Goal: Transaction & Acquisition: Purchase product/service

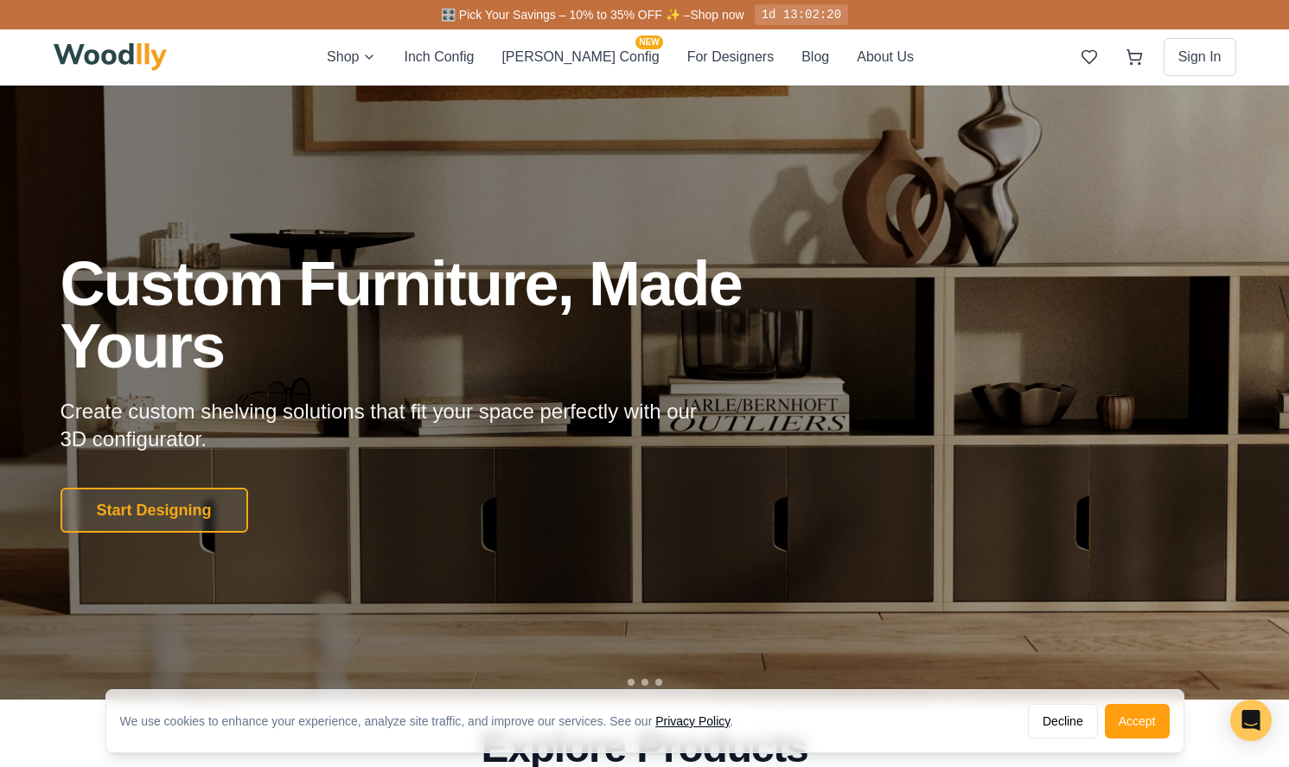
click at [1147, 742] on div "We use cookies to enhance your experience, analyze site traffic, and improve ou…" at bounding box center [644, 721] width 1077 height 62
click at [1145, 725] on button "Accept" at bounding box center [1137, 721] width 65 height 35
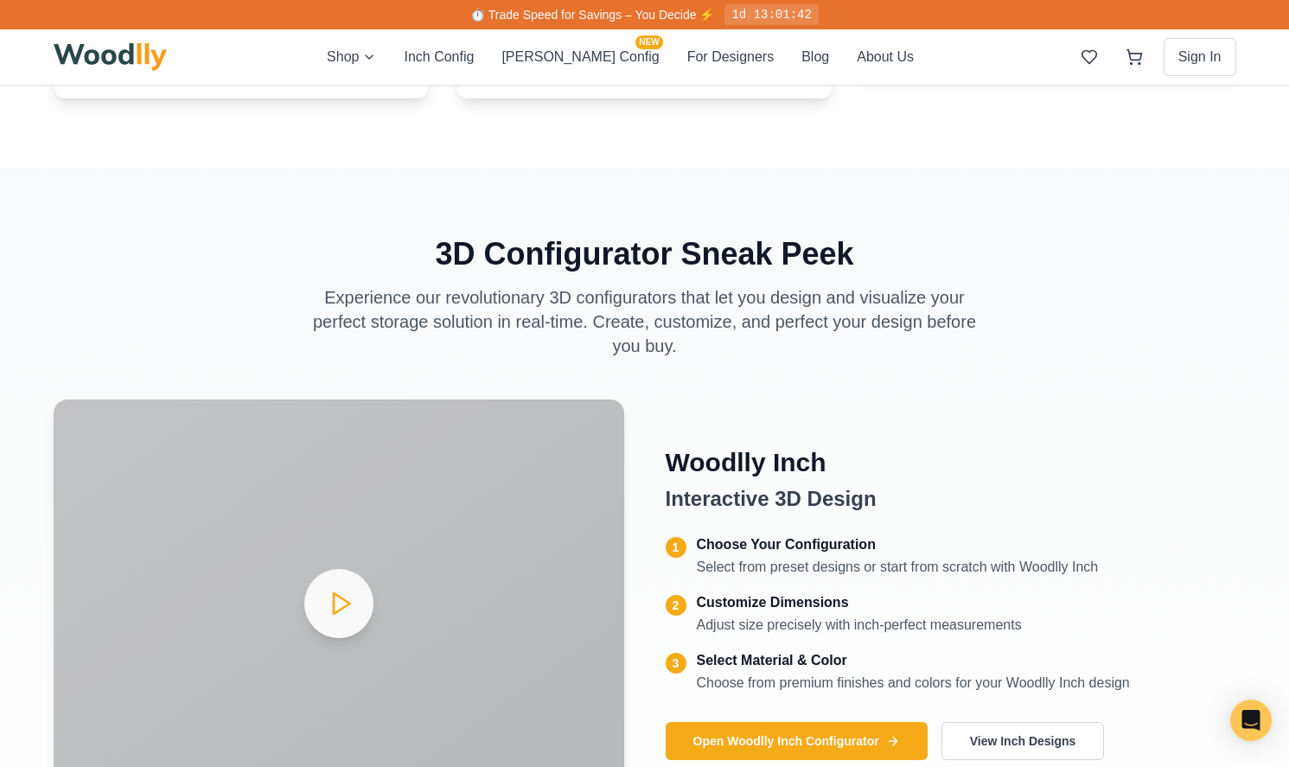
scroll to position [2674, 0]
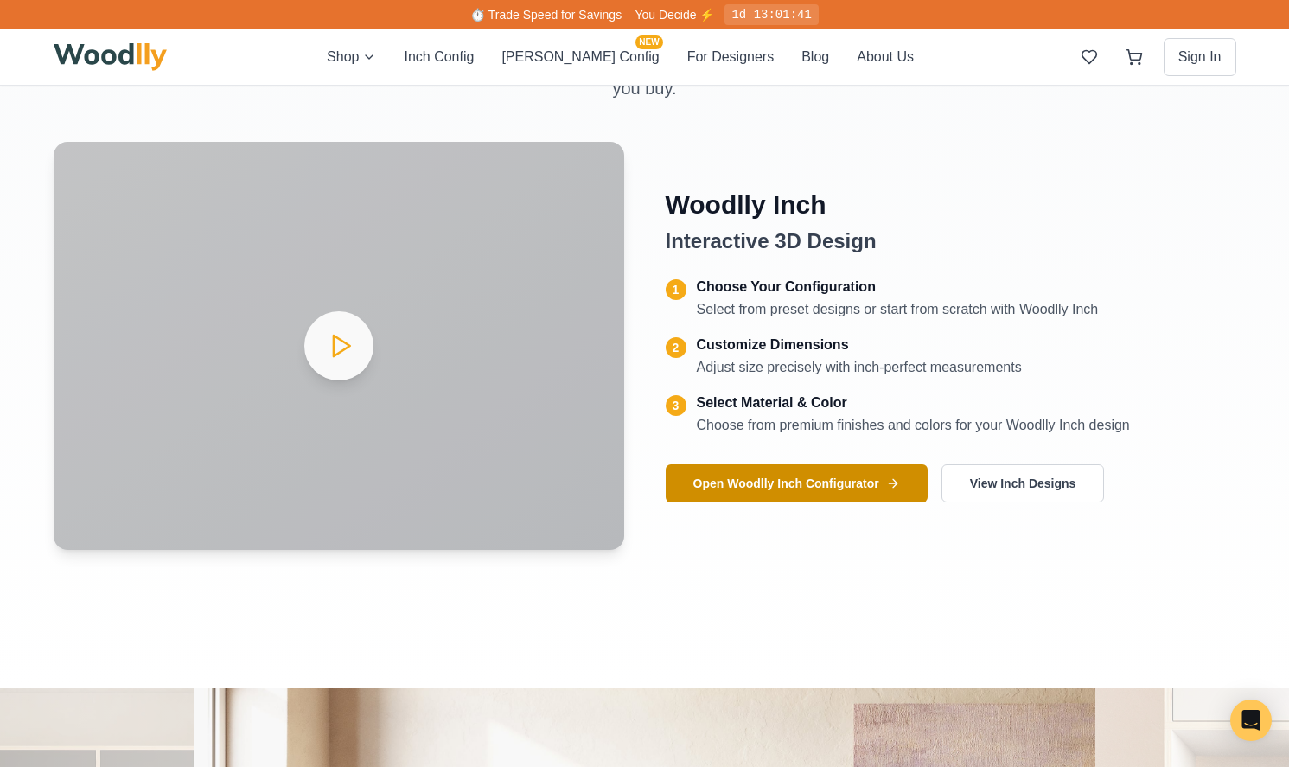
click at [799, 481] on button "Open Woodlly Inch Configurator" at bounding box center [797, 483] width 262 height 38
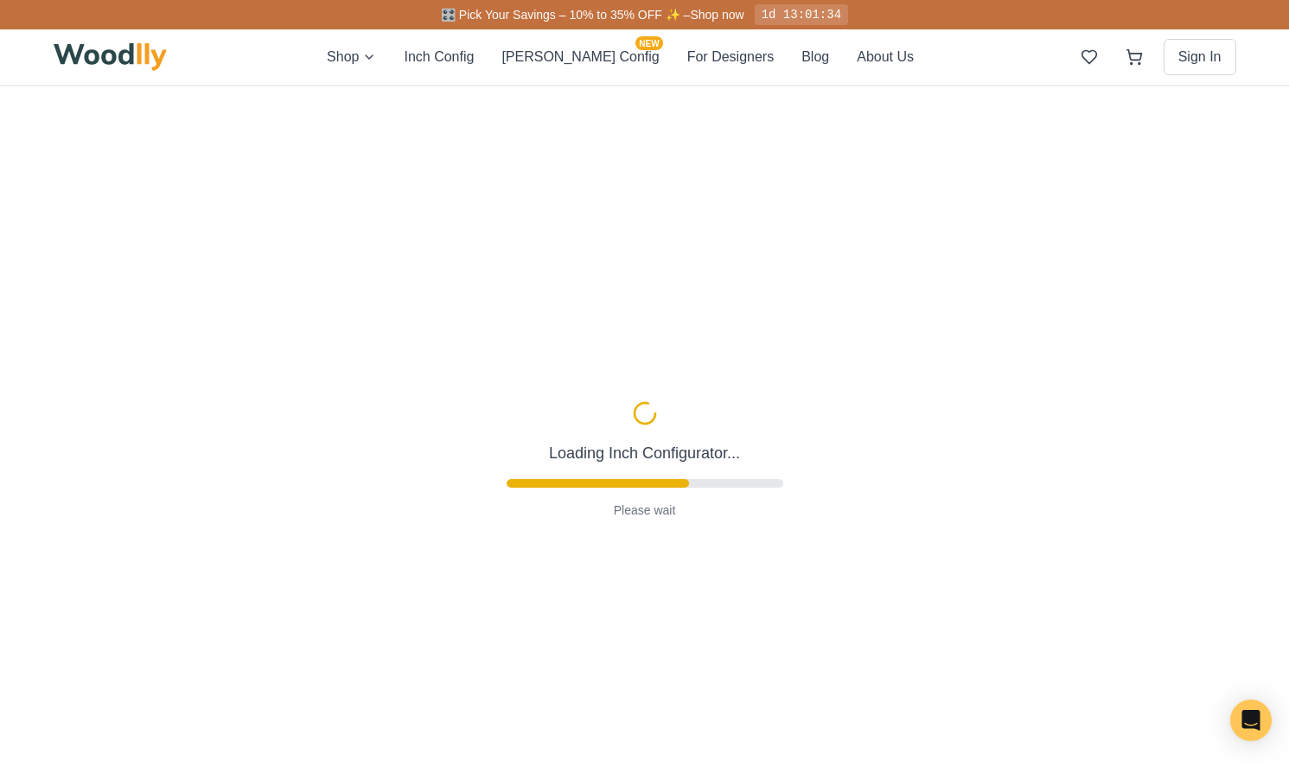
type input "63"
type input "2"
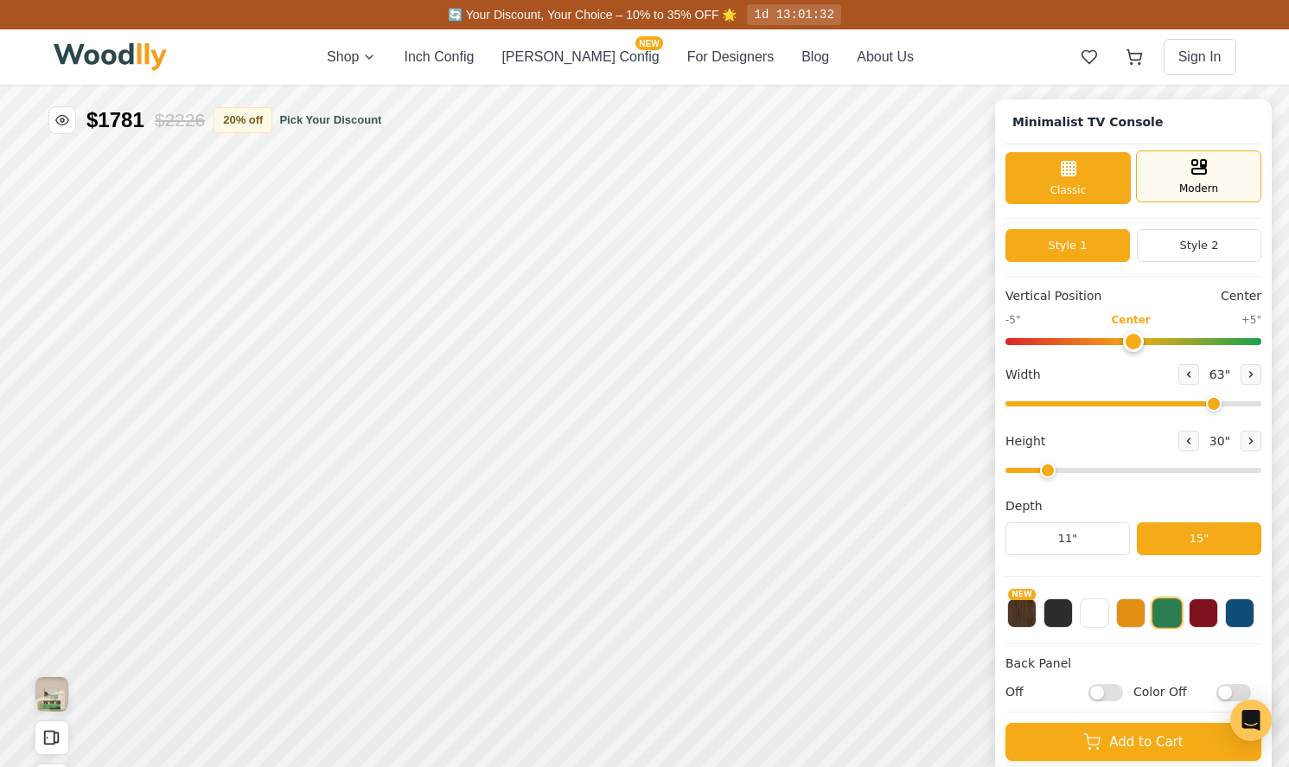
click at [1153, 175] on div "Modern" at bounding box center [1198, 176] width 125 height 52
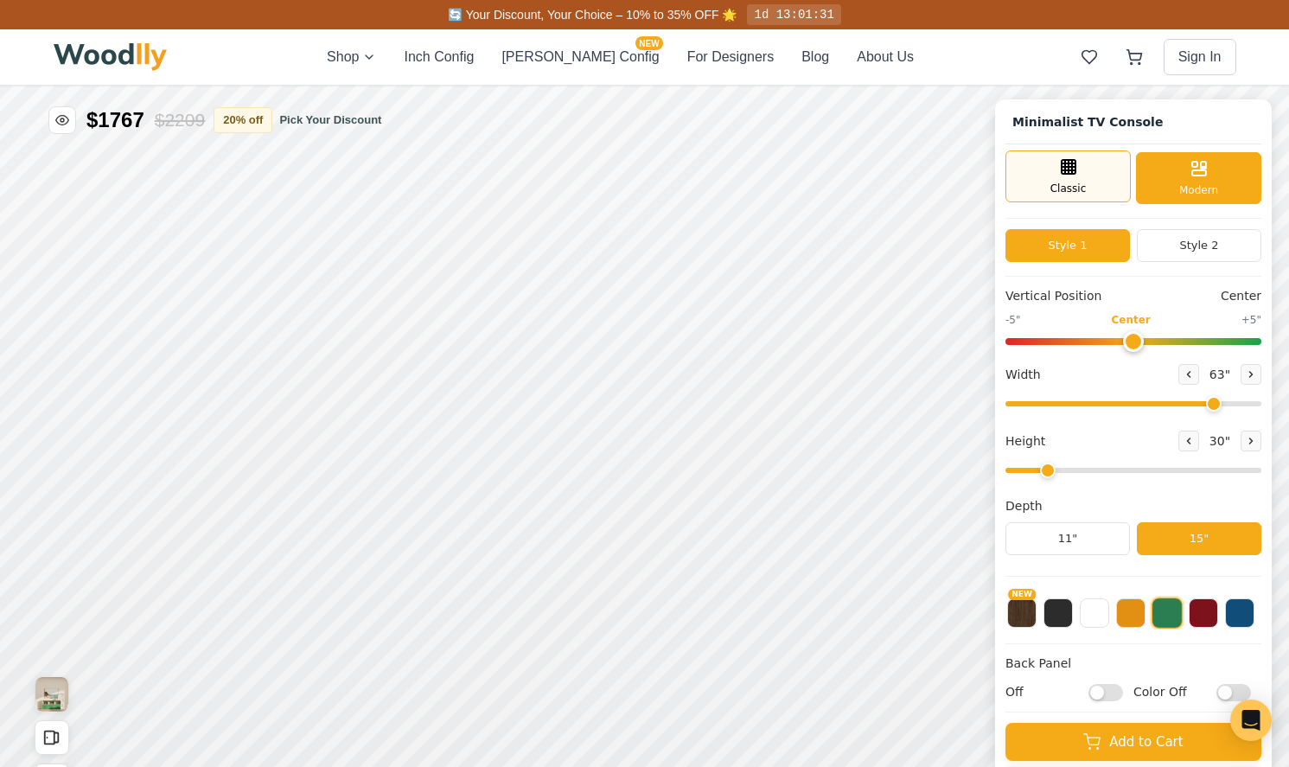
click at [1093, 169] on div "Classic" at bounding box center [1067, 176] width 125 height 52
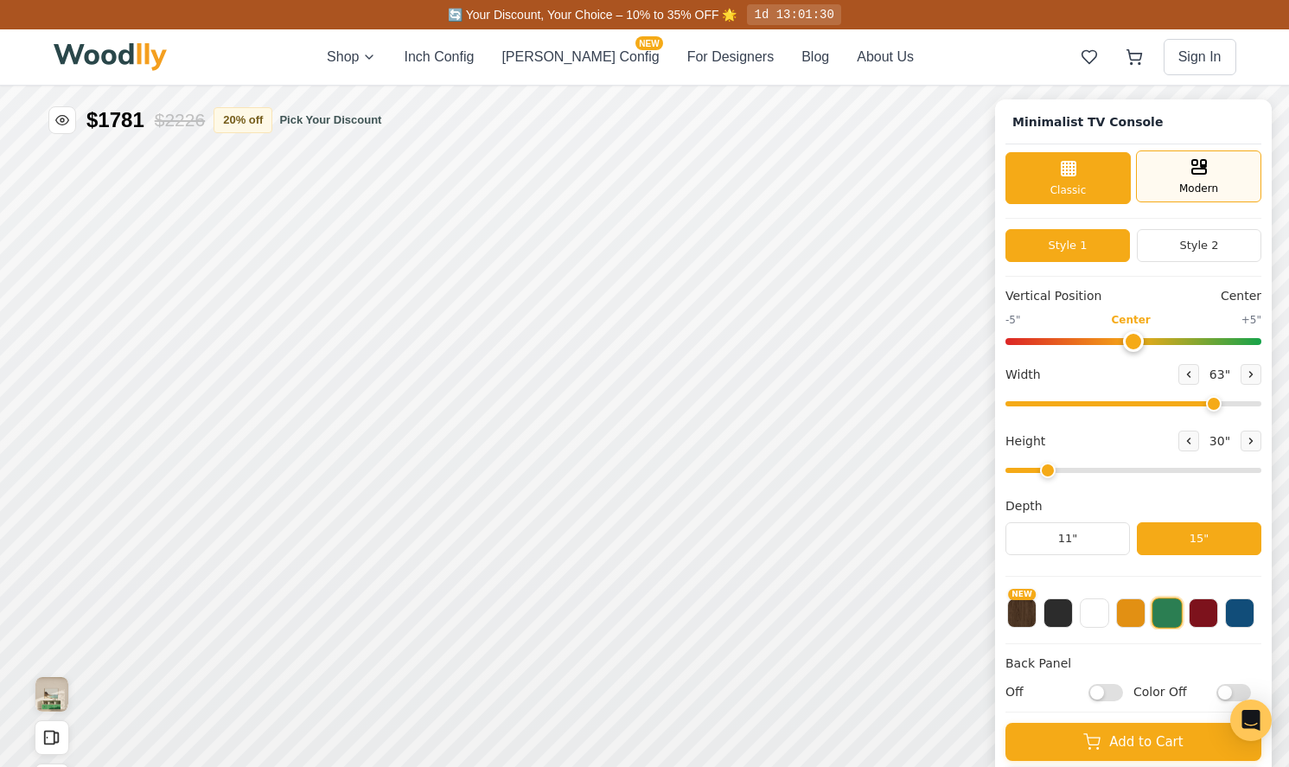
click at [1188, 193] on span "Modern" at bounding box center [1198, 189] width 39 height 16
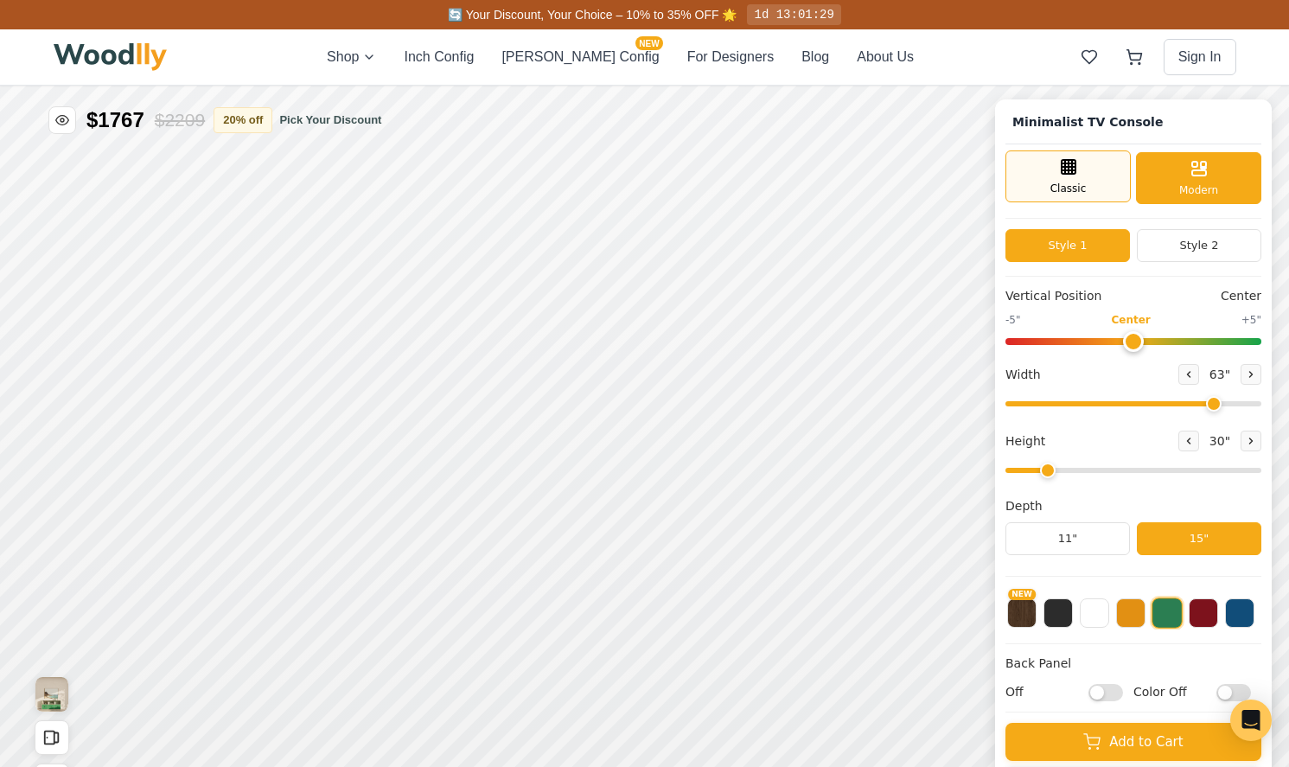
click at [1078, 188] on span "Classic" at bounding box center [1068, 189] width 36 height 16
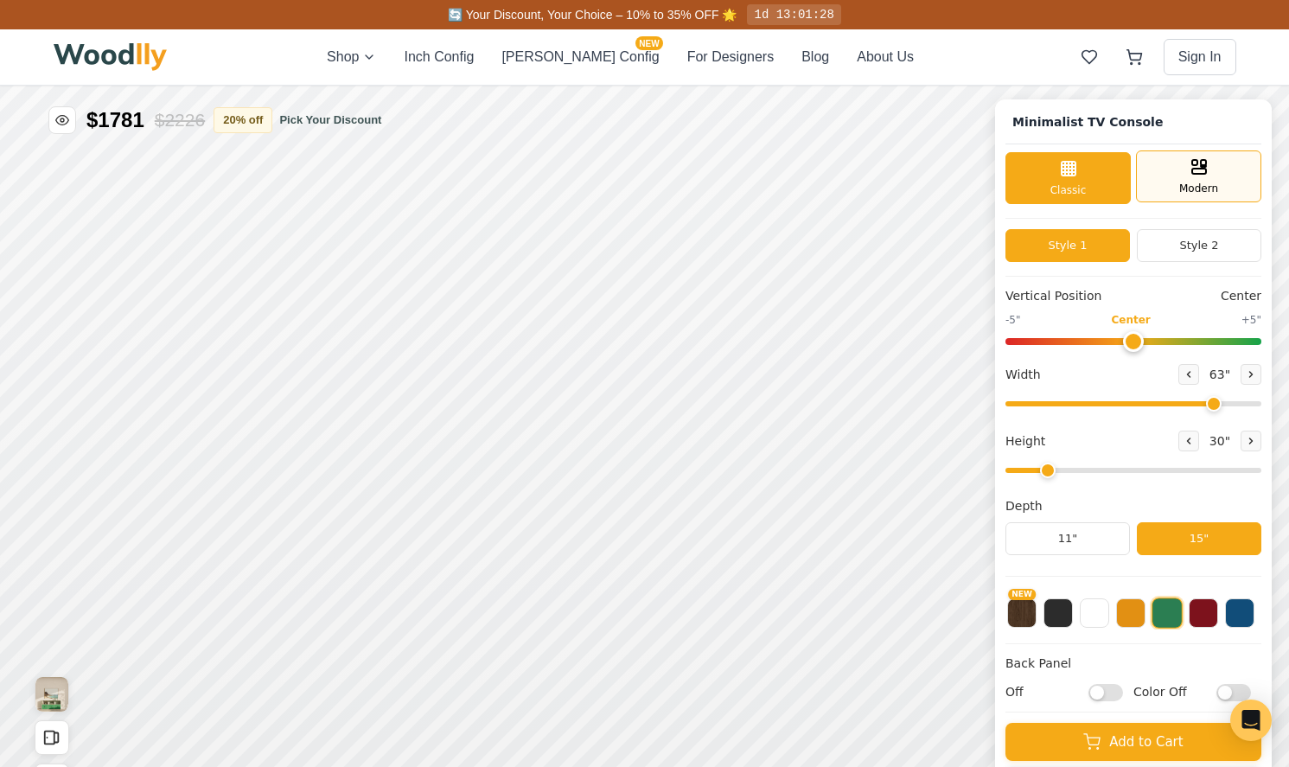
click at [1193, 191] on span "Modern" at bounding box center [1198, 189] width 39 height 16
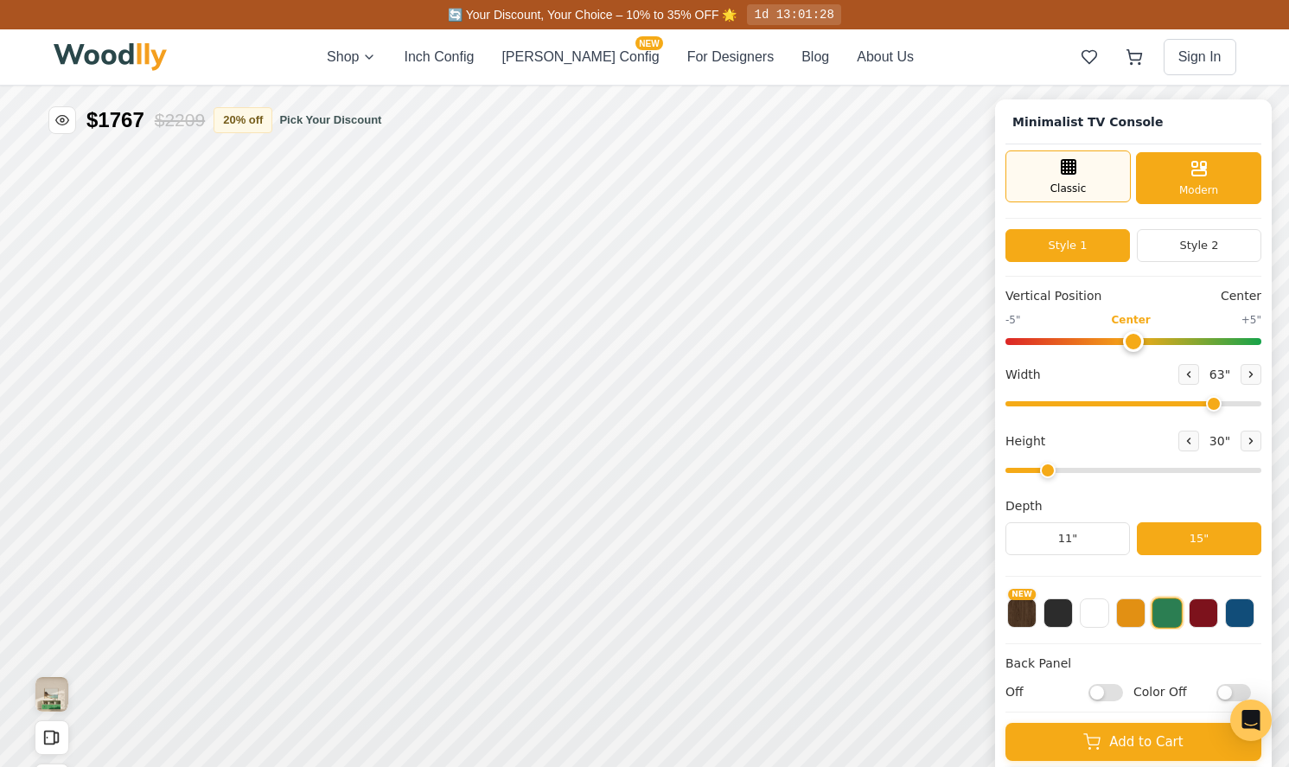
click at [1052, 188] on span "Classic" at bounding box center [1068, 189] width 36 height 16
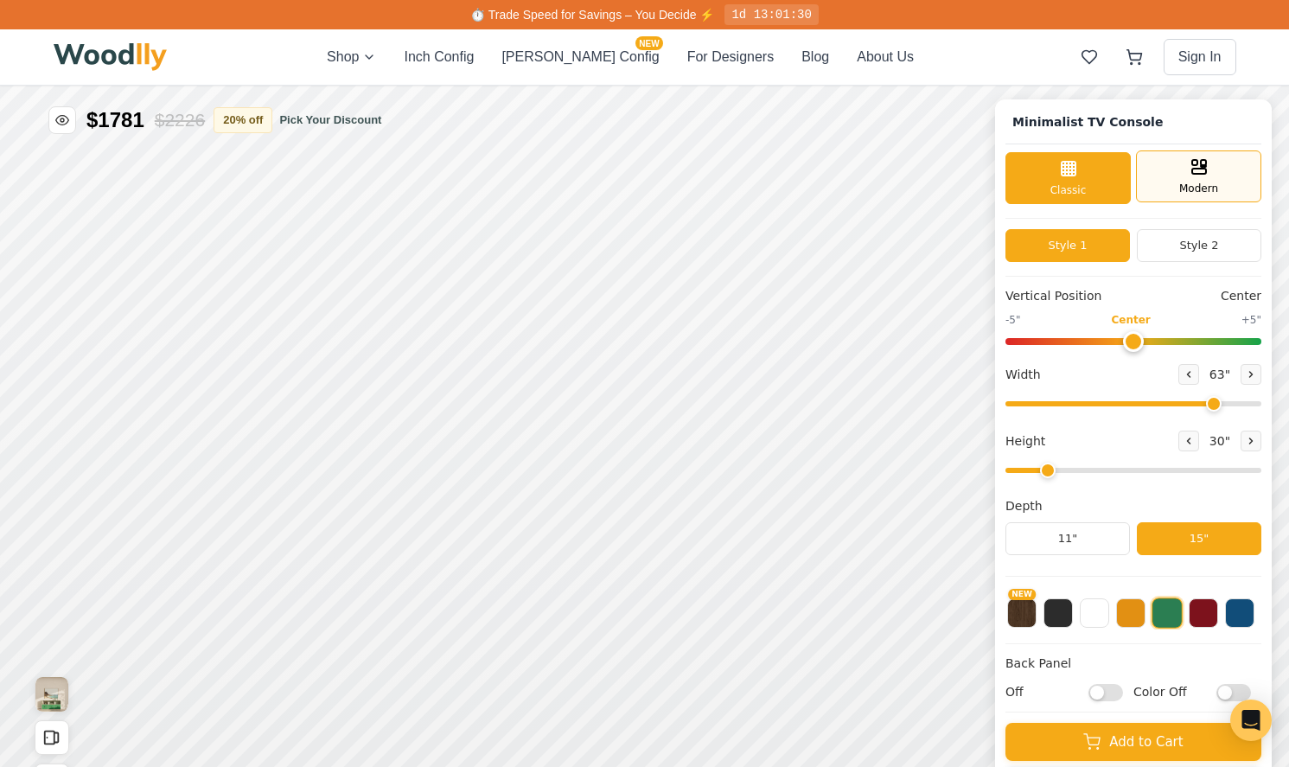
click at [1179, 188] on span "Modern" at bounding box center [1198, 189] width 39 height 16
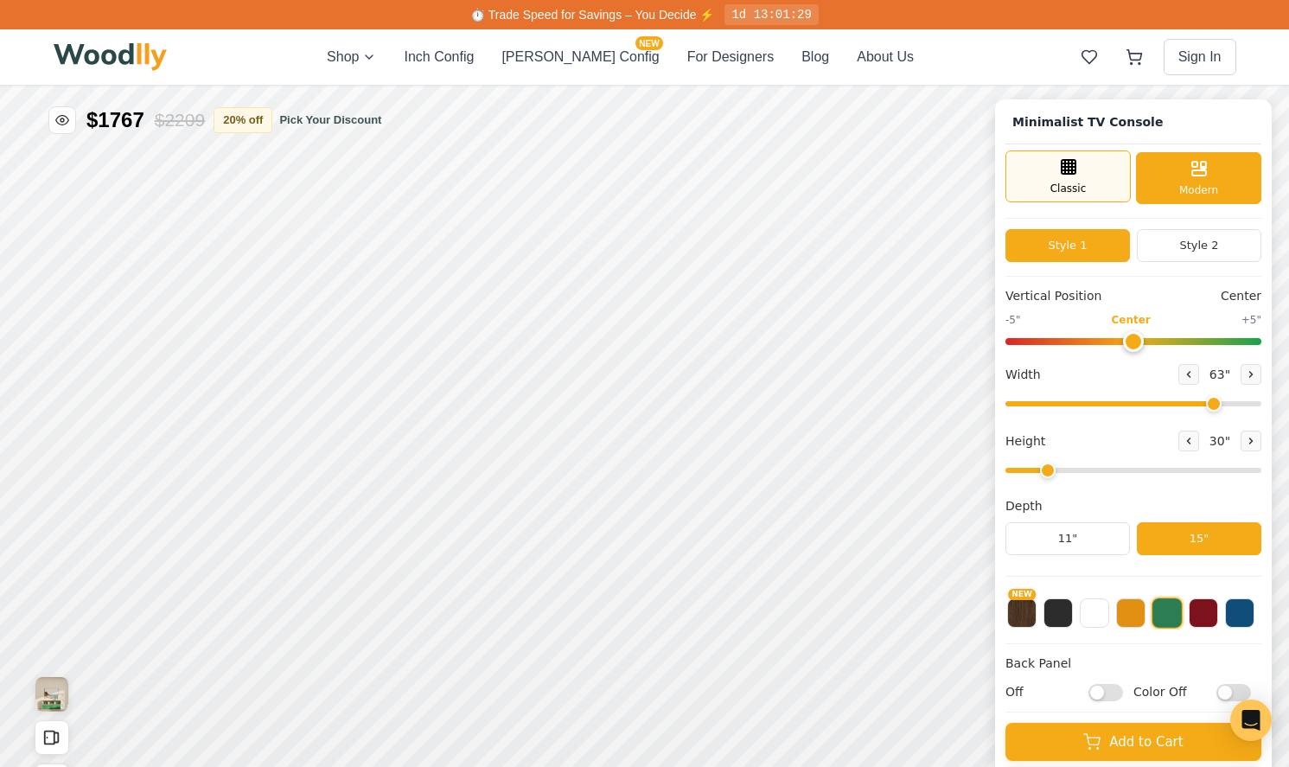
click at [1080, 179] on div "Classic" at bounding box center [1067, 176] width 125 height 52
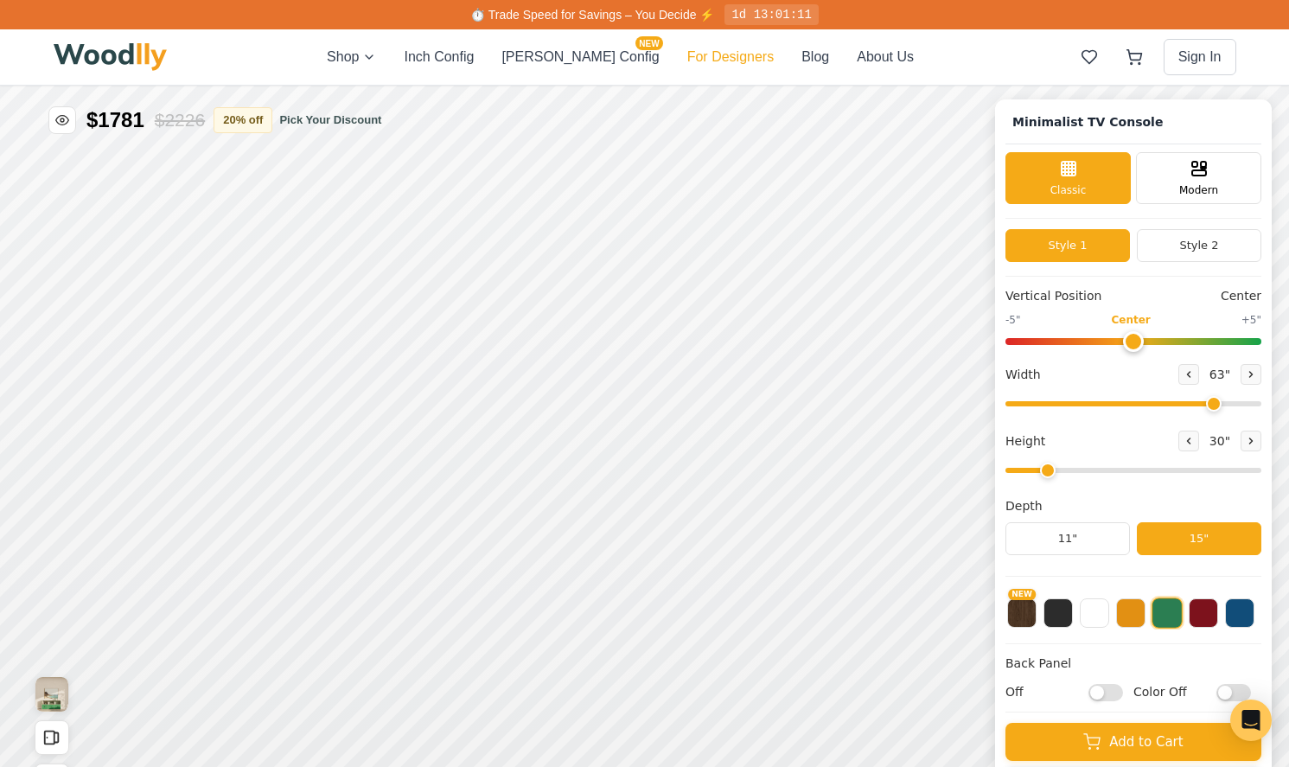
click at [695, 51] on button "For Designers" at bounding box center [730, 57] width 86 height 21
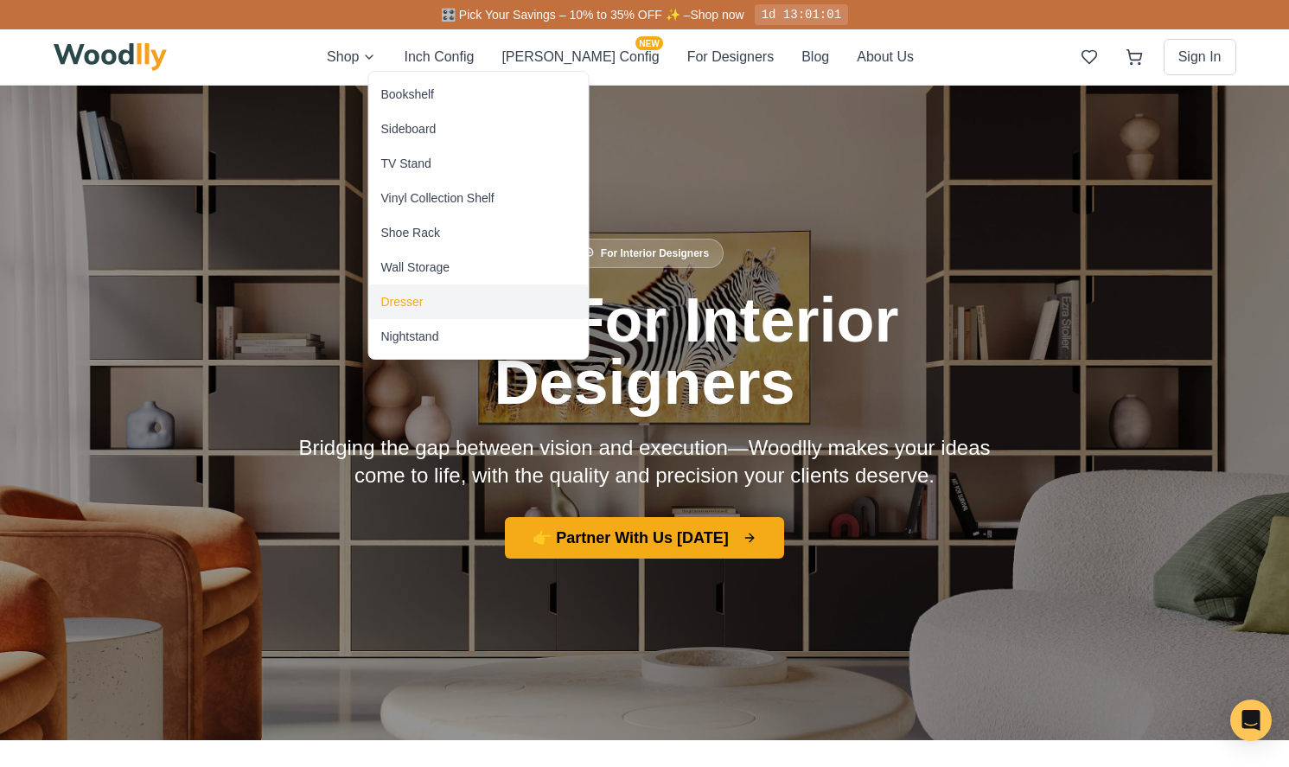
click at [429, 302] on div "Dresser" at bounding box center [479, 301] width 220 height 35
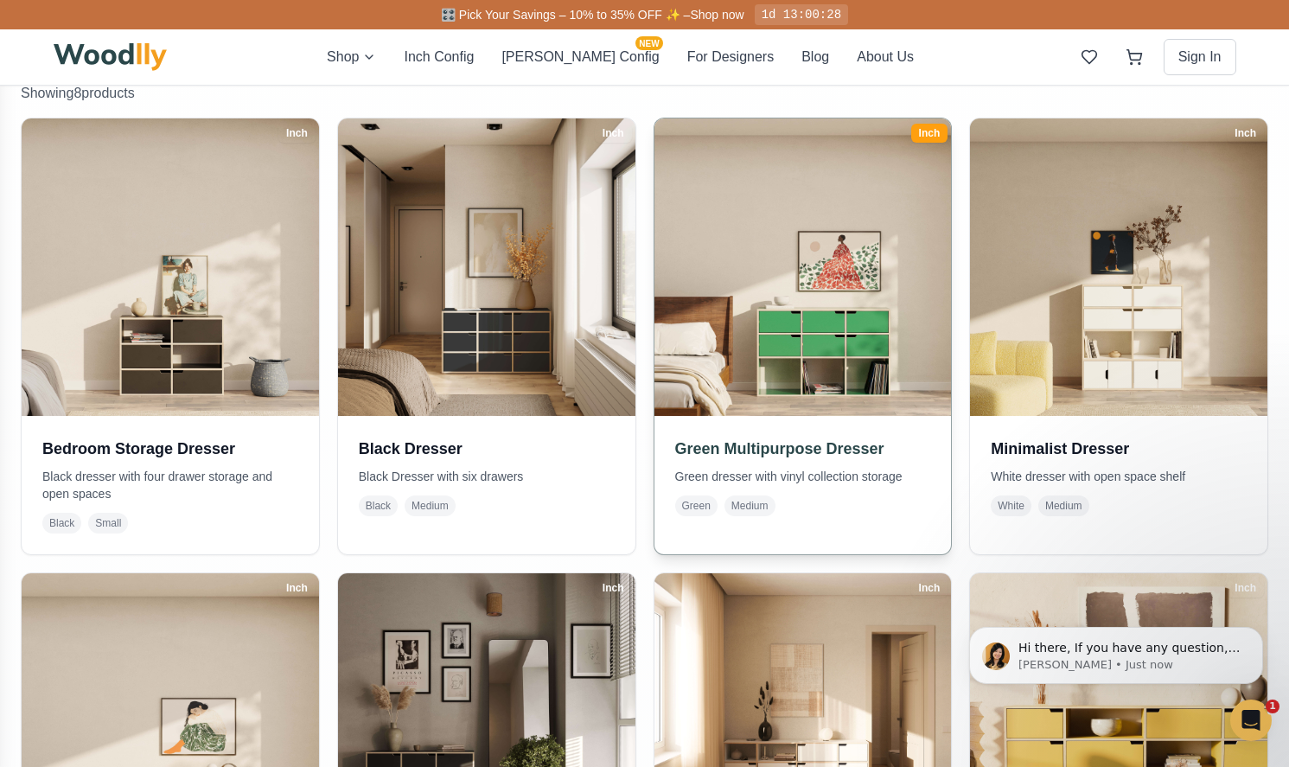
click at [846, 464] on div "Green Multipurpose Dresser Green dresser with vinyl collection storage Green Me…" at bounding box center [802, 476] width 297 height 121
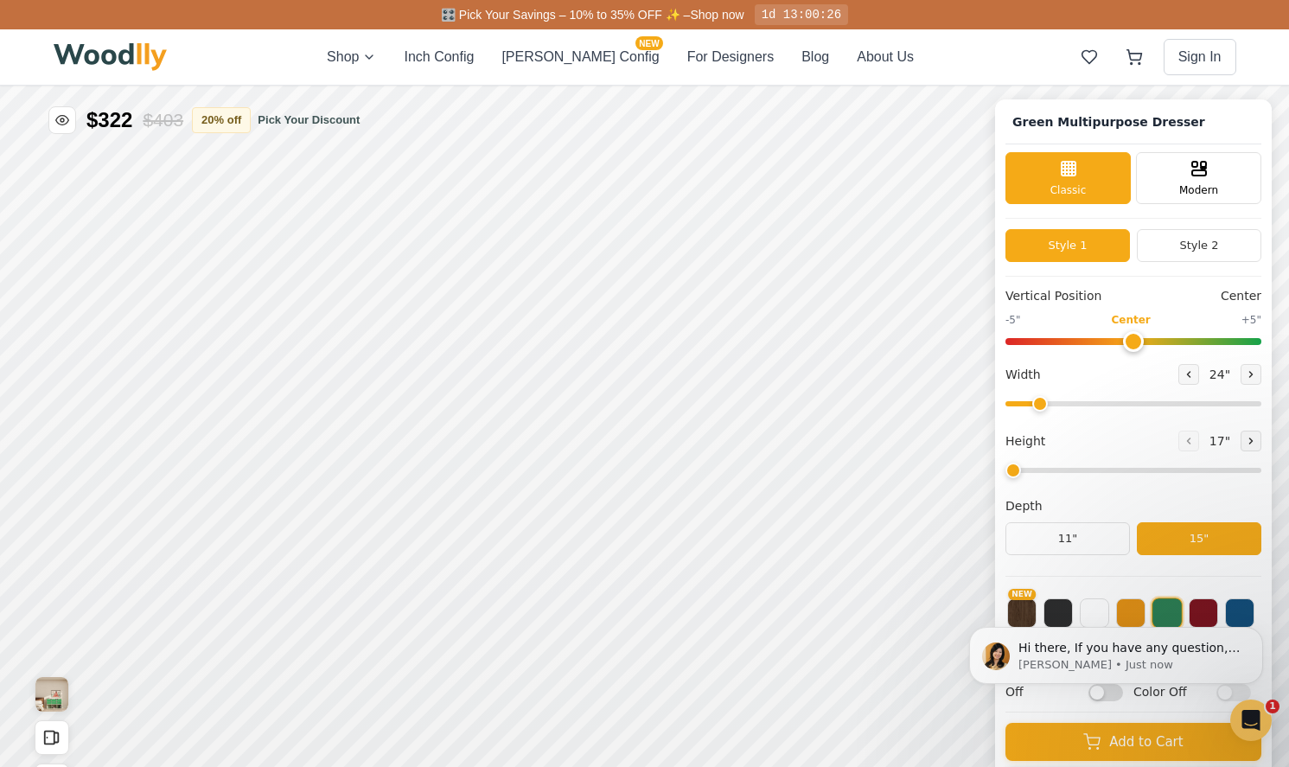
type input "61"
type input "3"
click at [1259, 633] on icon "Dismiss notification" at bounding box center [1258, 632] width 10 height 10
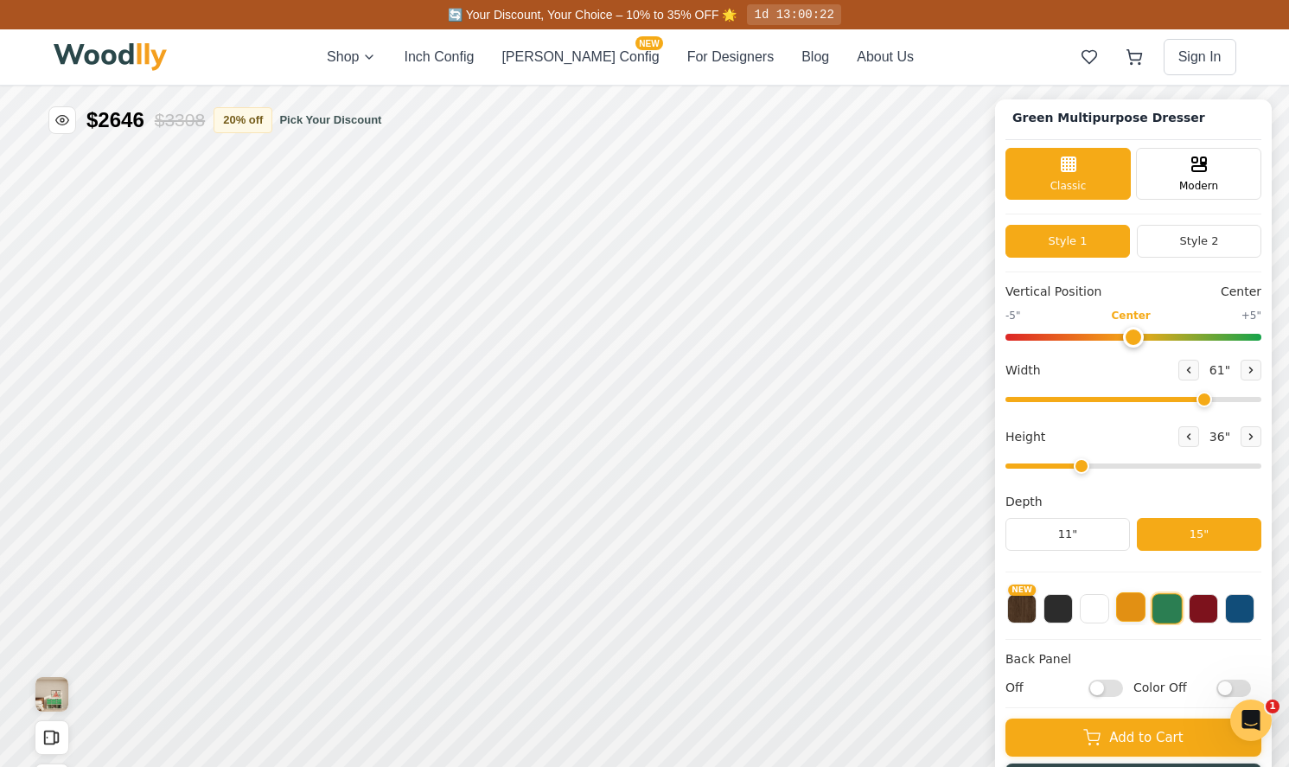
click at [1118, 598] on button at bounding box center [1130, 606] width 29 height 29
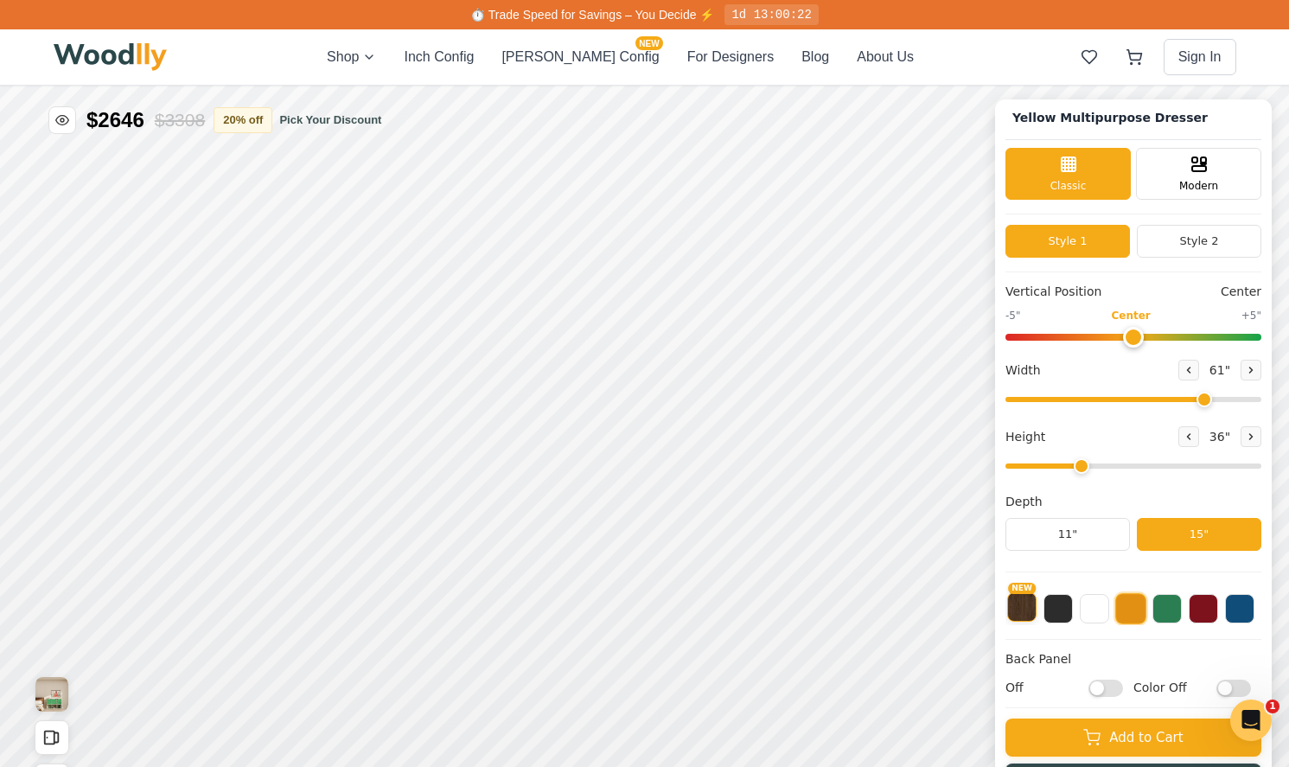
click at [1034, 607] on button "NEW" at bounding box center [1021, 606] width 29 height 29
click at [1138, 618] on button at bounding box center [1130, 606] width 29 height 29
click at [1221, 233] on button "Style 2" at bounding box center [1199, 241] width 124 height 33
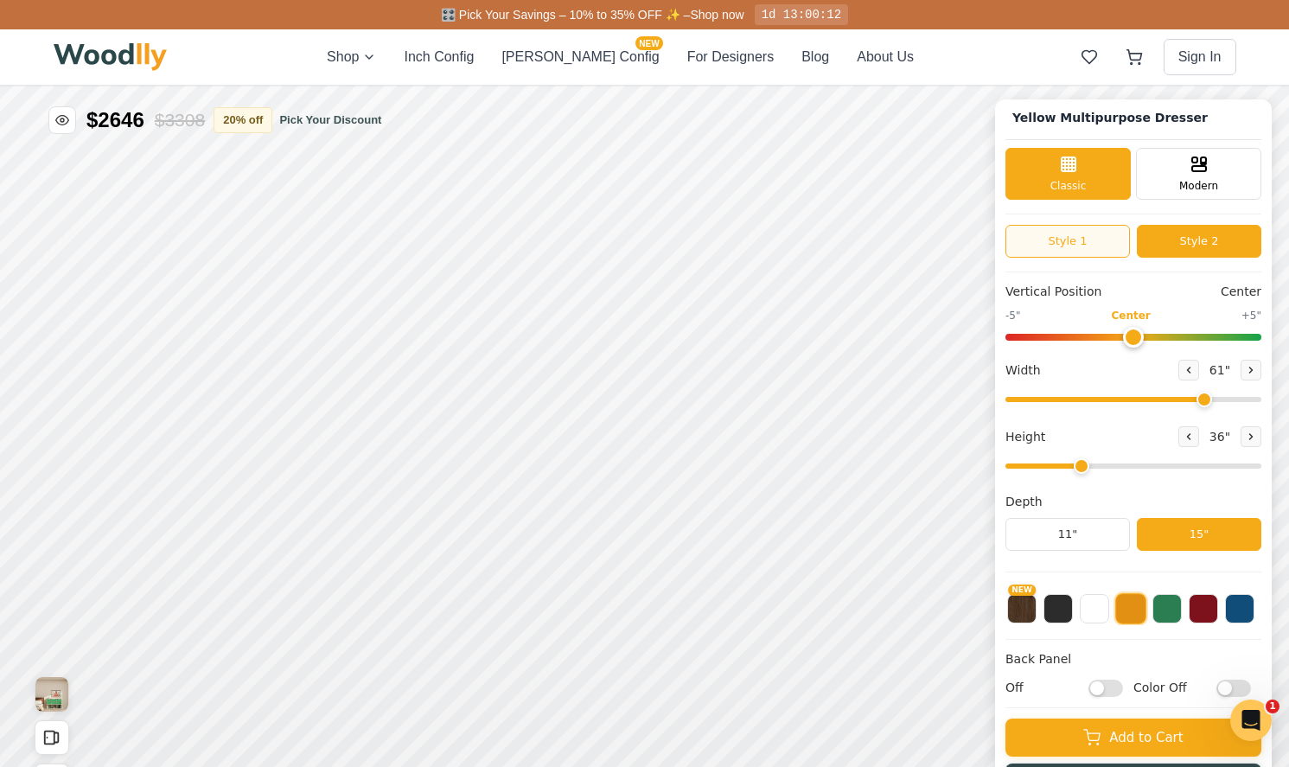
click at [1087, 233] on button "Style 1" at bounding box center [1067, 241] width 124 height 33
click at [1176, 243] on button "Style 2" at bounding box center [1199, 241] width 124 height 33
click at [1080, 241] on button "Style 1" at bounding box center [1067, 241] width 124 height 33
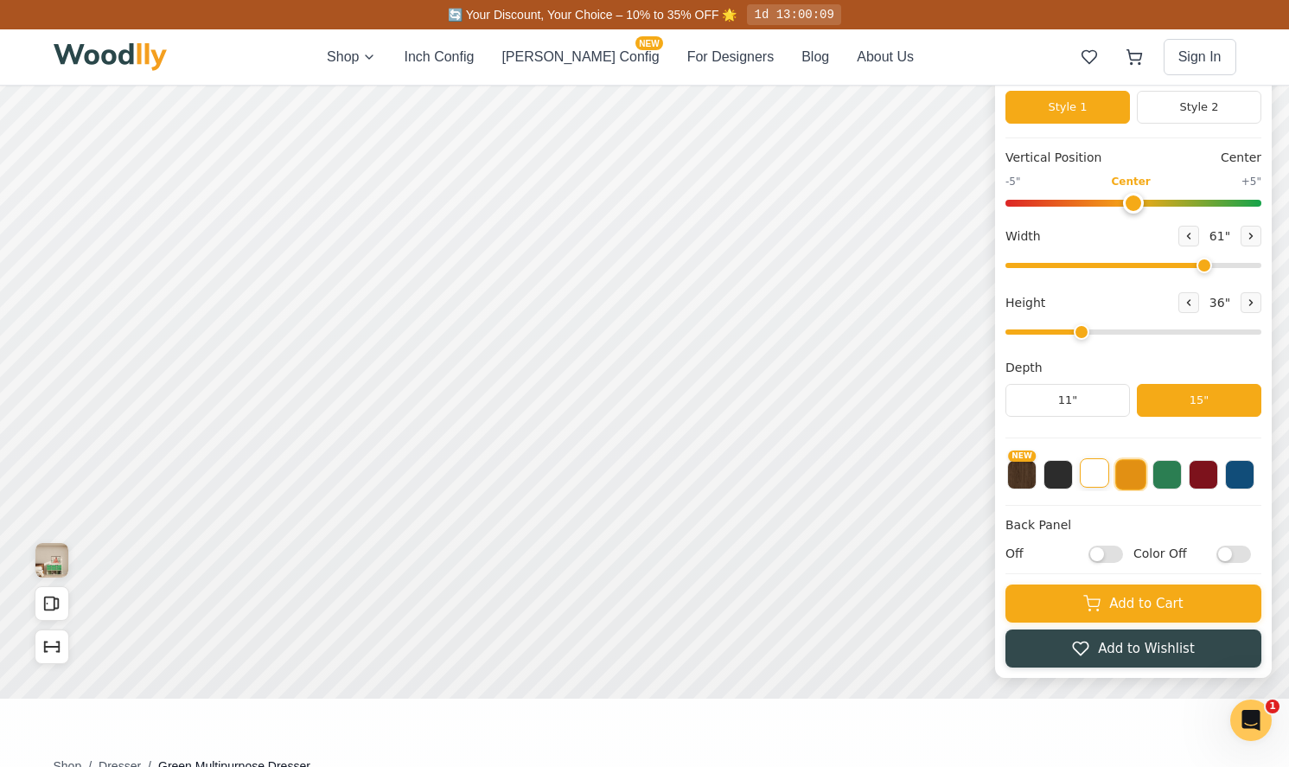
scroll to position [143, 0]
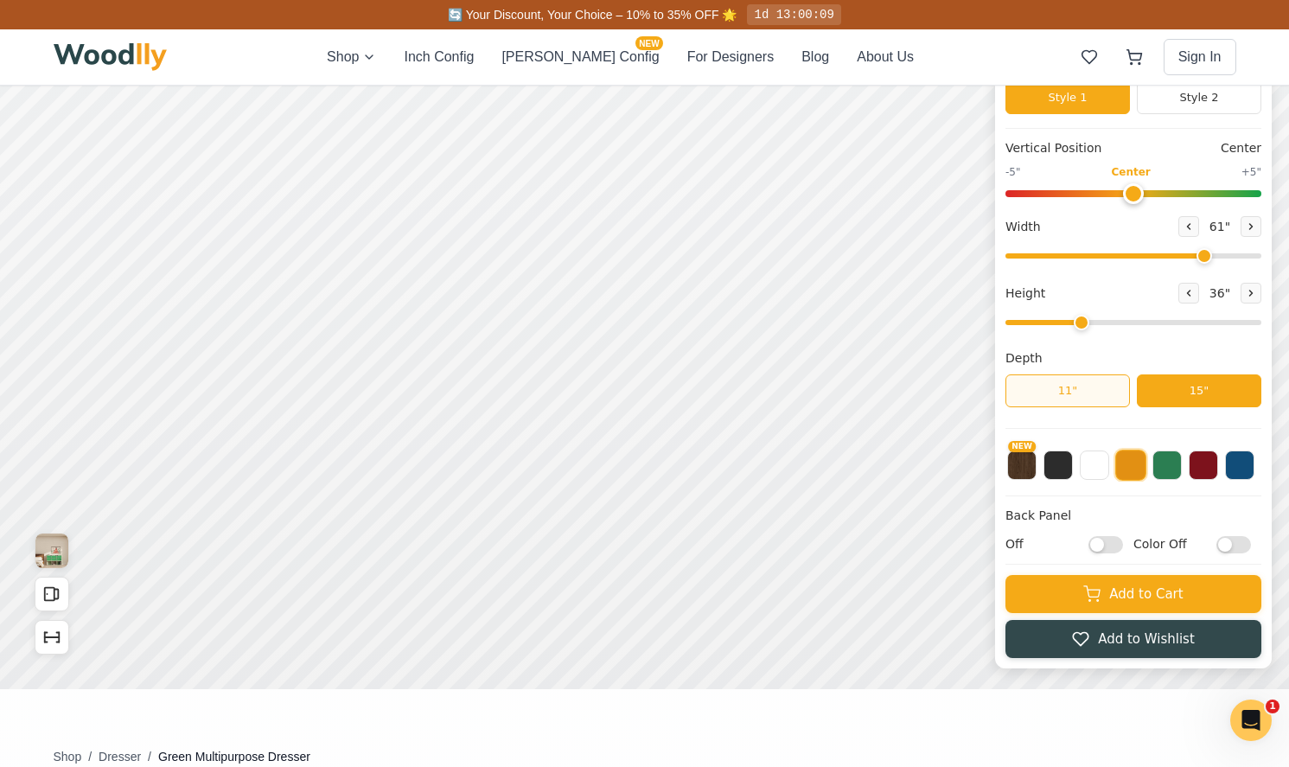
click at [1089, 389] on button "11"" at bounding box center [1067, 390] width 124 height 33
click at [1169, 392] on button "15"" at bounding box center [1199, 390] width 124 height 33
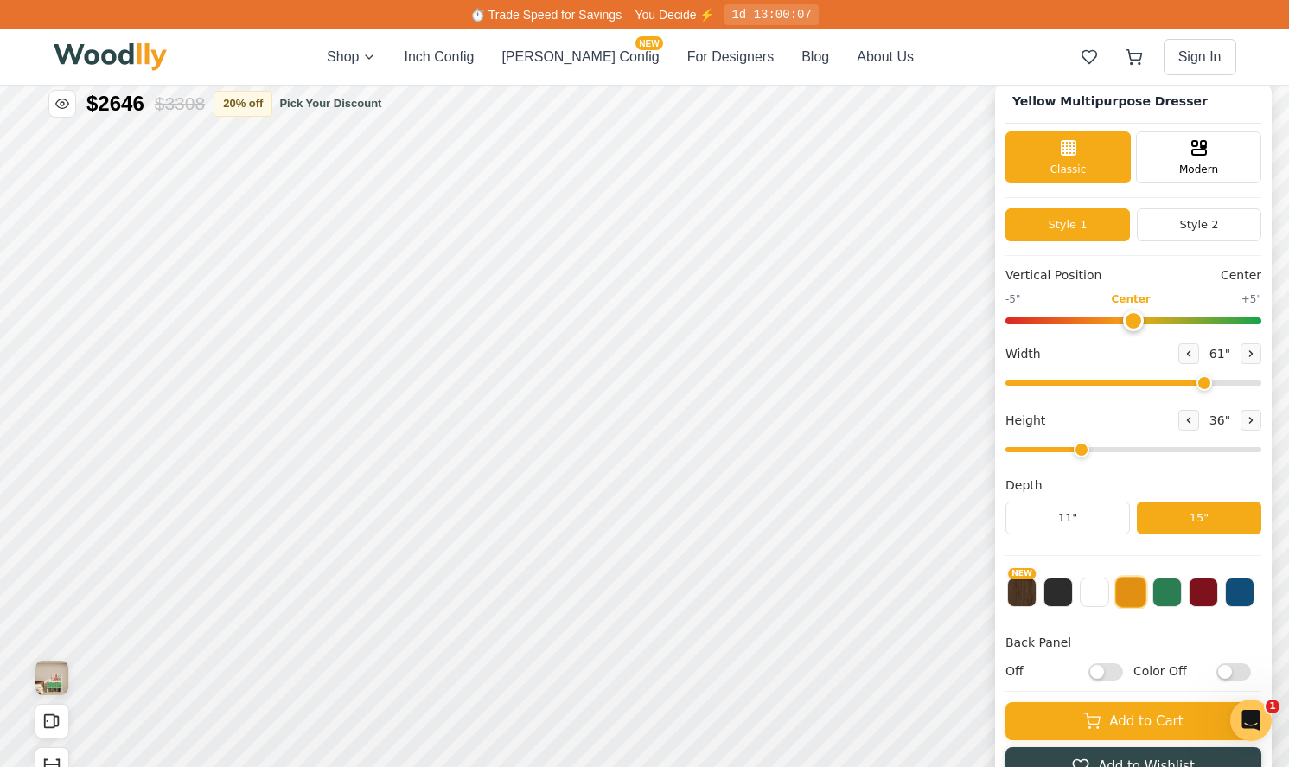
scroll to position [10, 0]
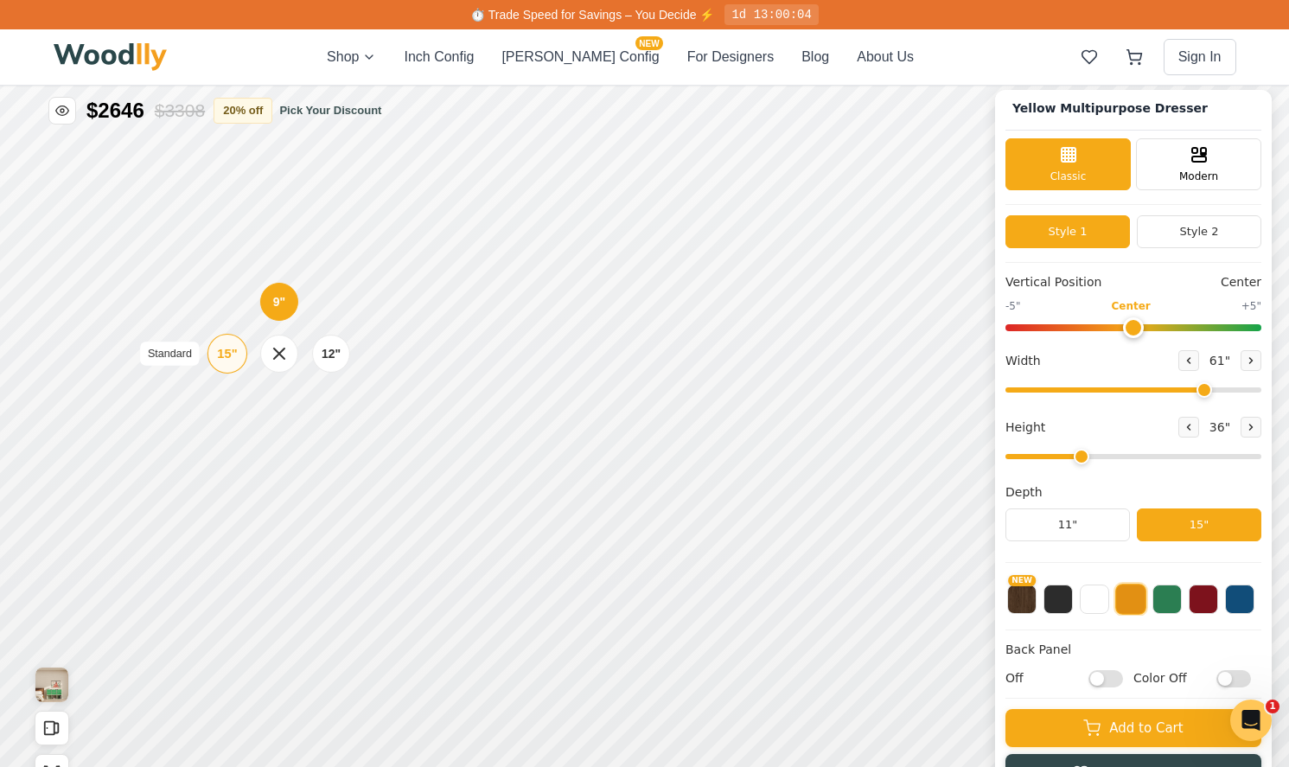
click at [229, 355] on div "15"" at bounding box center [227, 353] width 20 height 19
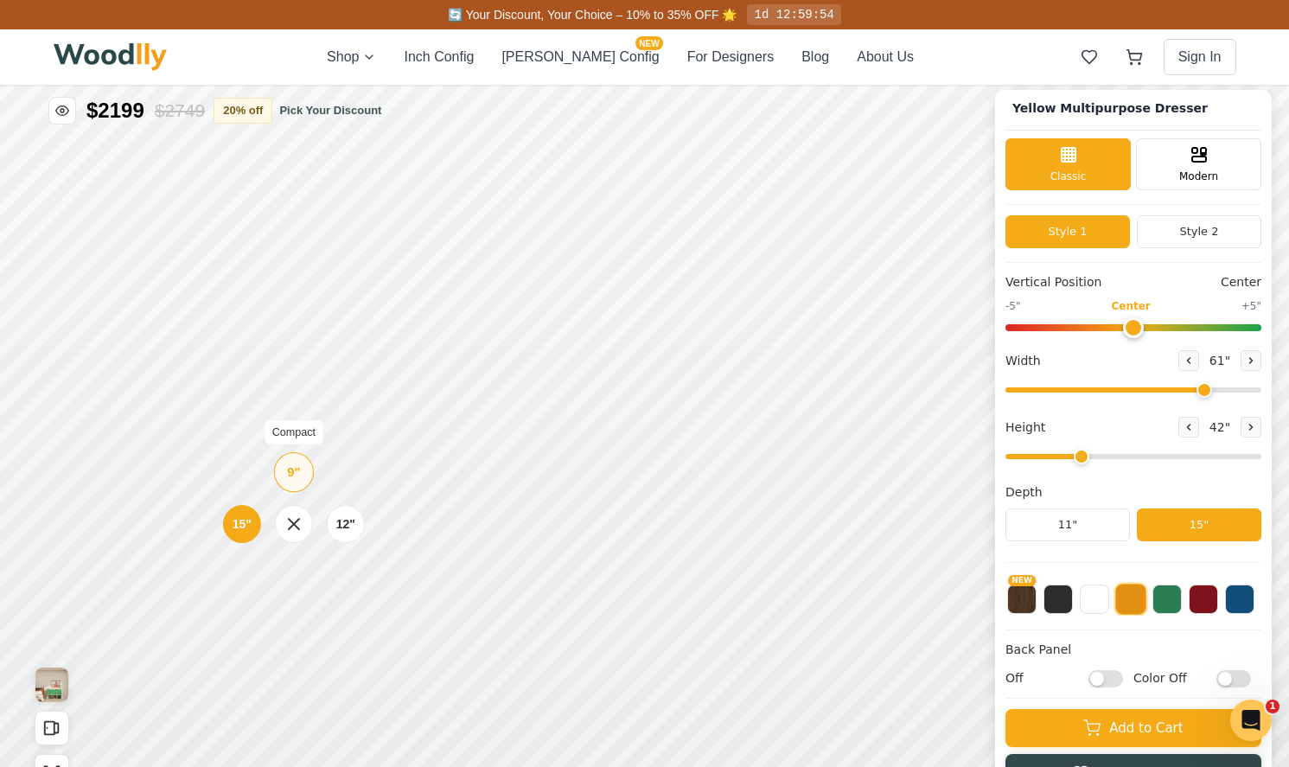
click at [295, 468] on div "9"" at bounding box center [293, 471] width 13 height 19
click at [322, 520] on div "12" Medium" at bounding box center [334, 530] width 40 height 40
click at [241, 535] on div "15"" at bounding box center [236, 526] width 20 height 19
click at [345, 528] on div "12"" at bounding box center [345, 523] width 20 height 19
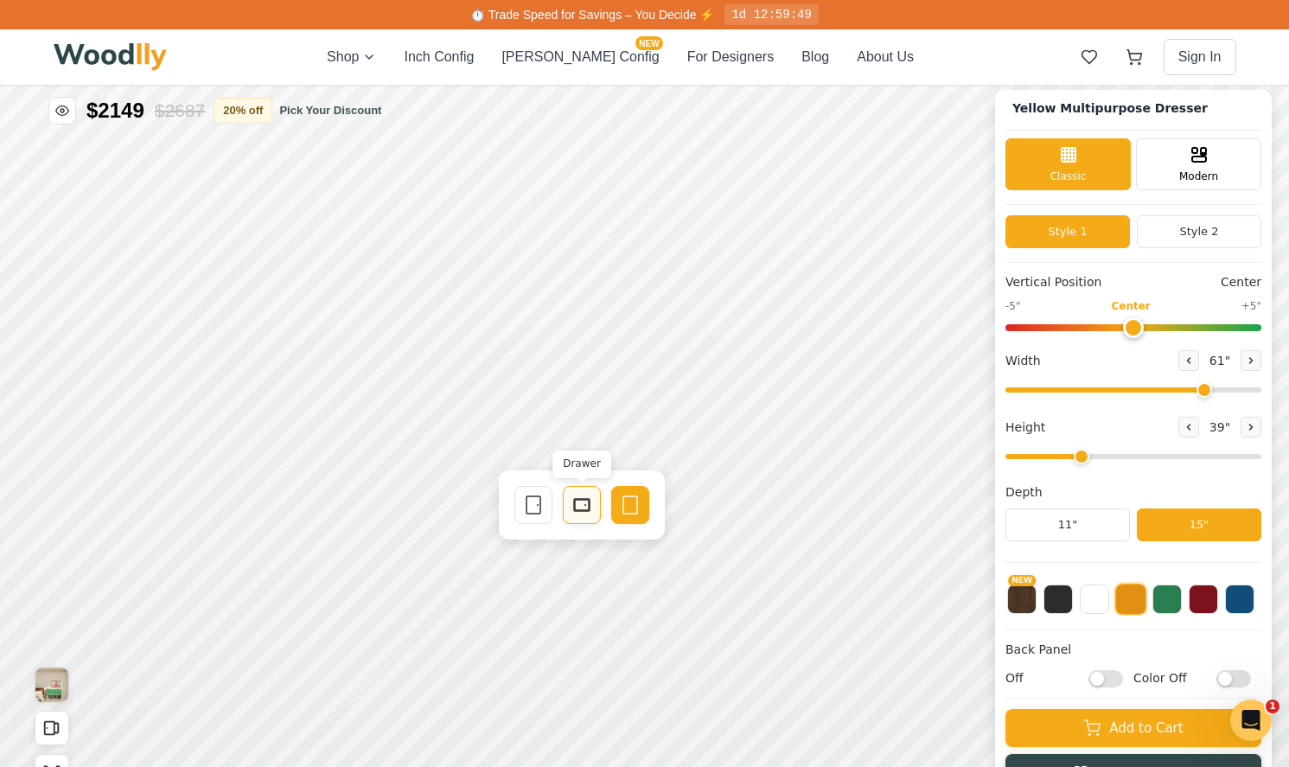
click at [572, 507] on icon at bounding box center [581, 504] width 21 height 21
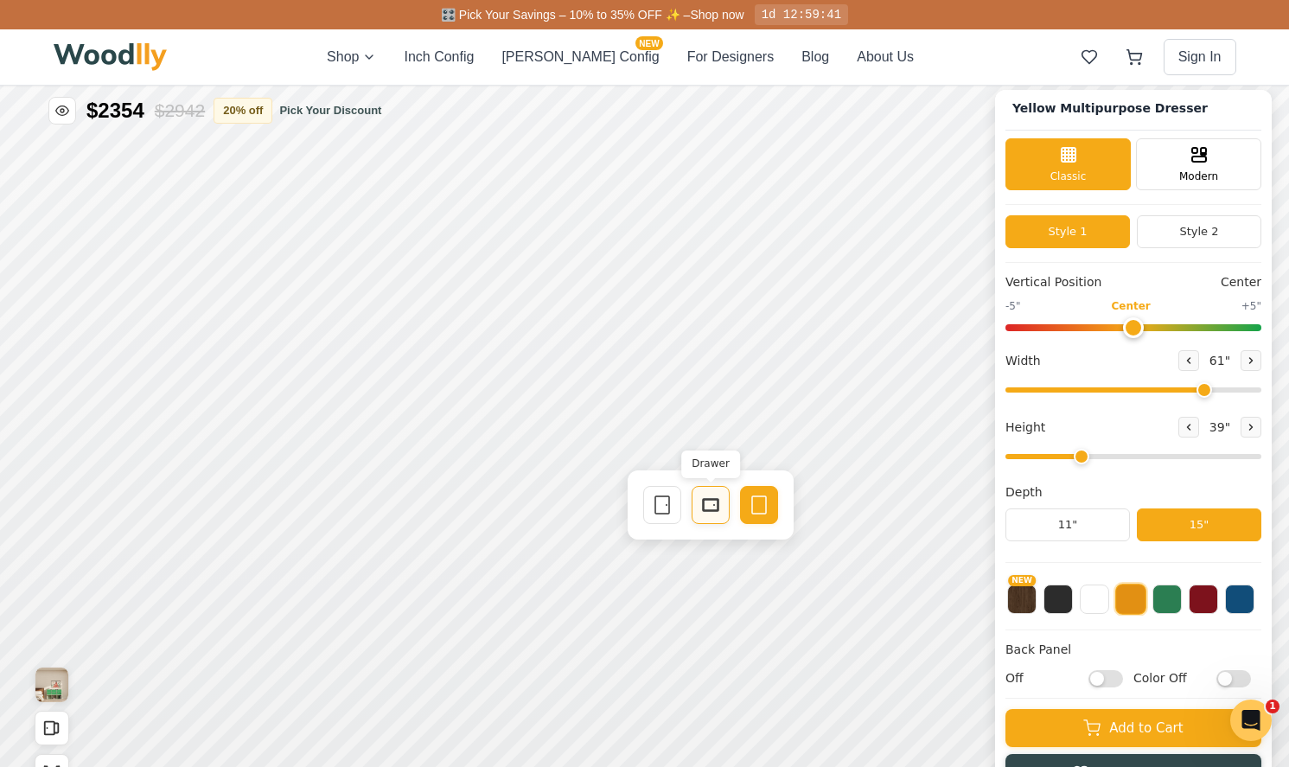
click at [703, 507] on rect at bounding box center [711, 505] width 16 height 12
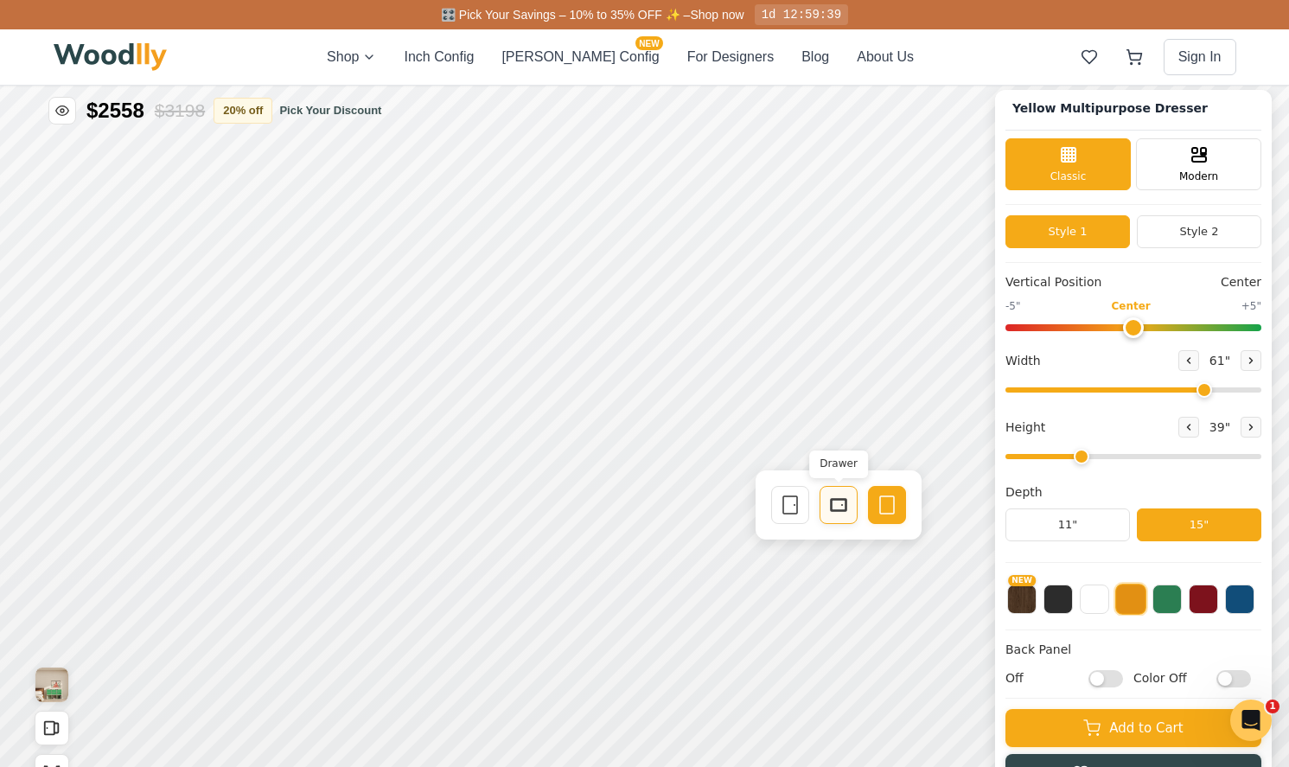
click at [833, 505] on icon at bounding box center [838, 504] width 21 height 21
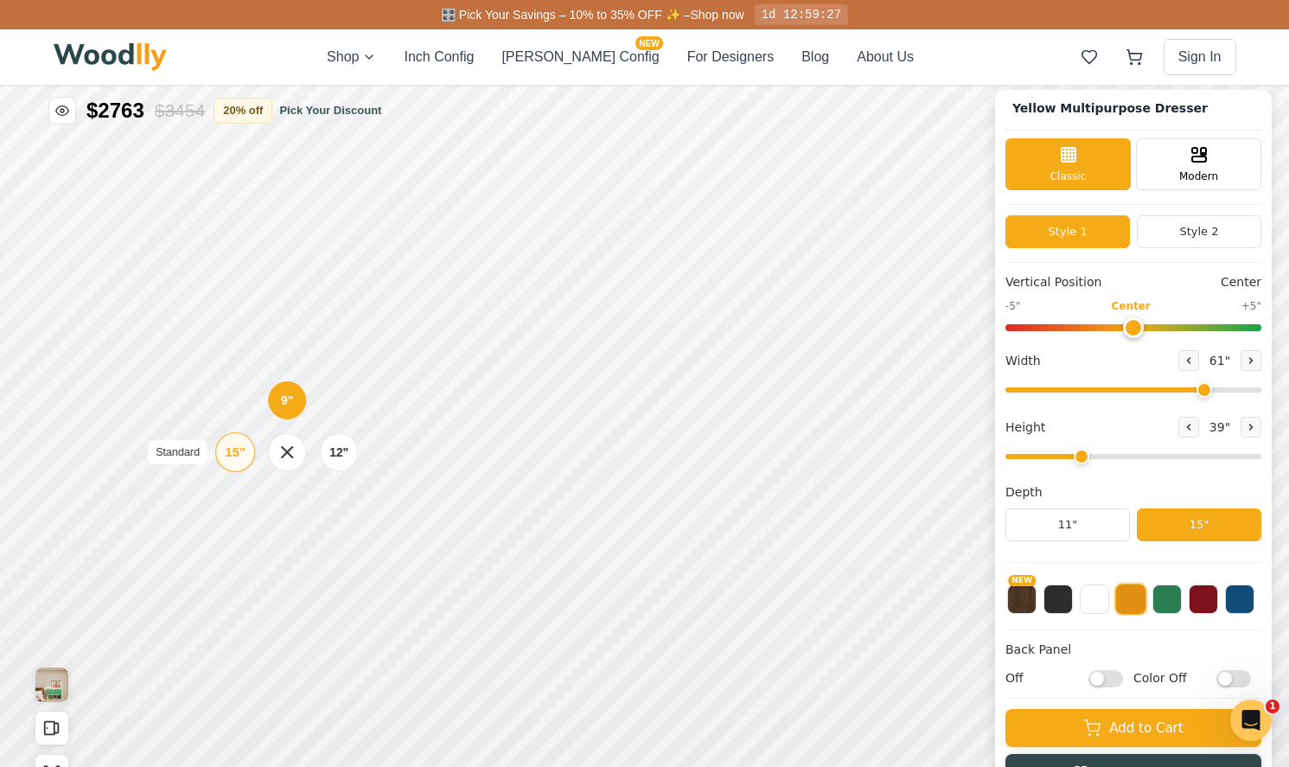
click at [233, 449] on div "15"" at bounding box center [235, 452] width 20 height 19
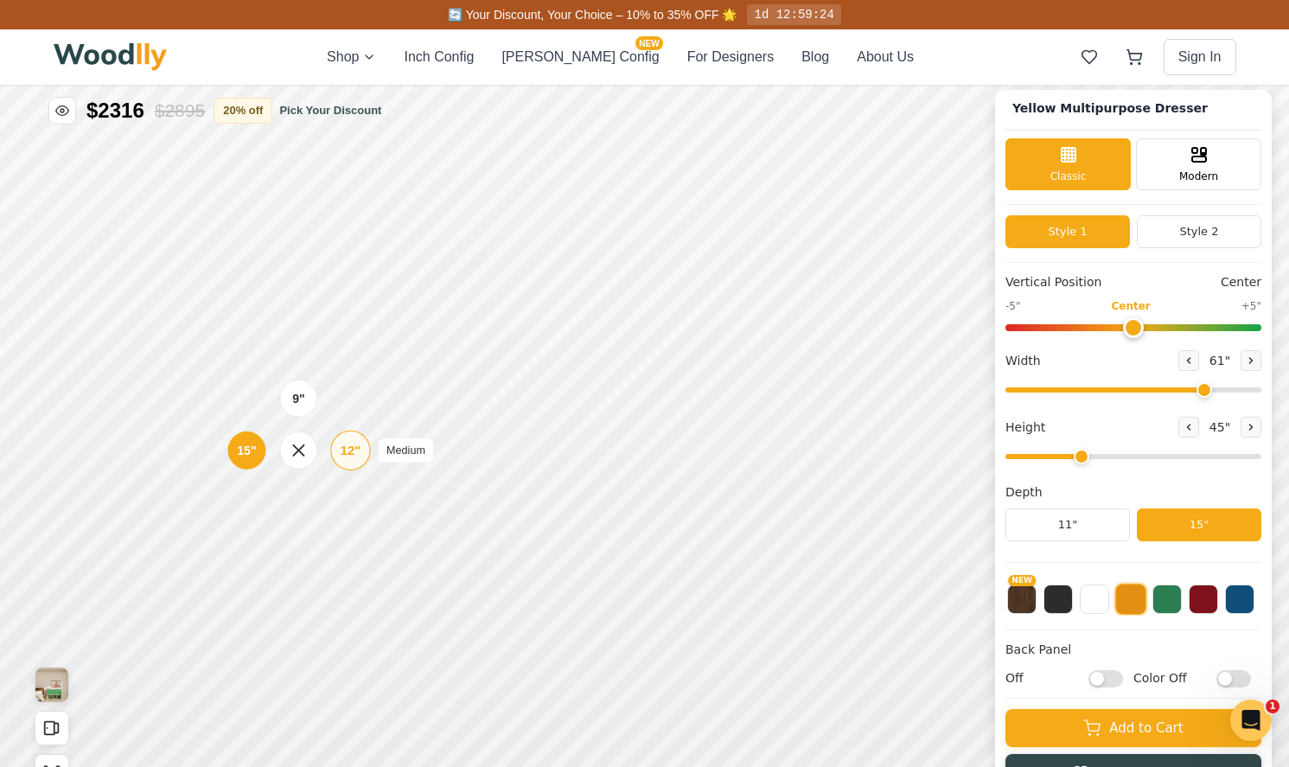
click at [362, 454] on div "12" Medium" at bounding box center [350, 450] width 40 height 40
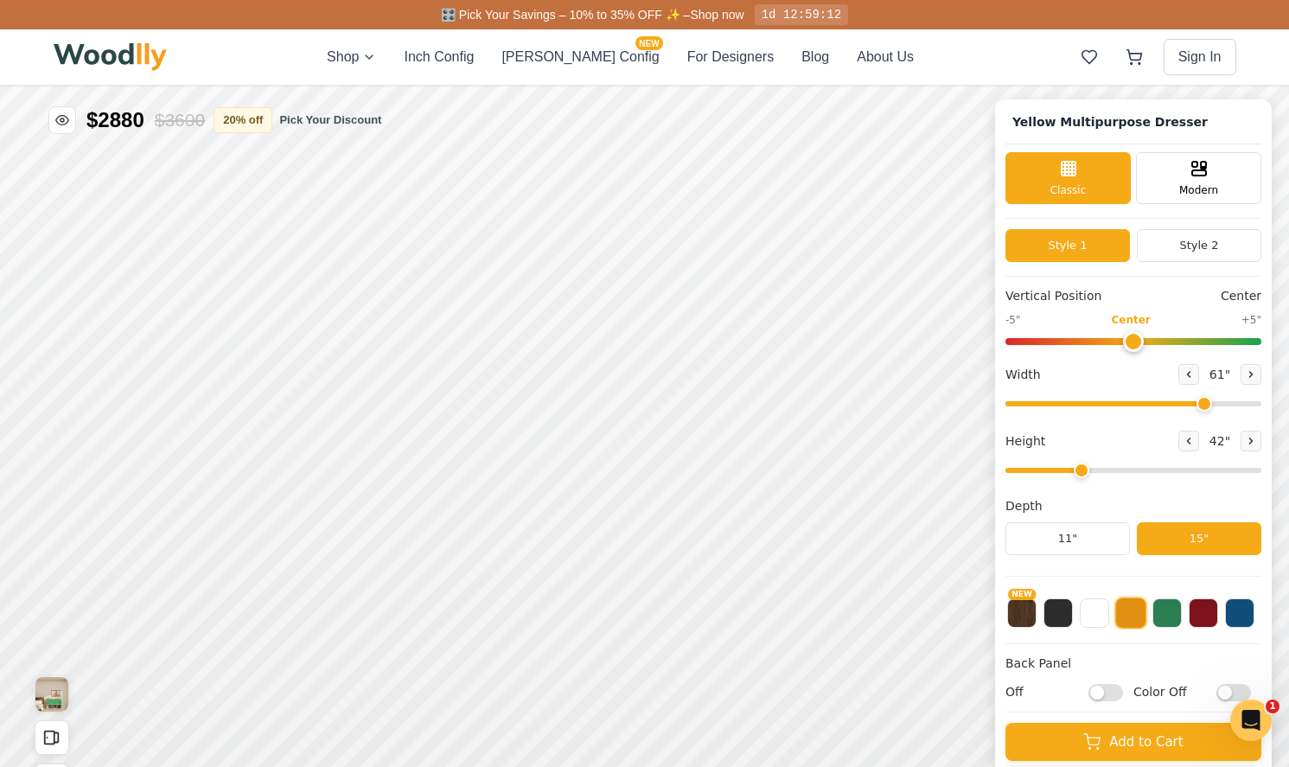
scroll to position [0, 0]
click at [1226, 691] on input "Color Off" at bounding box center [1233, 692] width 35 height 17
click at [1226, 691] on input "Color On" at bounding box center [1233, 692] width 35 height 17
click at [1226, 691] on input "Color Off" at bounding box center [1233, 692] width 35 height 17
click at [1226, 691] on input "Color On" at bounding box center [1233, 692] width 35 height 17
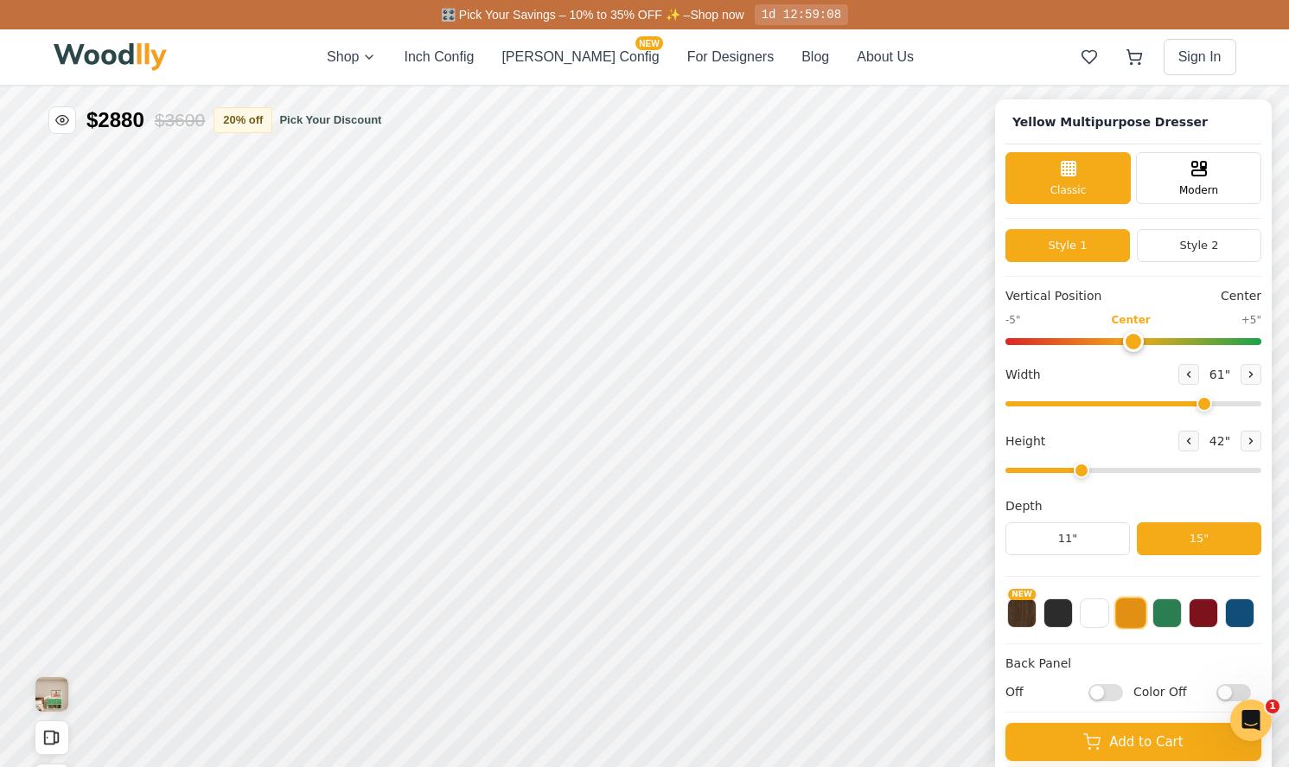
click at [1226, 691] on input "Color Off" at bounding box center [1233, 692] width 35 height 17
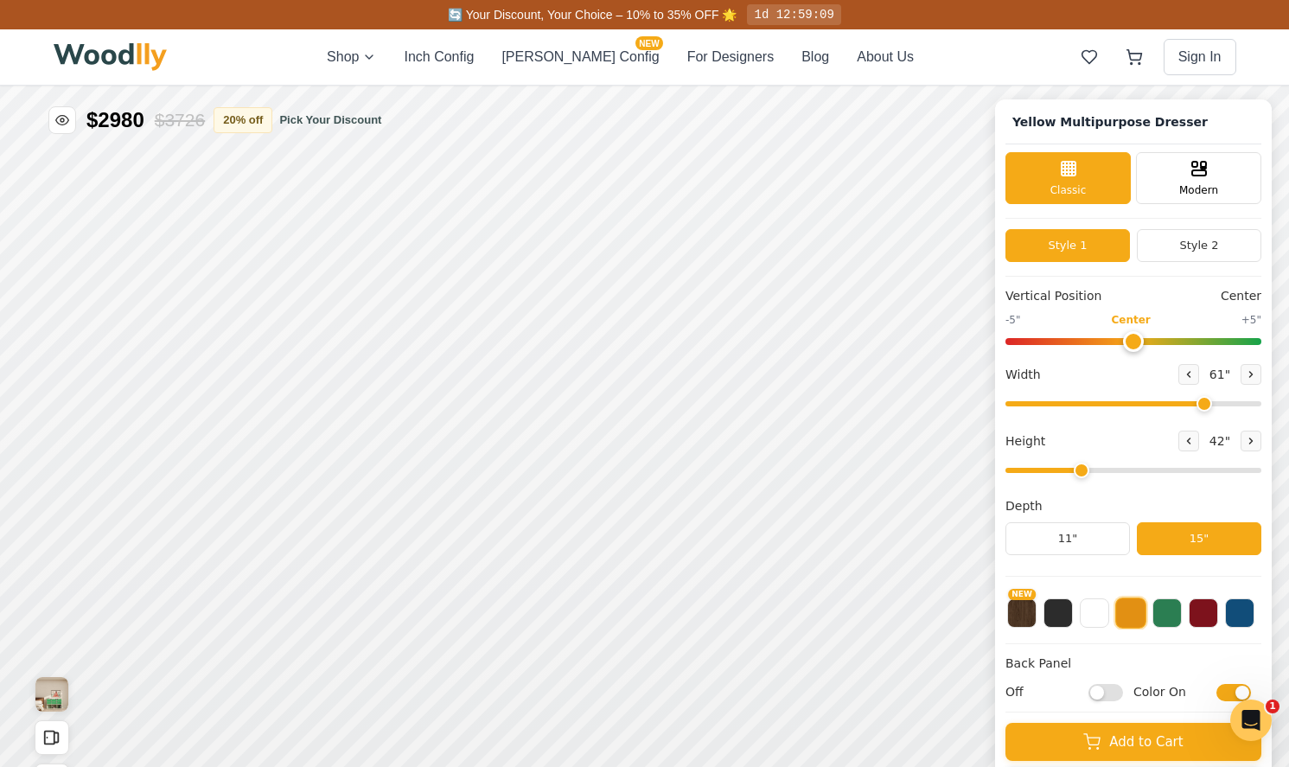
click at [1226, 691] on input "Color On" at bounding box center [1233, 692] width 35 height 17
checkbox input "false"
click at [1108, 686] on input "Off" at bounding box center [1105, 692] width 35 height 17
click at [1108, 691] on input "On" at bounding box center [1105, 692] width 35 height 17
click at [1108, 691] on input "Off" at bounding box center [1105, 692] width 35 height 17
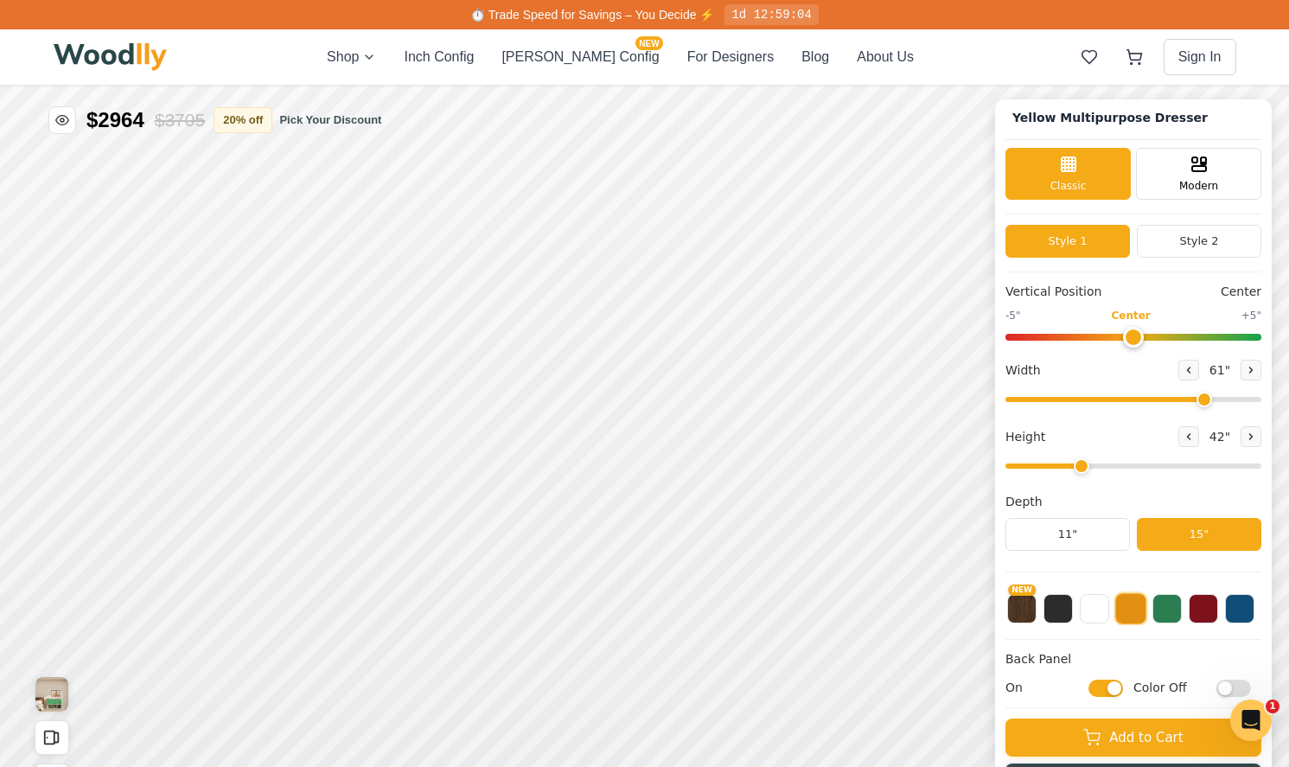
scroll to position [5, 0]
click at [1105, 685] on input "On" at bounding box center [1105, 687] width 35 height 17
click at [1105, 685] on input "Off" at bounding box center [1105, 687] width 35 height 17
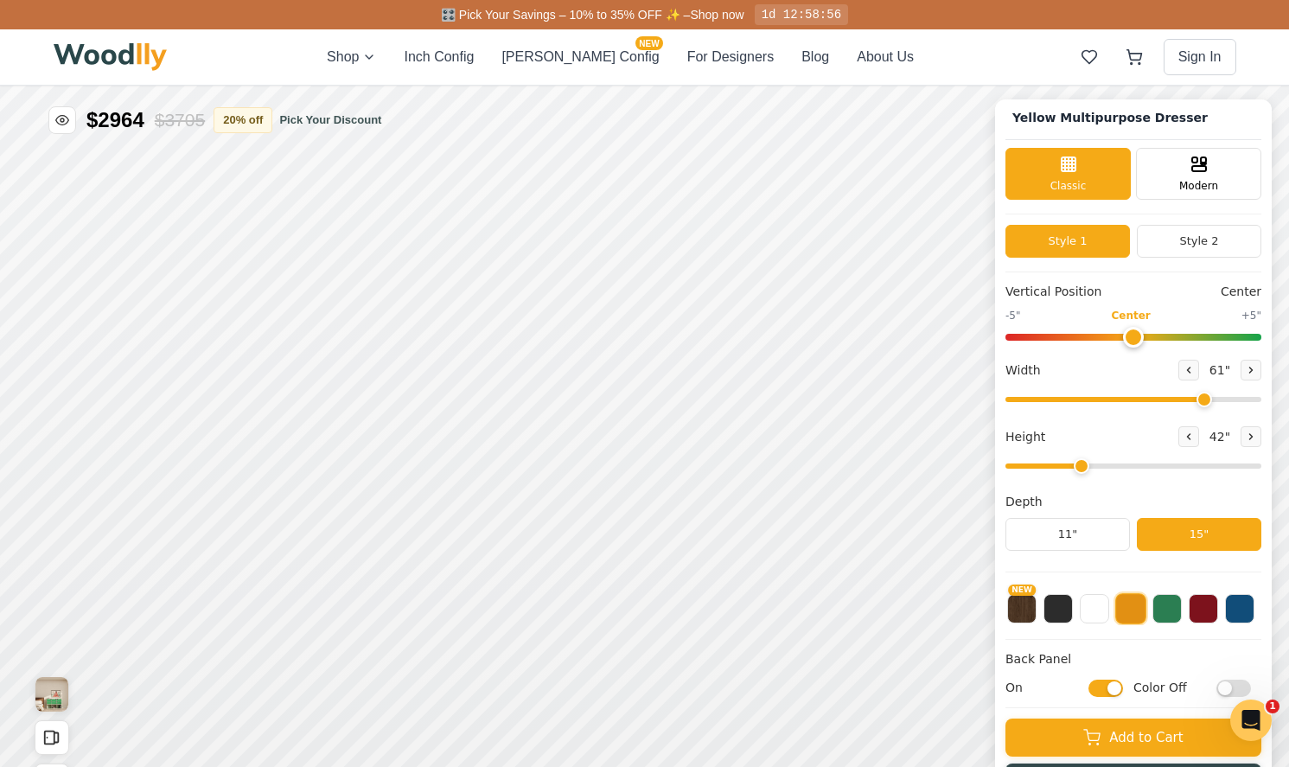
click at [1106, 685] on input "On" at bounding box center [1105, 687] width 35 height 17
click at [1106, 685] on input "Off" at bounding box center [1105, 687] width 35 height 17
click at [1106, 685] on input "On" at bounding box center [1105, 687] width 35 height 17
click at [1106, 686] on input "Off" at bounding box center [1105, 687] width 35 height 17
checkbox input "true"
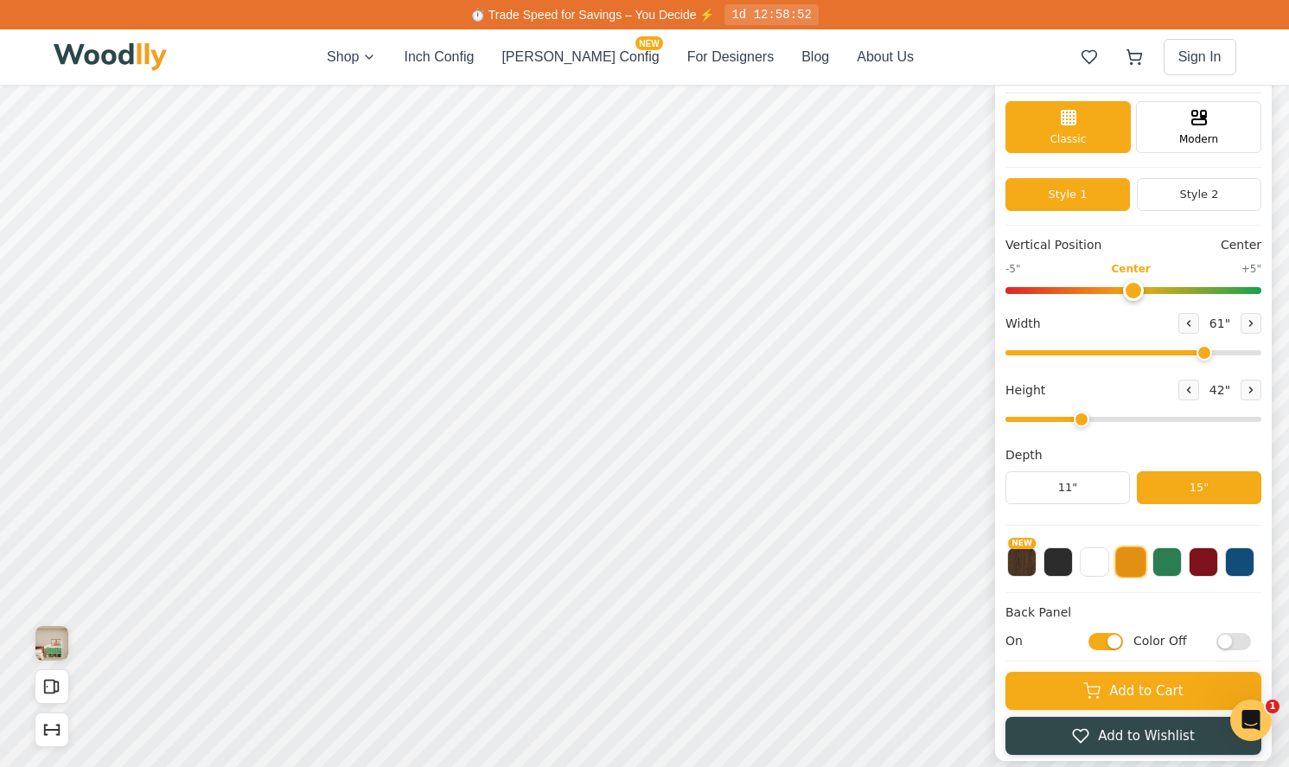
scroll to position [65, 0]
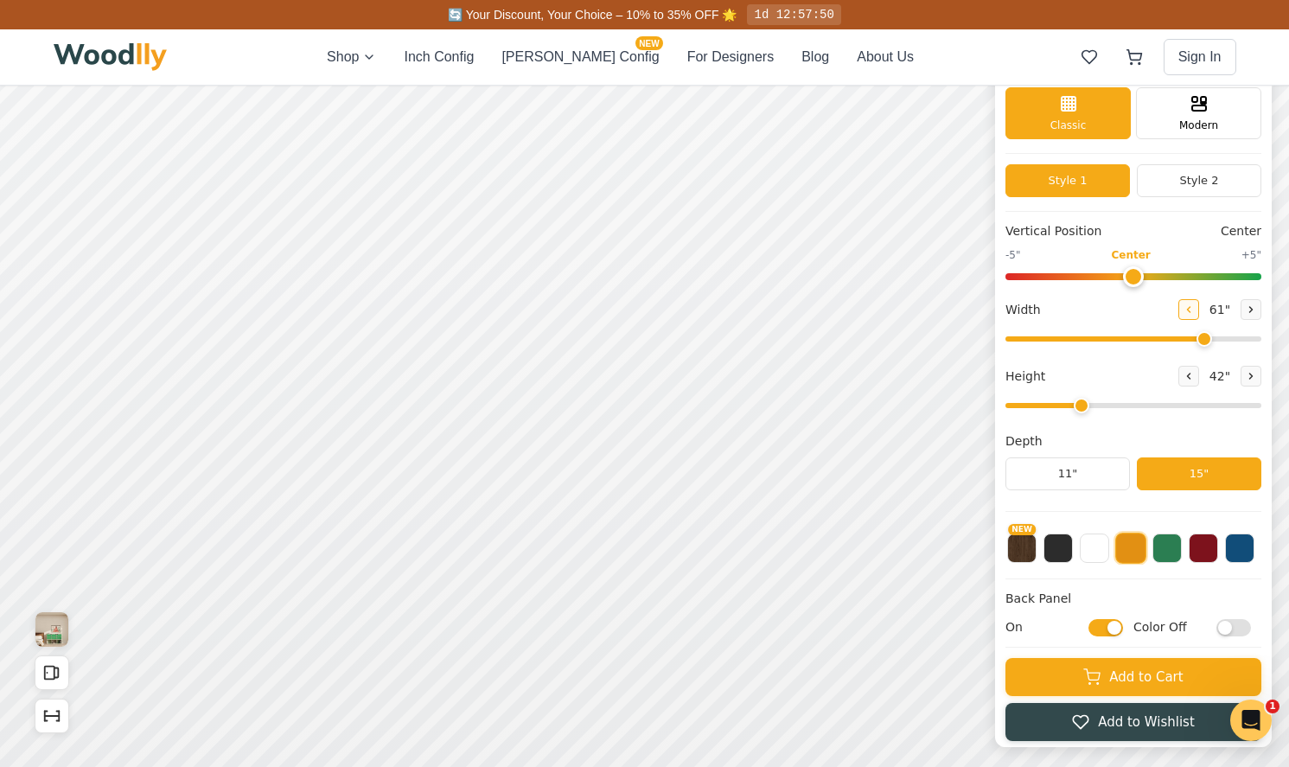
click at [1184, 302] on button at bounding box center [1188, 309] width 21 height 21
click at [1188, 309] on icon at bounding box center [1189, 309] width 3 height 5
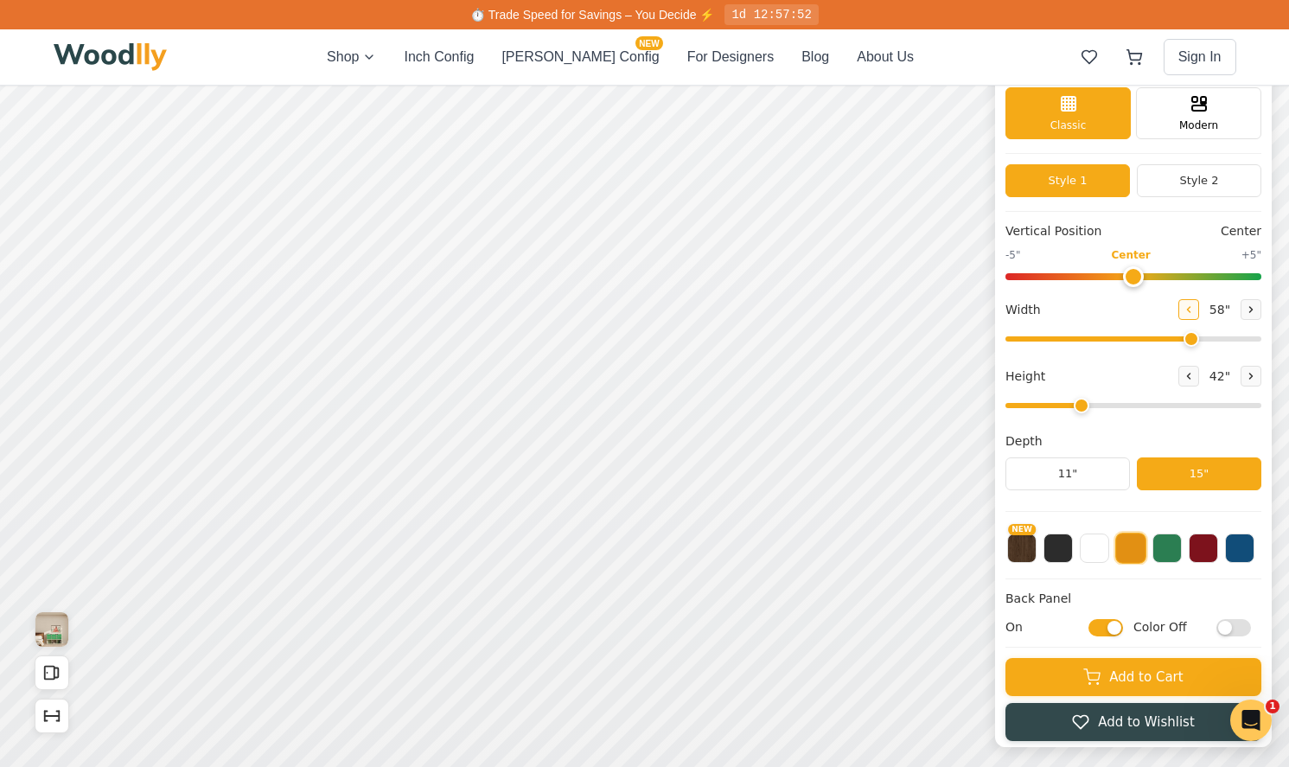
click at [1188, 309] on icon at bounding box center [1189, 309] width 3 height 5
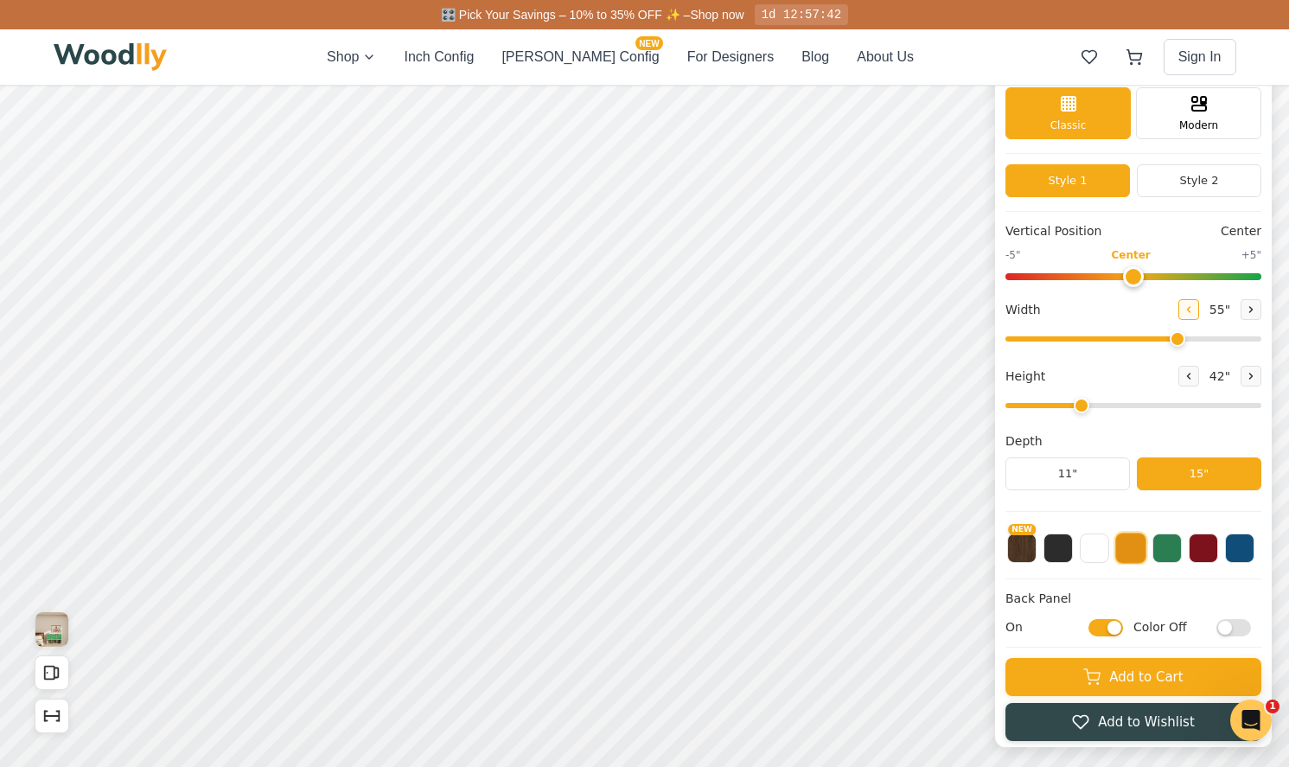
click at [1188, 309] on icon at bounding box center [1189, 309] width 3 height 5
click at [1240, 311] on button at bounding box center [1250, 309] width 21 height 21
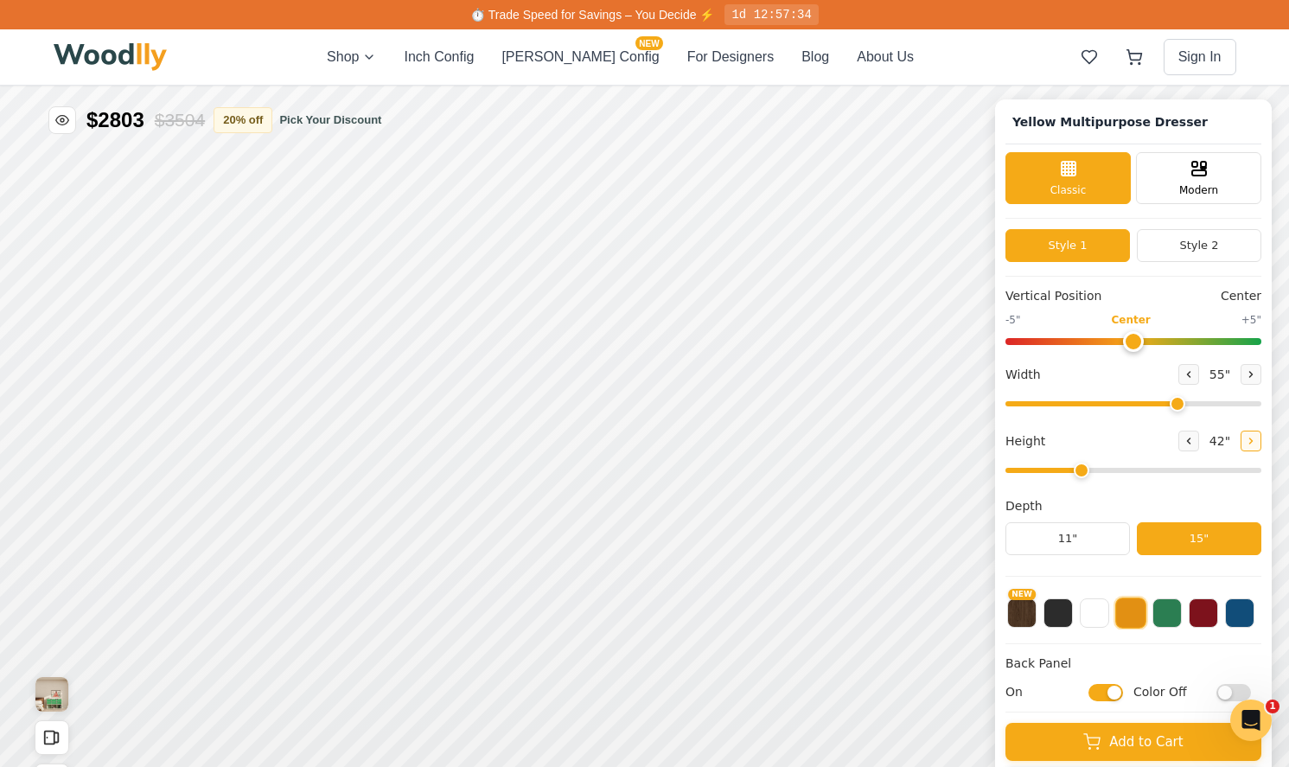
scroll to position [0, 0]
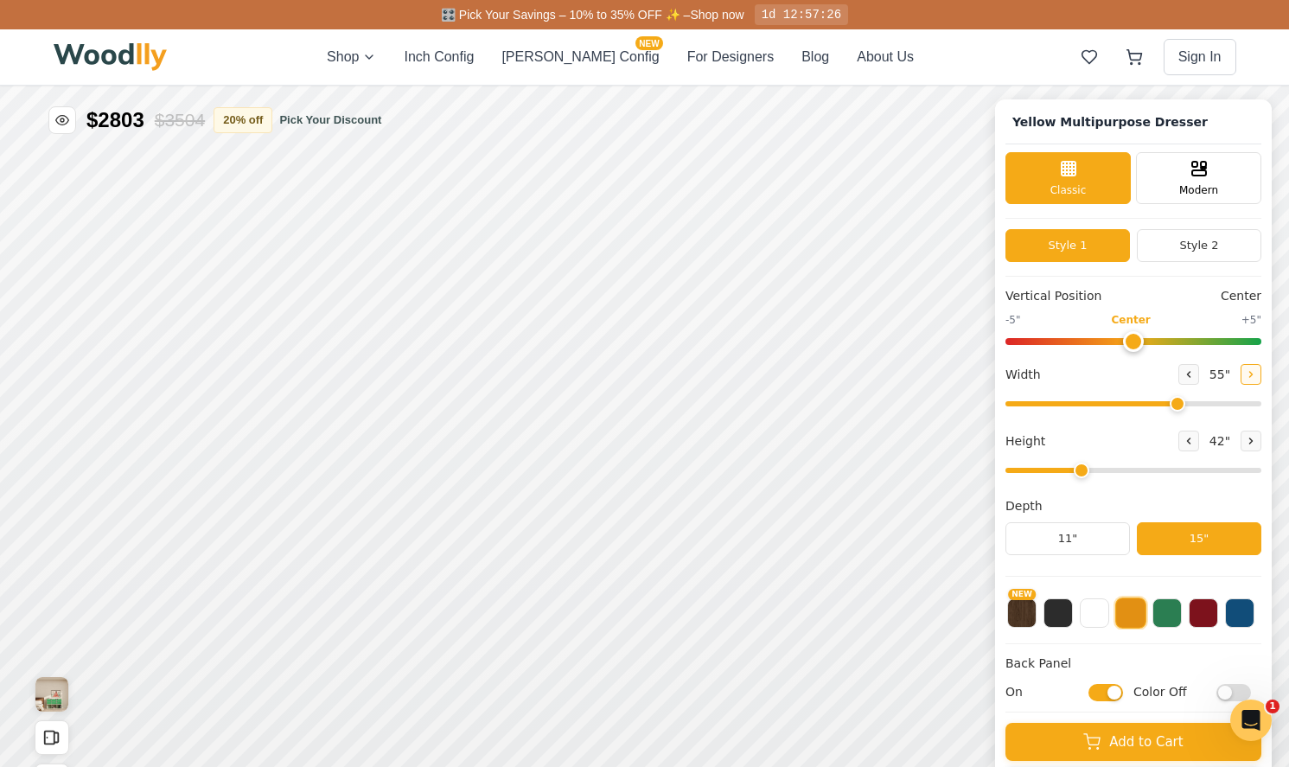
click at [1246, 376] on icon at bounding box center [1251, 374] width 10 height 10
type input "56"
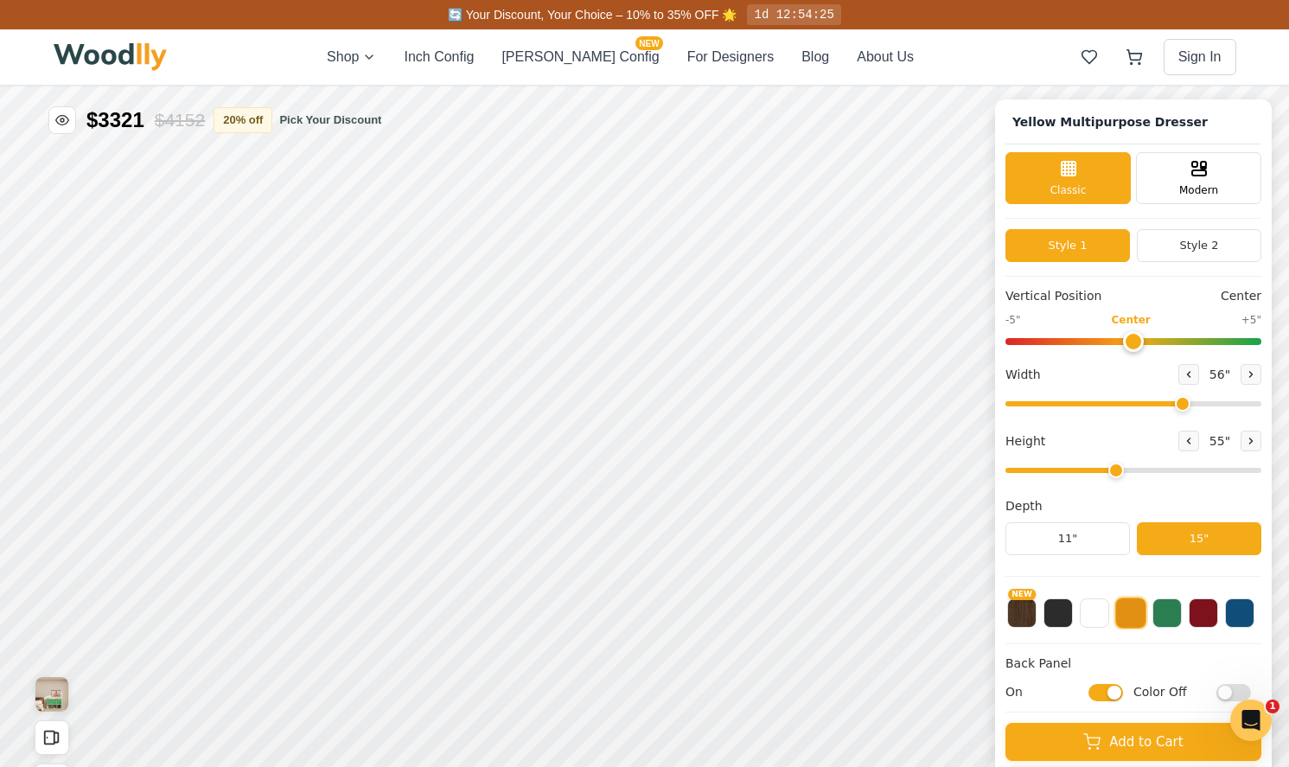
drag, startPoint x: 1080, startPoint y: 468, endPoint x: 1106, endPoint y: 470, distance: 25.1
type input "4"
click at [1106, 470] on input "range" at bounding box center [1133, 470] width 256 height 5
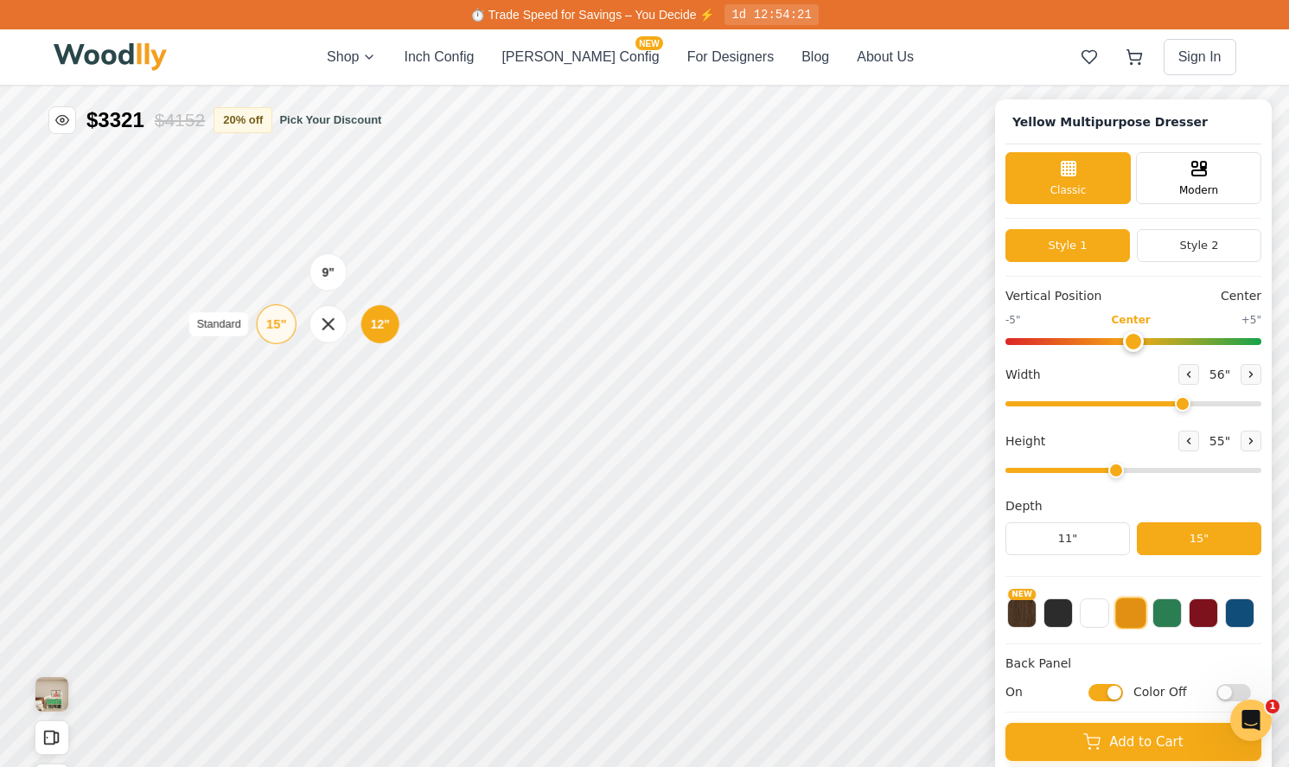
click at [284, 322] on div "15"" at bounding box center [276, 324] width 20 height 19
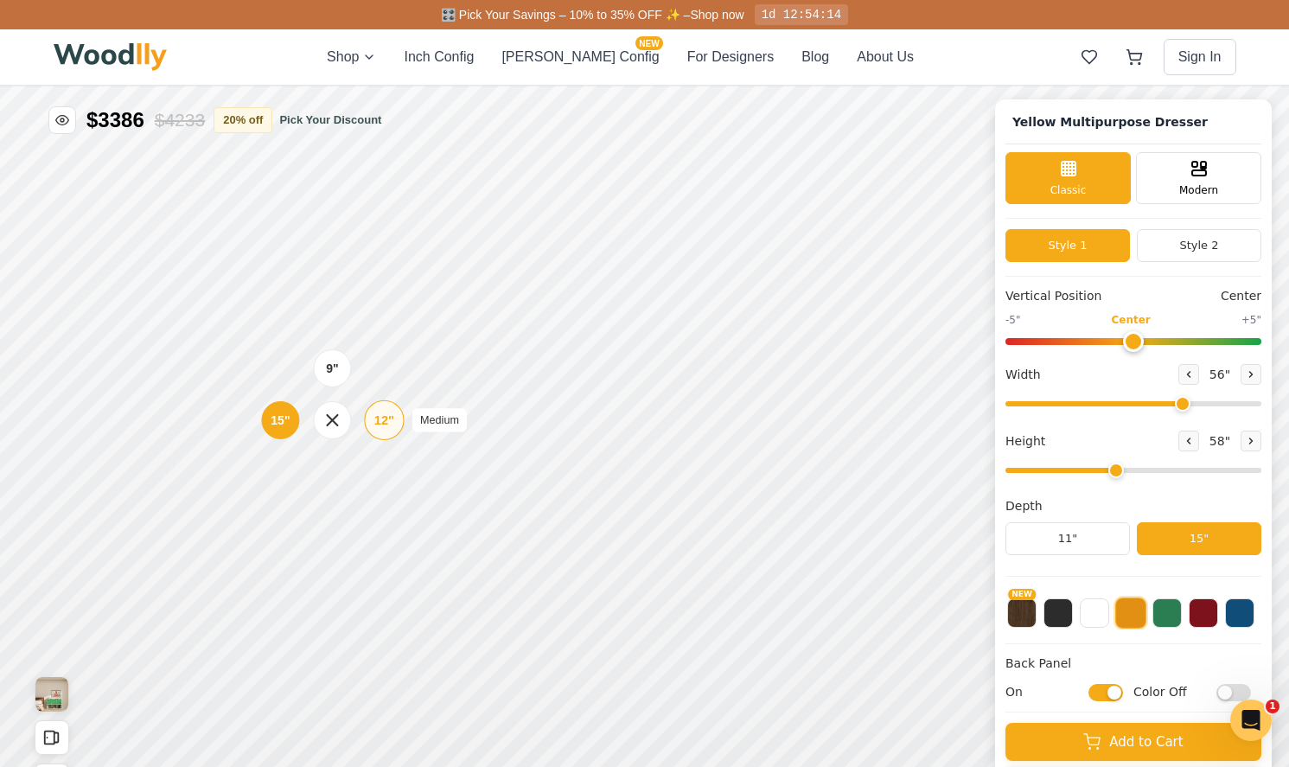
click at [383, 417] on div "12"" at bounding box center [384, 420] width 20 height 19
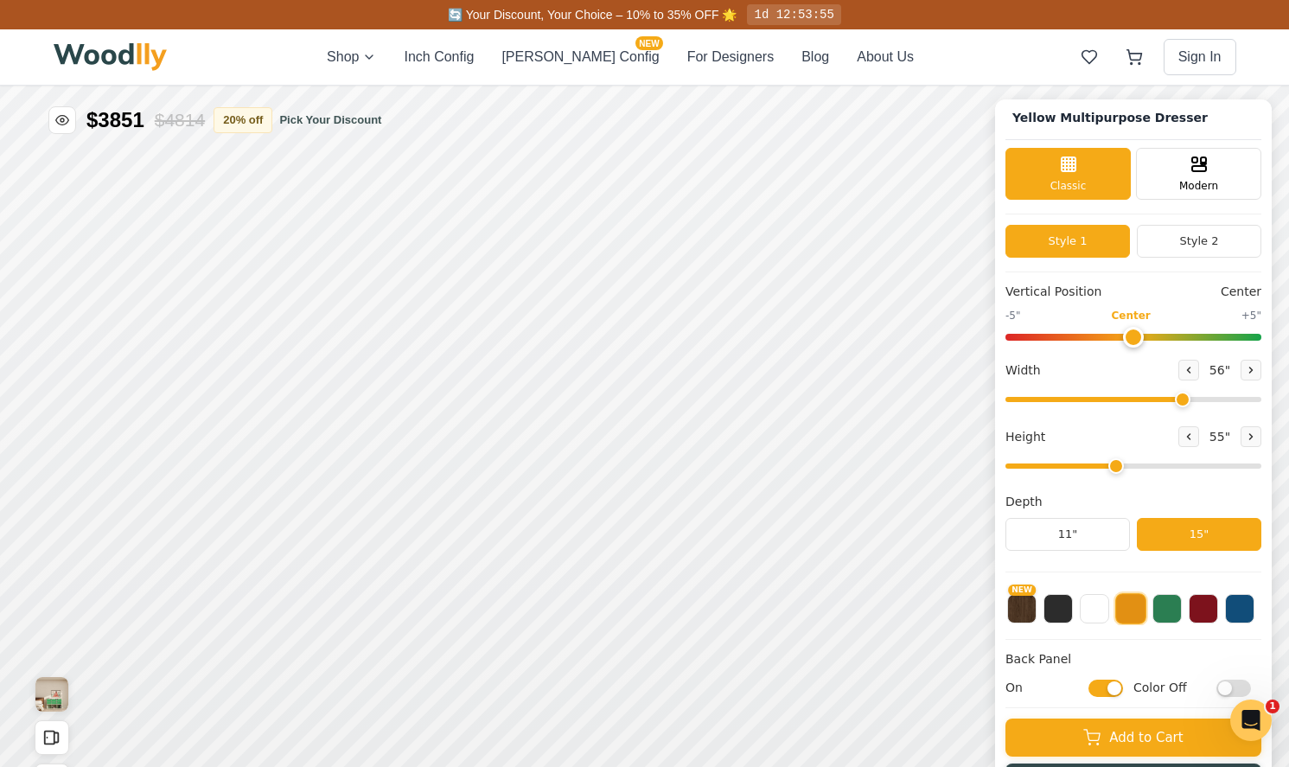
scroll to position [5, 0]
click at [1188, 364] on button at bounding box center [1188, 370] width 21 height 21
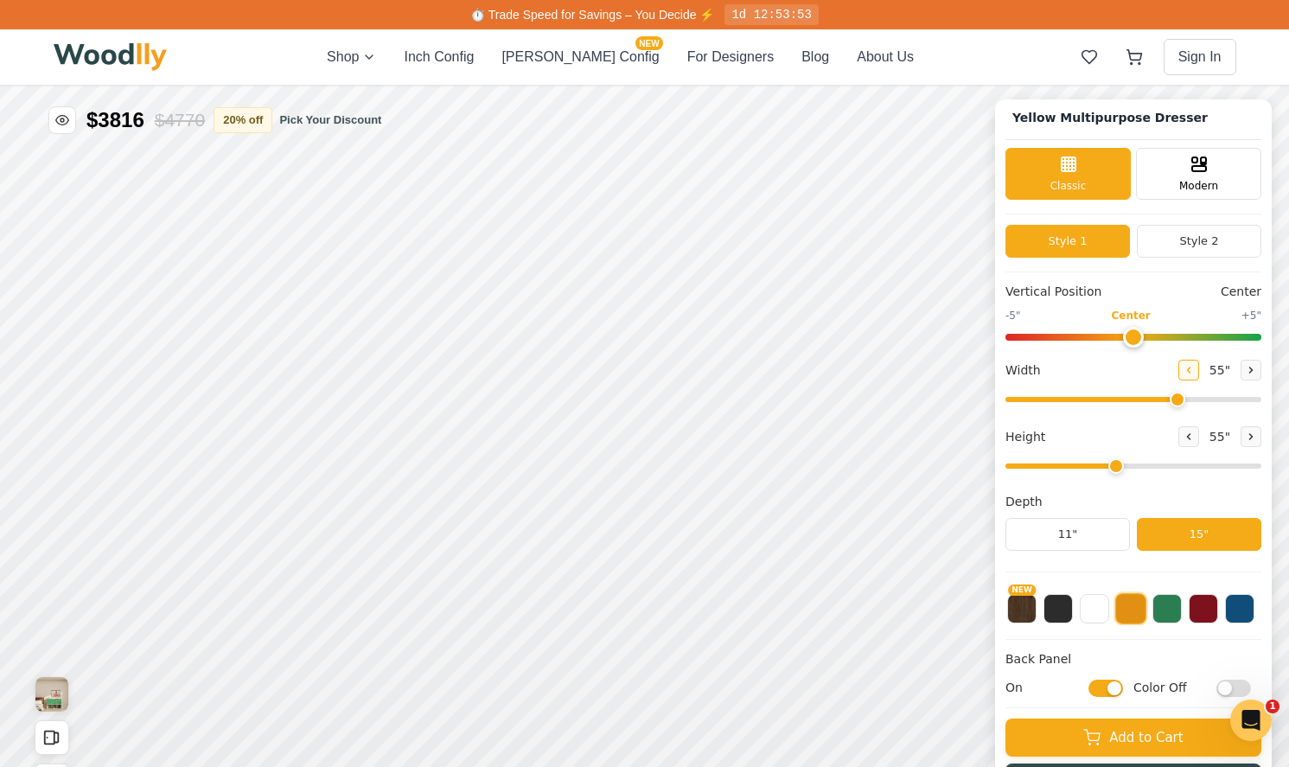
click at [1183, 371] on icon at bounding box center [1188, 370] width 10 height 10
type input "54"
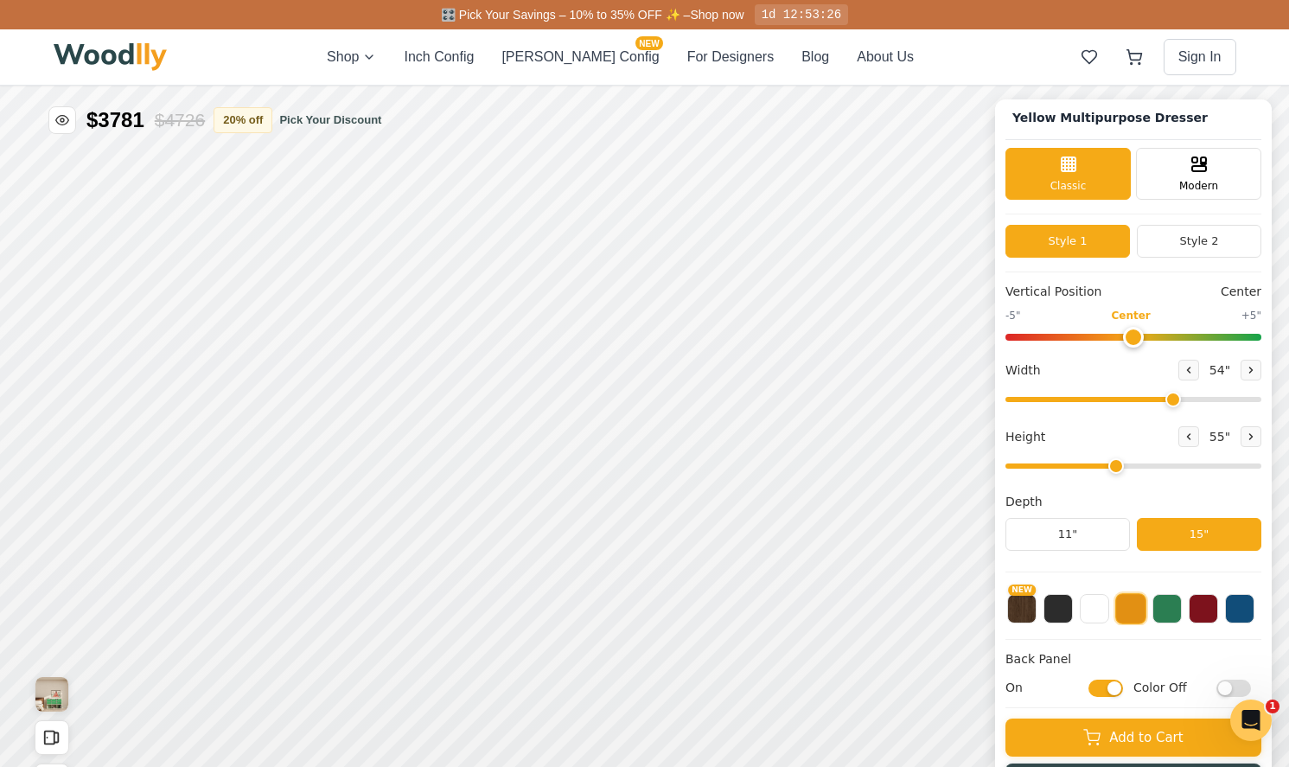
click at [1109, 685] on input "On" at bounding box center [1105, 687] width 35 height 17
click at [1110, 685] on input "Off" at bounding box center [1105, 687] width 35 height 17
click at [1110, 685] on input "On" at bounding box center [1105, 687] width 35 height 17
checkbox input "false"
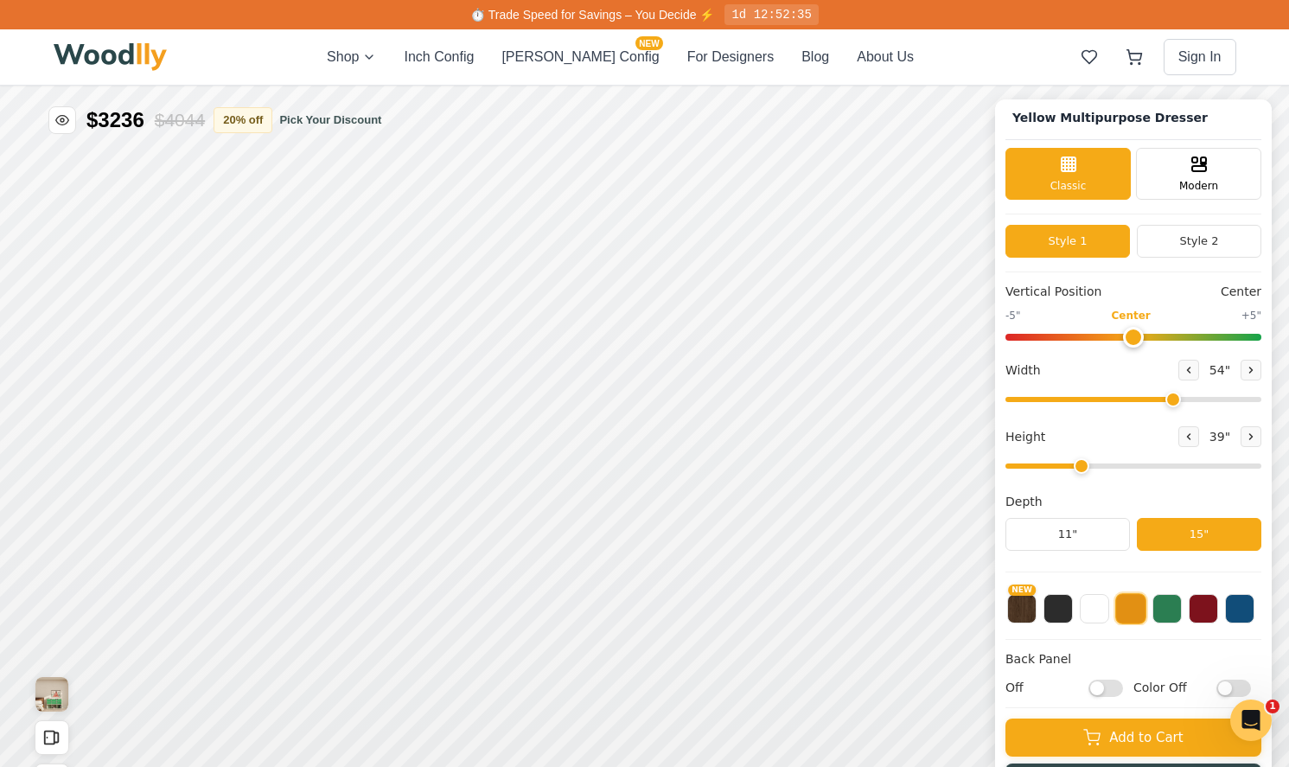
drag, startPoint x: 1112, startPoint y: 468, endPoint x: 1082, endPoint y: 469, distance: 30.3
click at [1082, 468] on input "range" at bounding box center [1133, 465] width 256 height 5
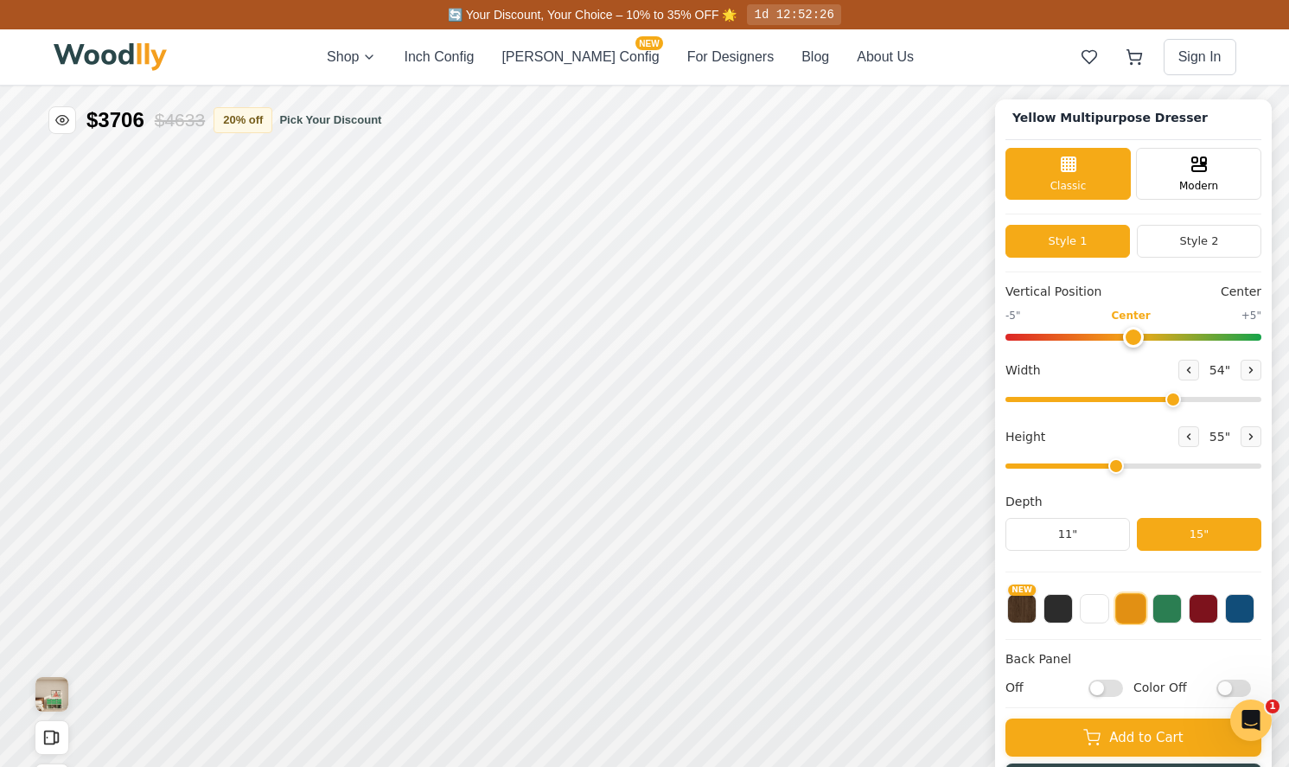
drag, startPoint x: 1080, startPoint y: 465, endPoint x: 1118, endPoint y: 471, distance: 39.4
click at [1118, 468] on input "range" at bounding box center [1133, 465] width 256 height 5
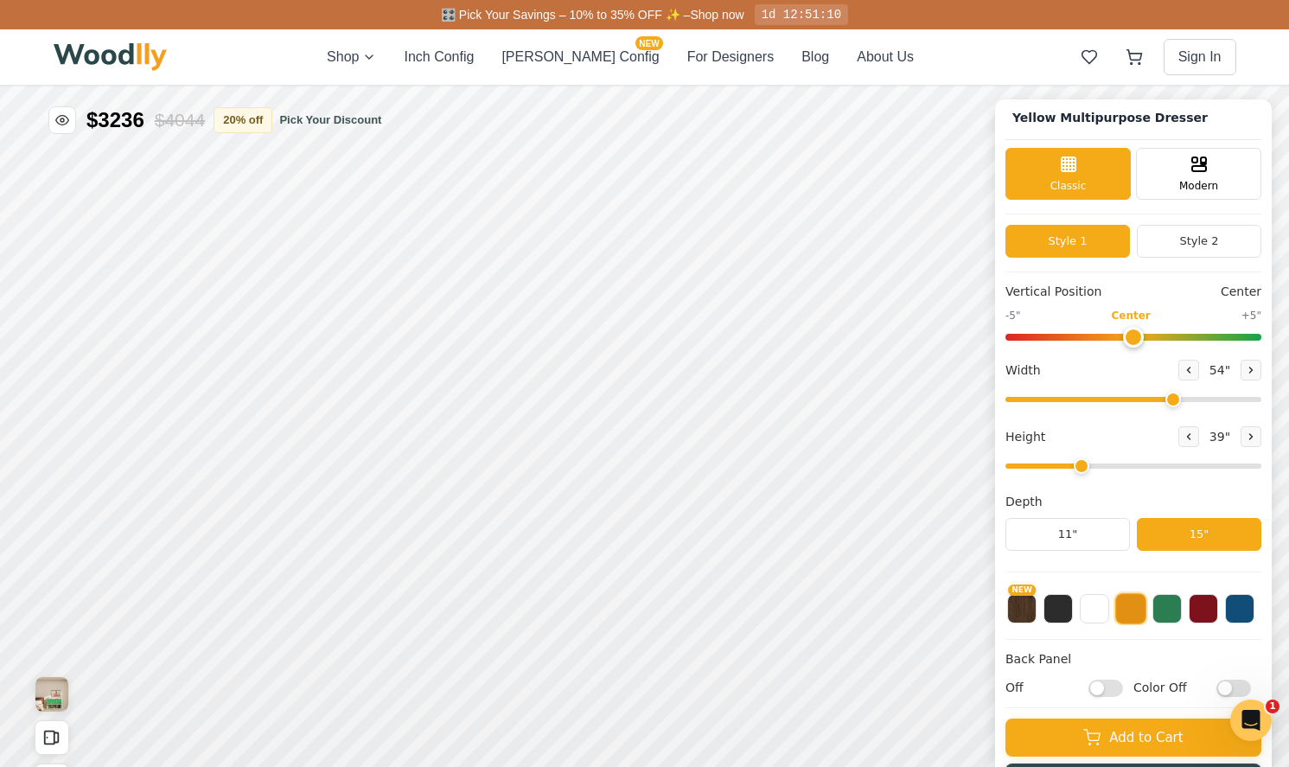
drag, startPoint x: 1115, startPoint y: 465, endPoint x: 1094, endPoint y: 513, distance: 51.9
type input "3"
click at [1094, 513] on div "Vertical Position Center -5" Center +5" Width 54 " Height 39 " Depth 11" 15"" at bounding box center [1133, 428] width 256 height 290
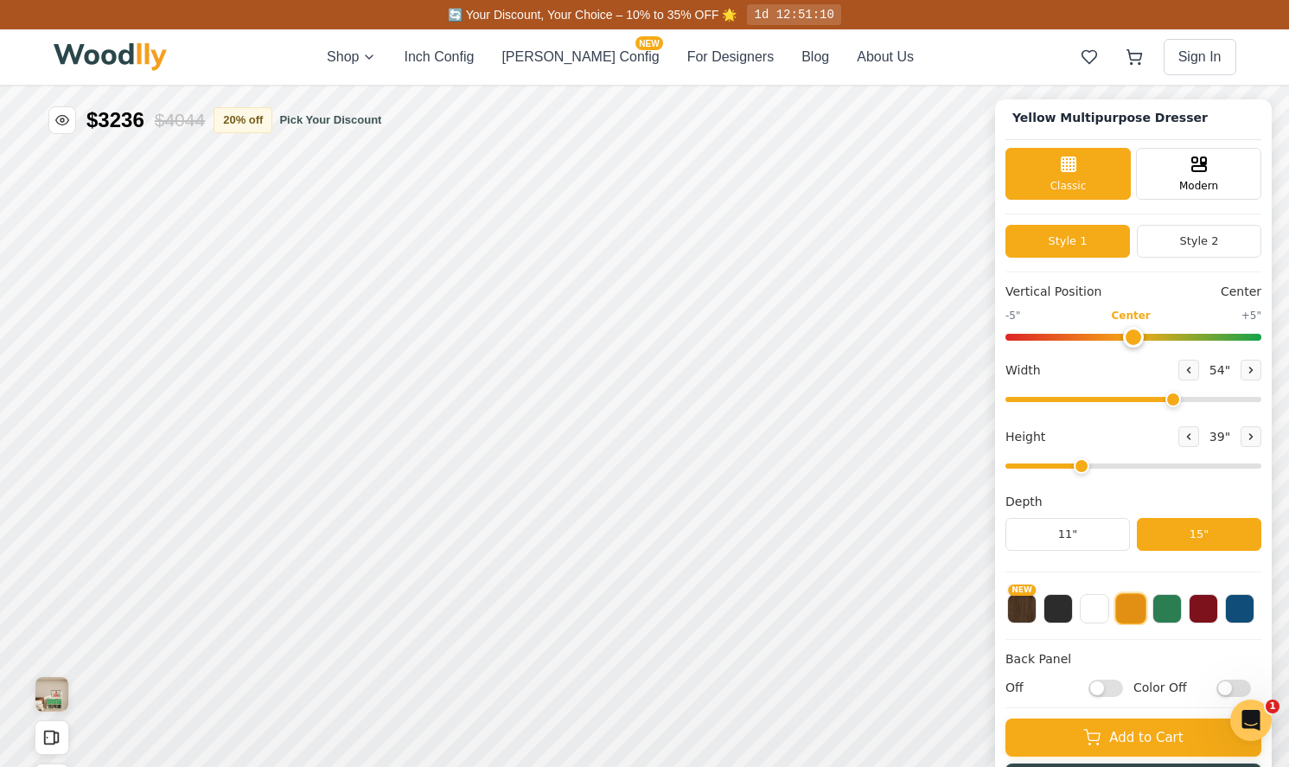
scroll to position [0, 0]
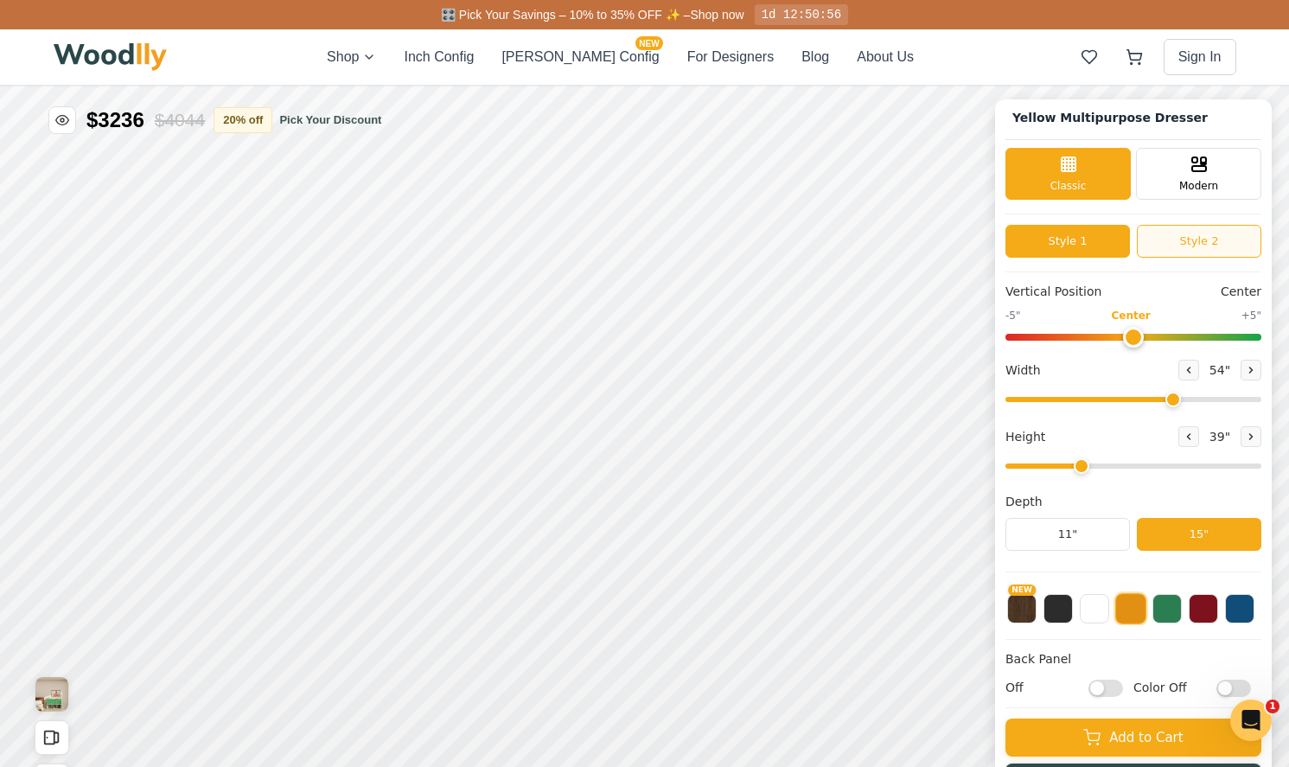
click at [1210, 240] on button "Style 2" at bounding box center [1199, 241] width 124 height 33
click at [1087, 242] on button "Style 1" at bounding box center [1067, 241] width 124 height 33
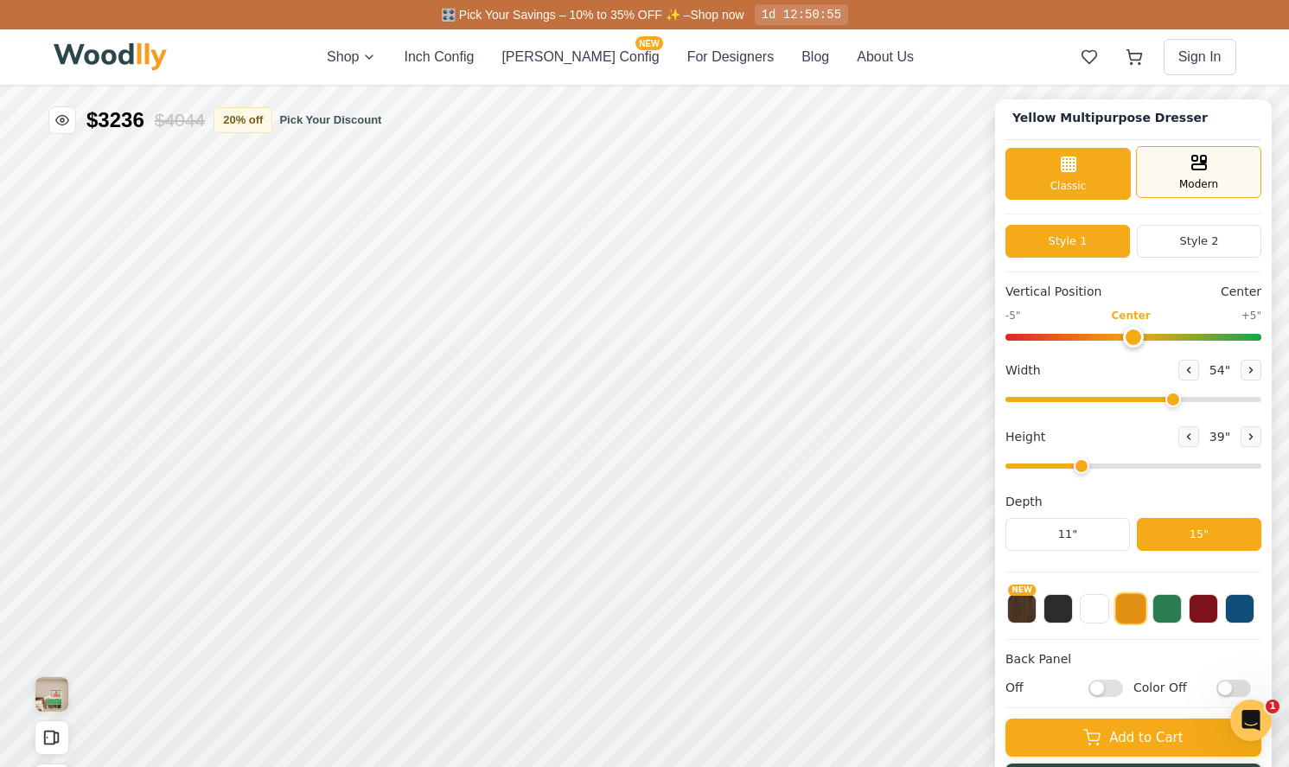
click at [1170, 187] on div "Modern" at bounding box center [1198, 172] width 125 height 52
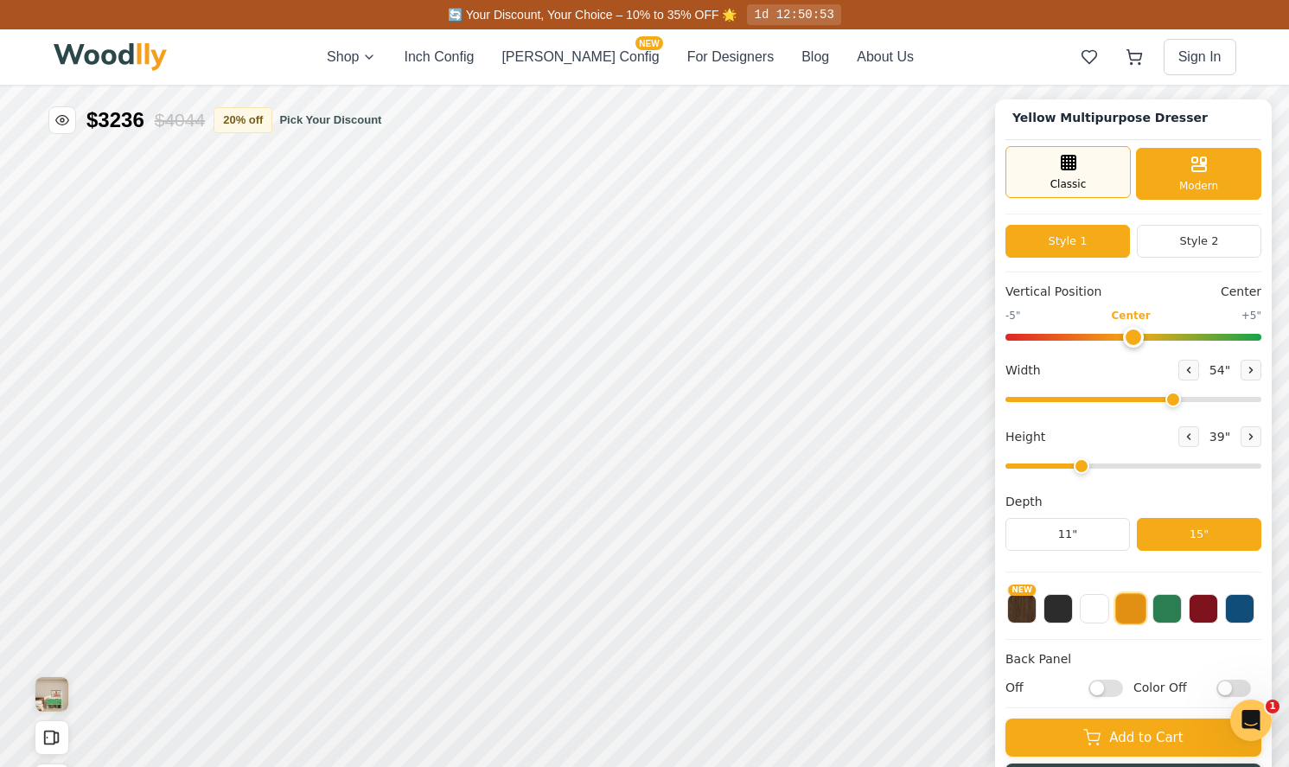
click at [1103, 173] on div "Classic" at bounding box center [1067, 172] width 125 height 52
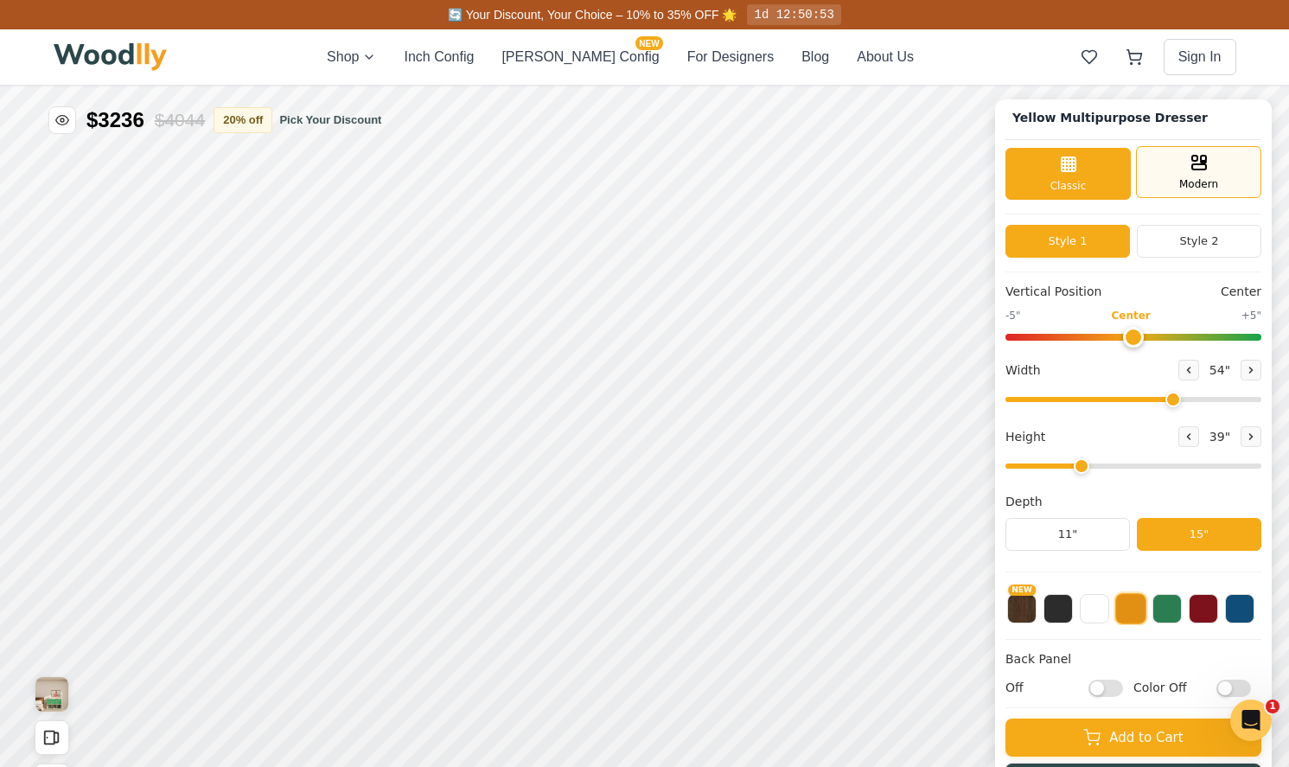
click at [1181, 176] on span "Modern" at bounding box center [1198, 184] width 39 height 16
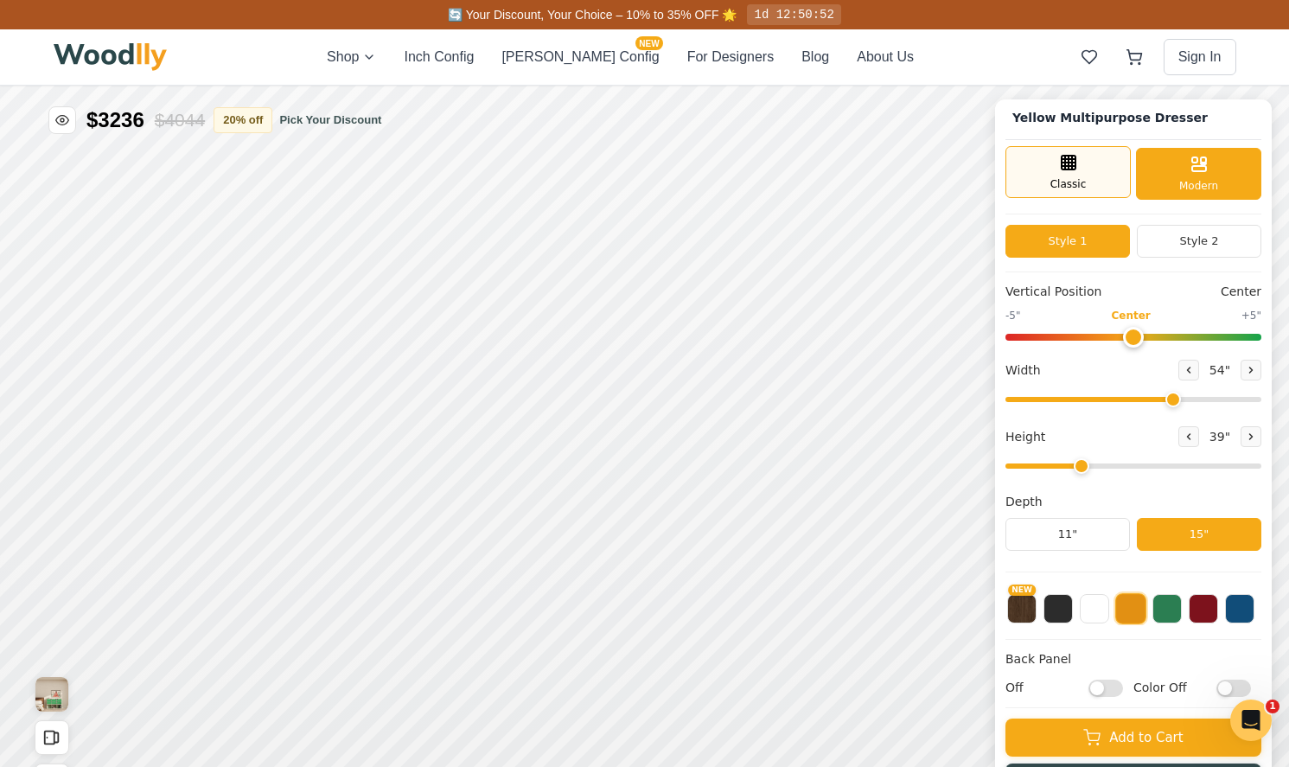
click at [1055, 176] on span "Classic" at bounding box center [1068, 184] width 36 height 16
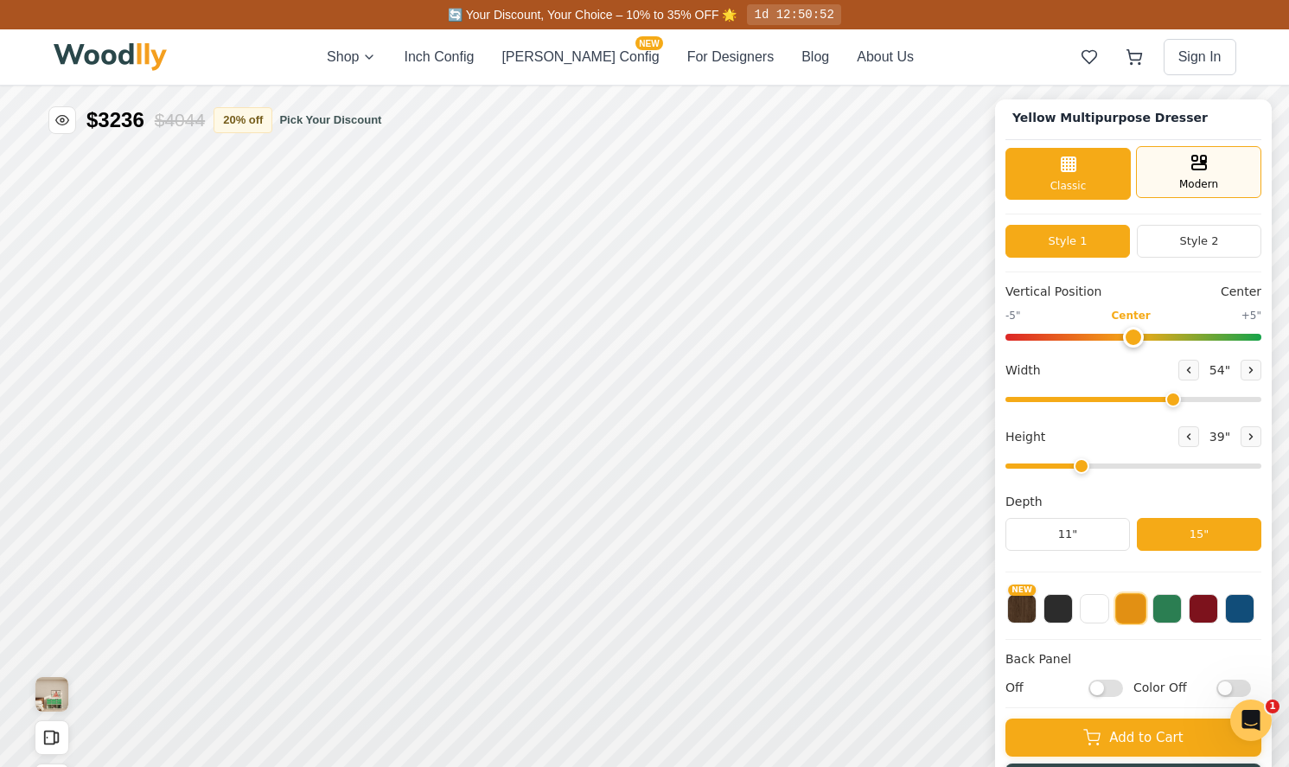
click at [1137, 176] on div "Modern" at bounding box center [1198, 172] width 125 height 52
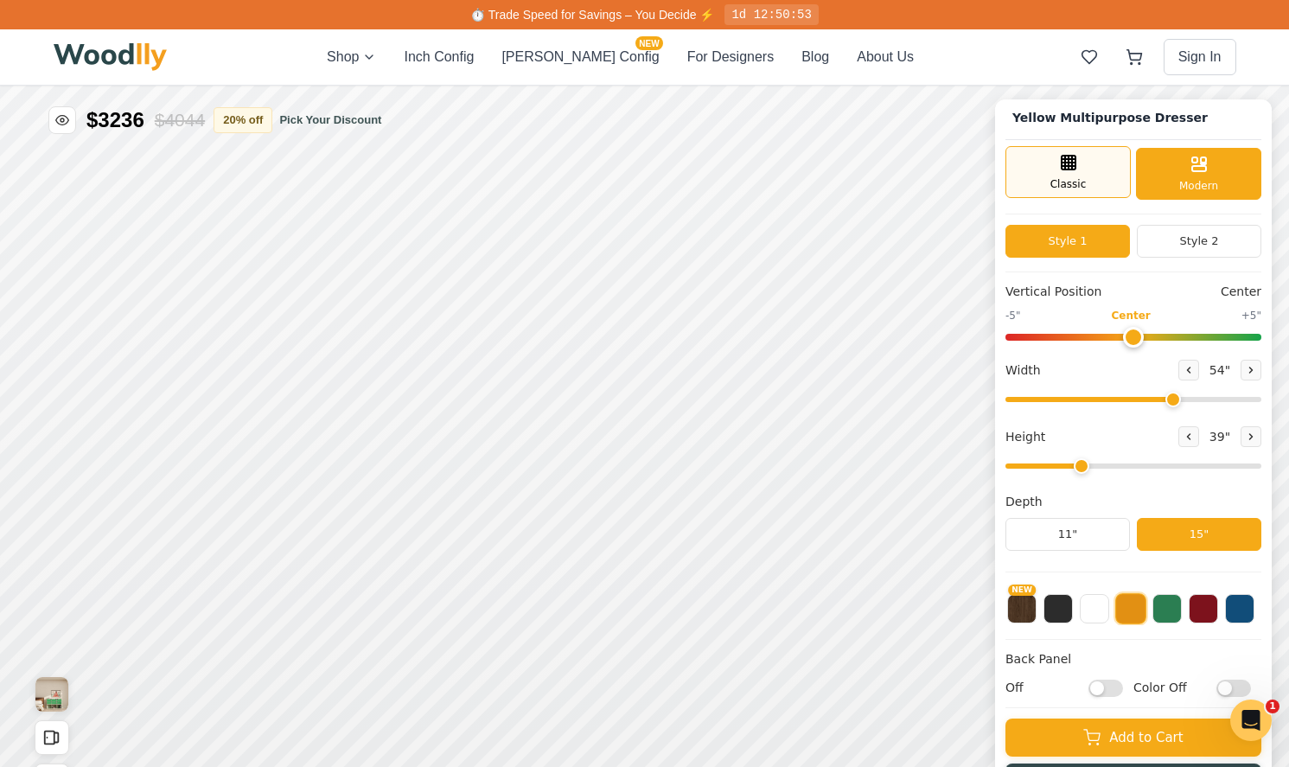
click at [1043, 158] on div "Classic" at bounding box center [1067, 172] width 125 height 52
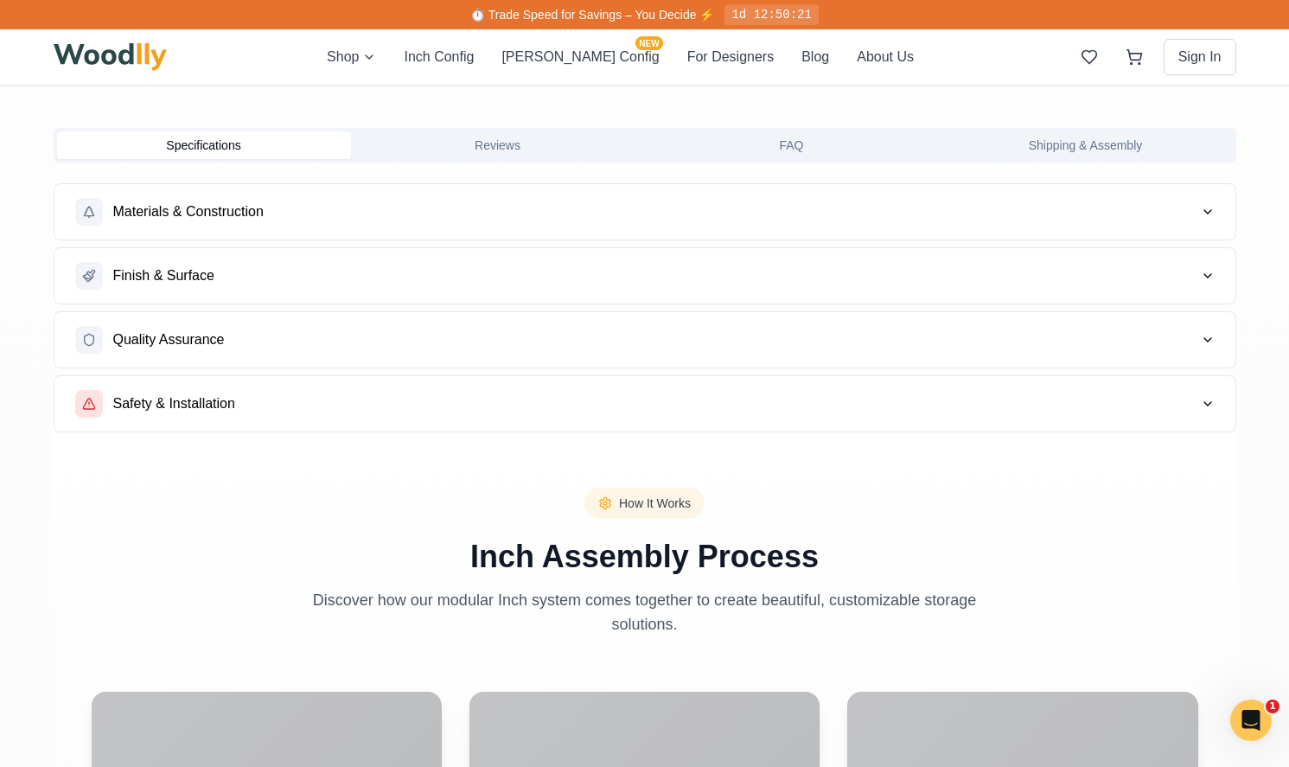
scroll to position [1384, 0]
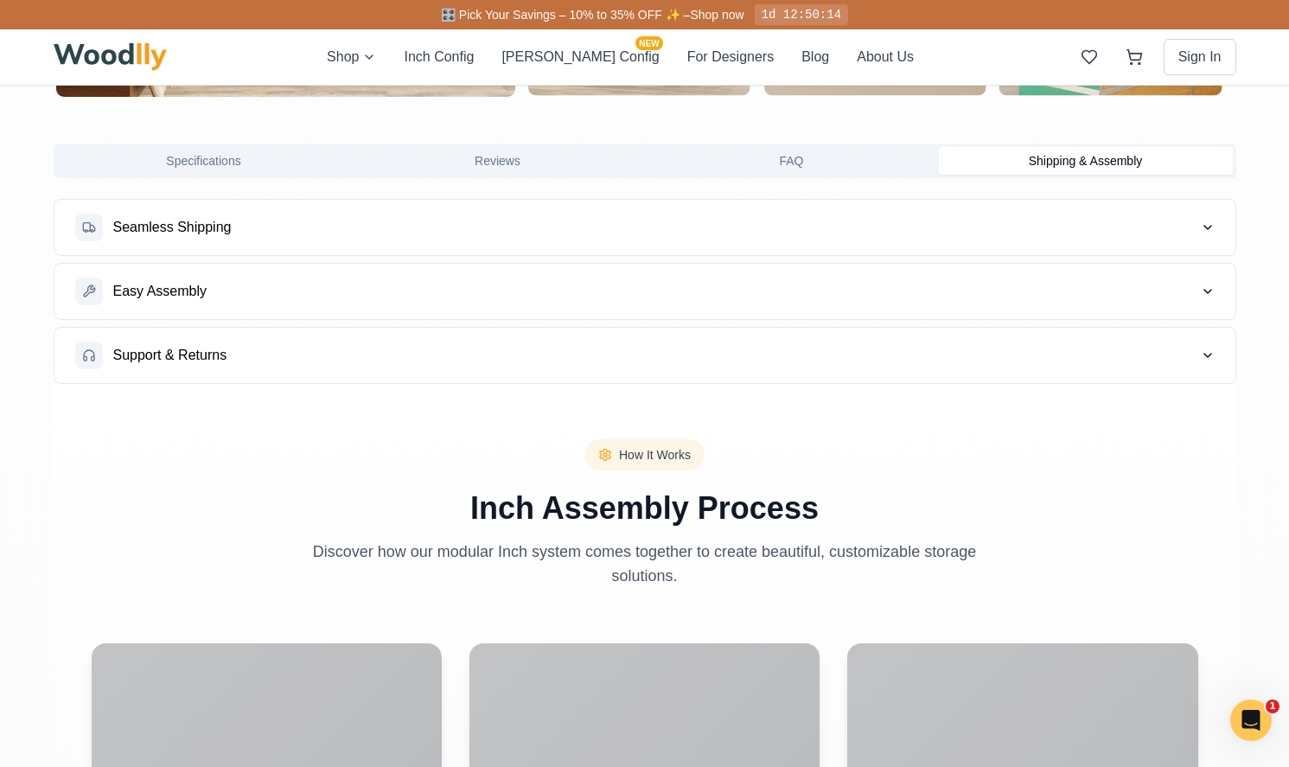
click at [1094, 165] on button "Shipping & Assembly" at bounding box center [1086, 161] width 294 height 28
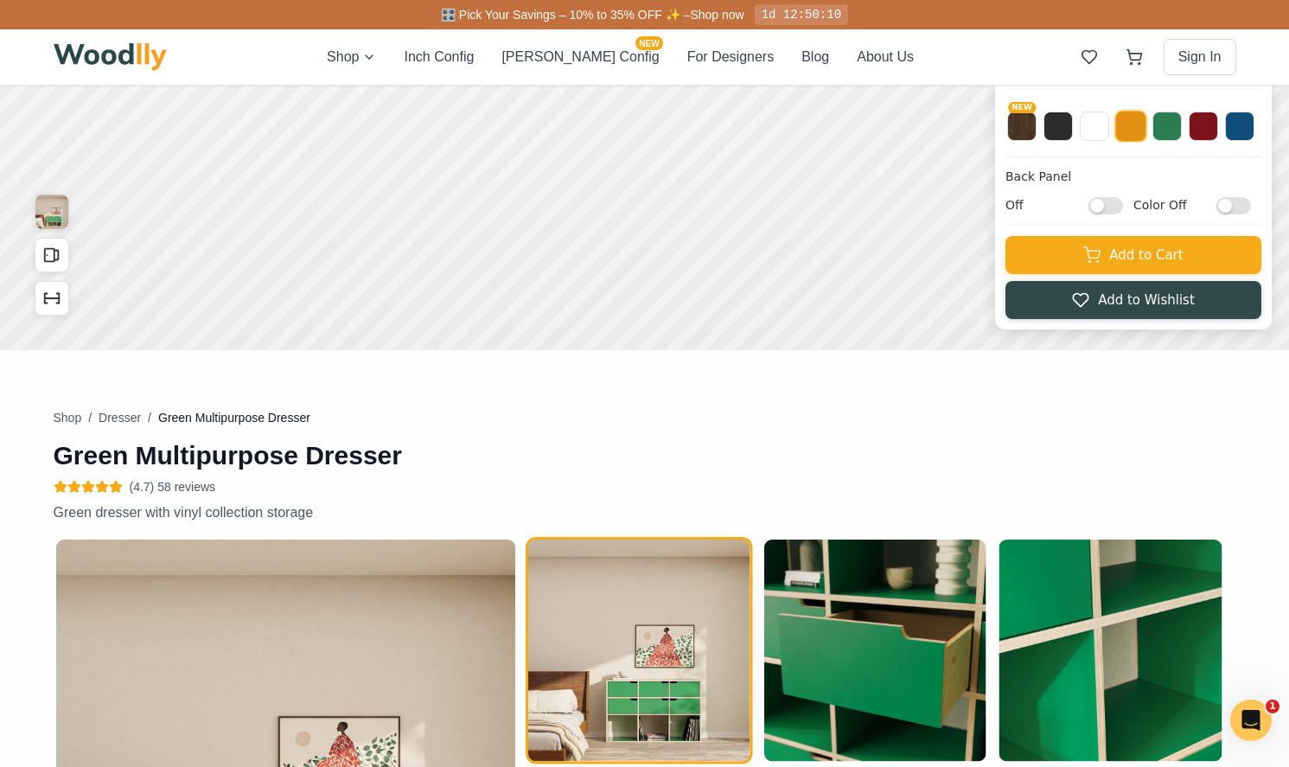
scroll to position [451, 0]
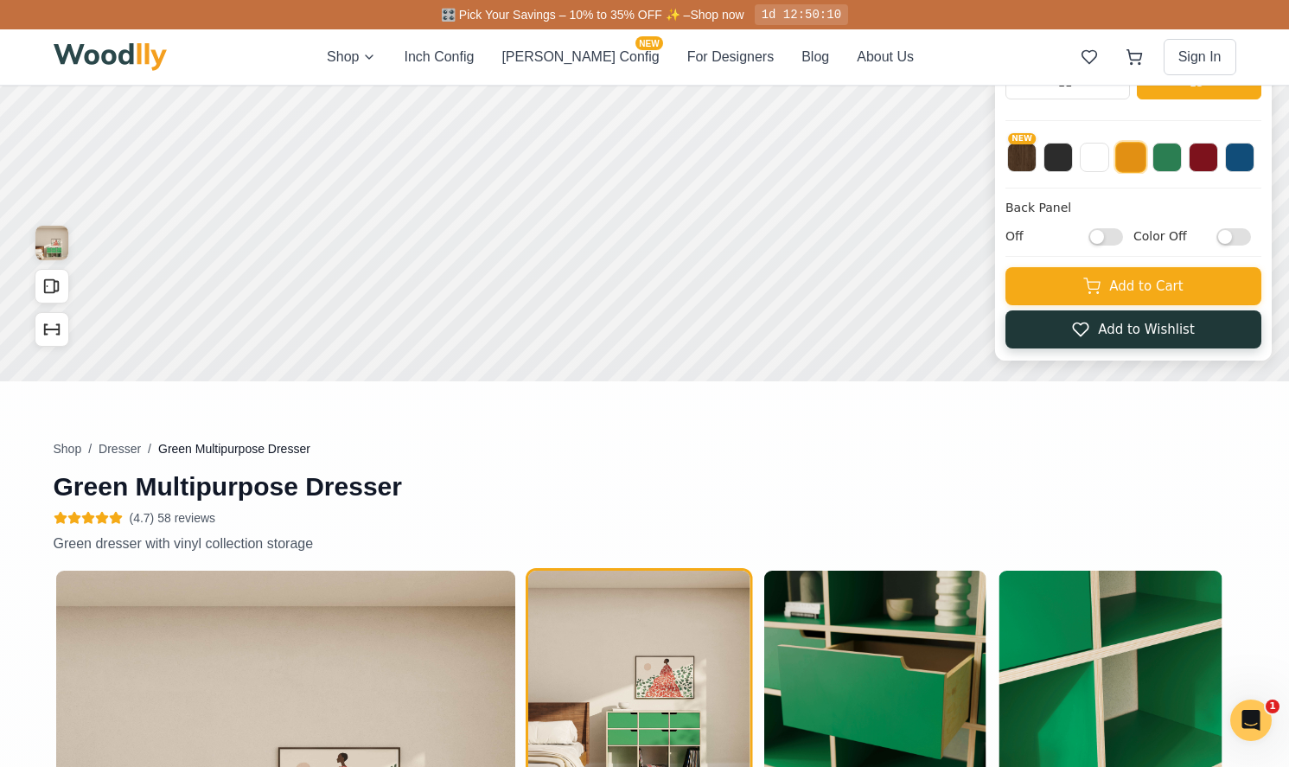
click at [1082, 328] on icon at bounding box center [1080, 329] width 17 height 17
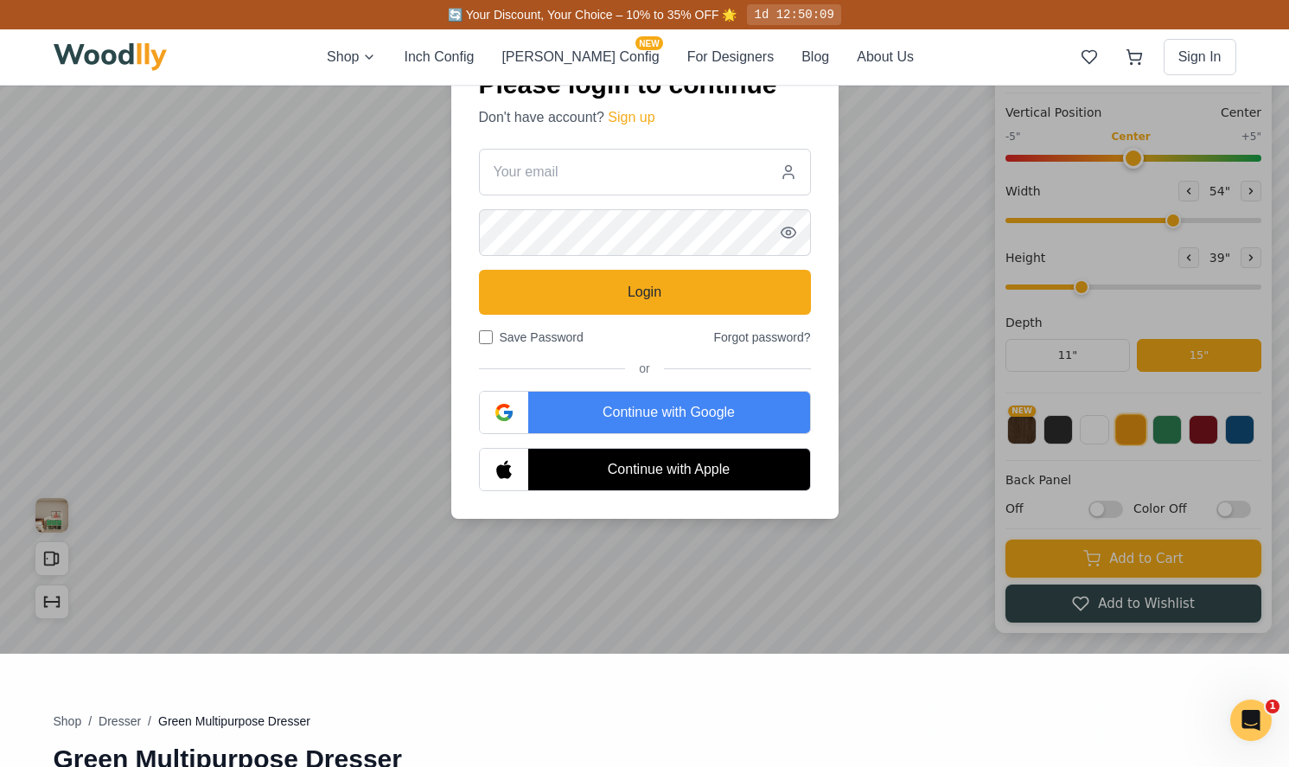
scroll to position [131, 0]
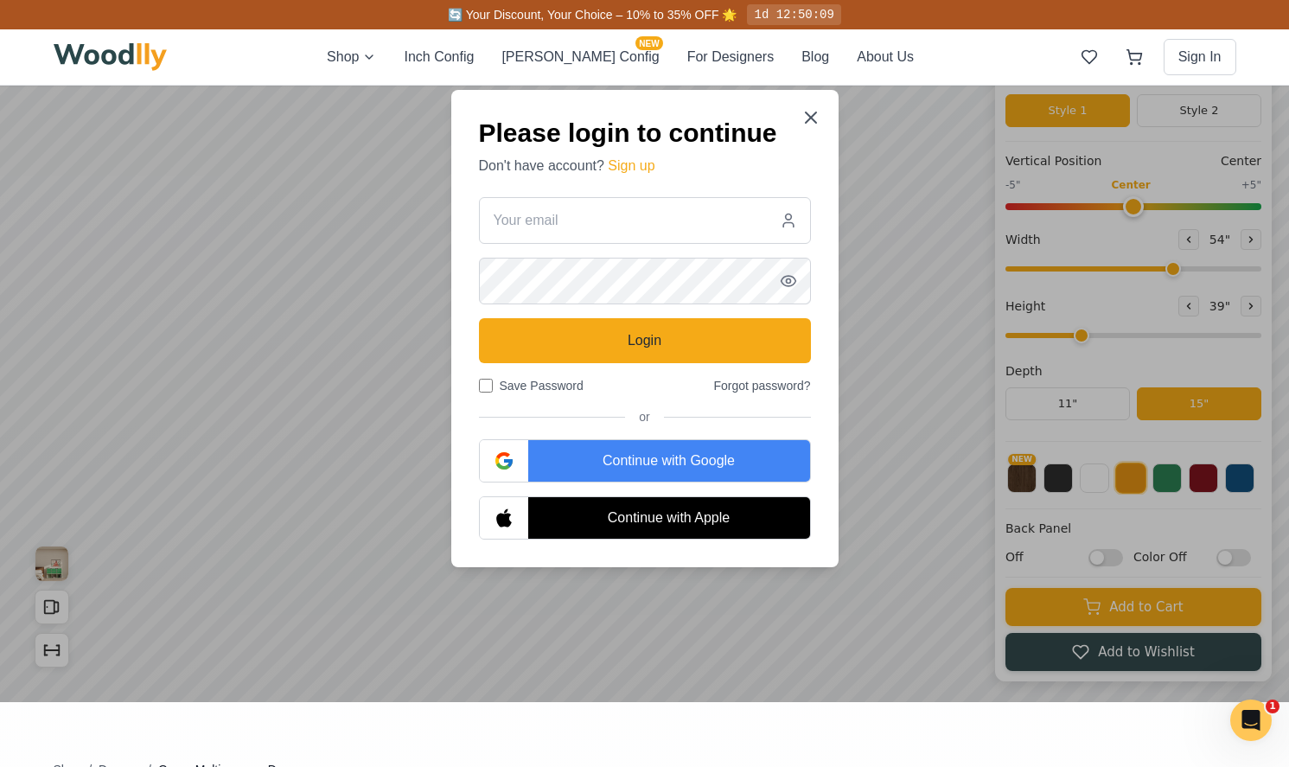
click at [691, 460] on div "Continue with Google" at bounding box center [669, 460] width 282 height 41
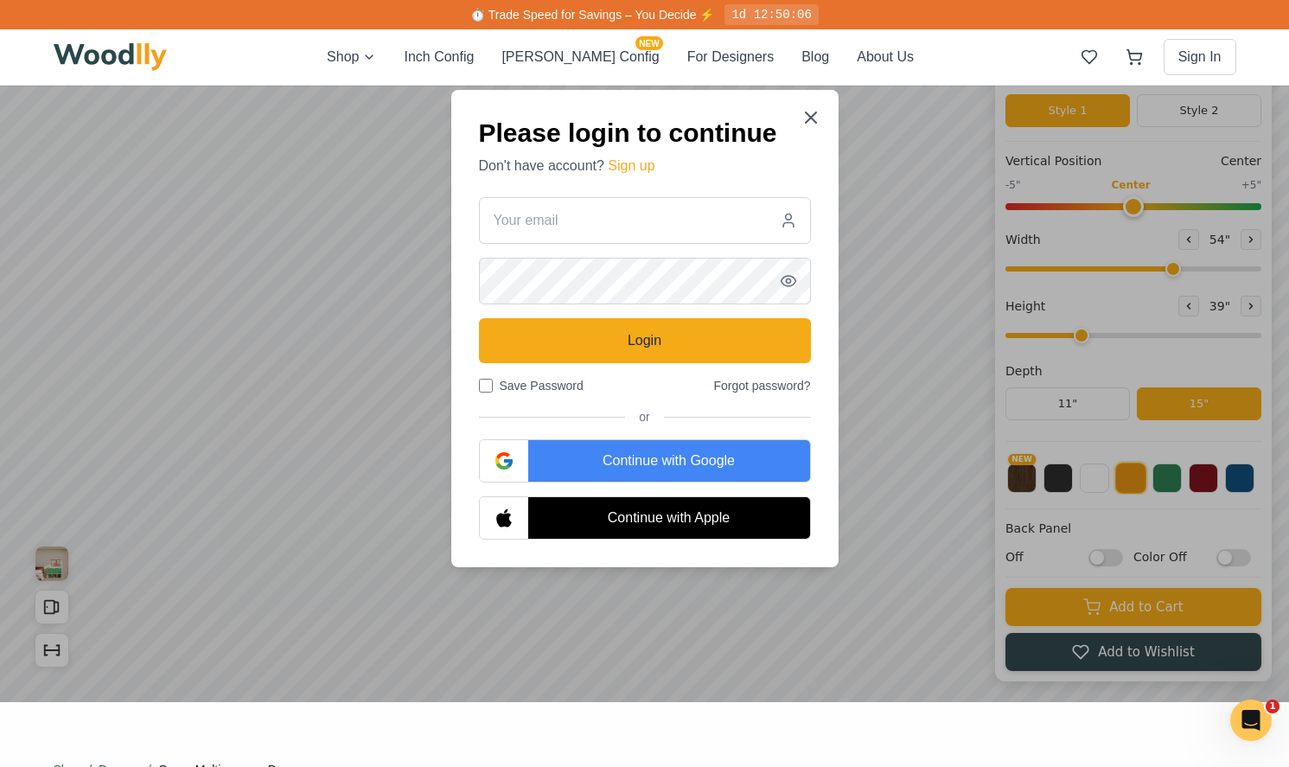
click at [698, 461] on div "Continue with Google" at bounding box center [669, 460] width 282 height 41
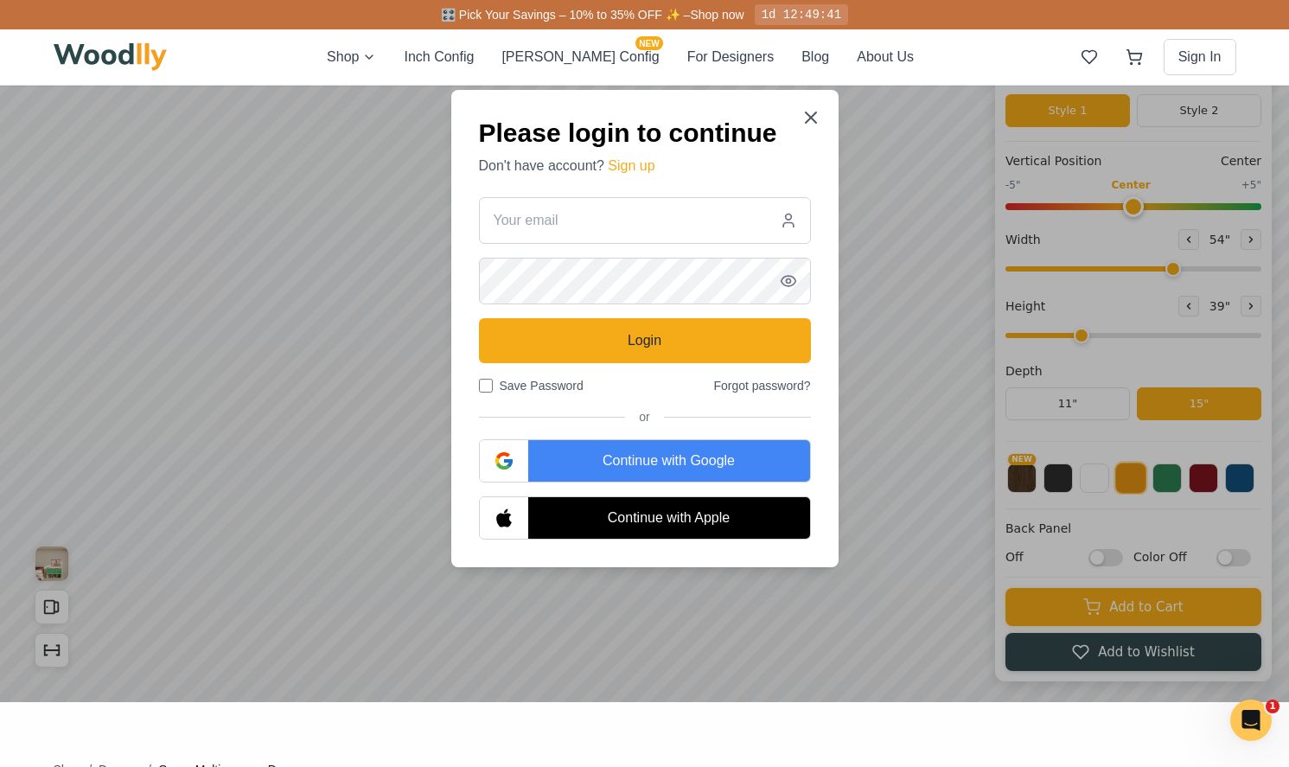
click at [643, 467] on div "Continue with Google" at bounding box center [669, 460] width 282 height 41
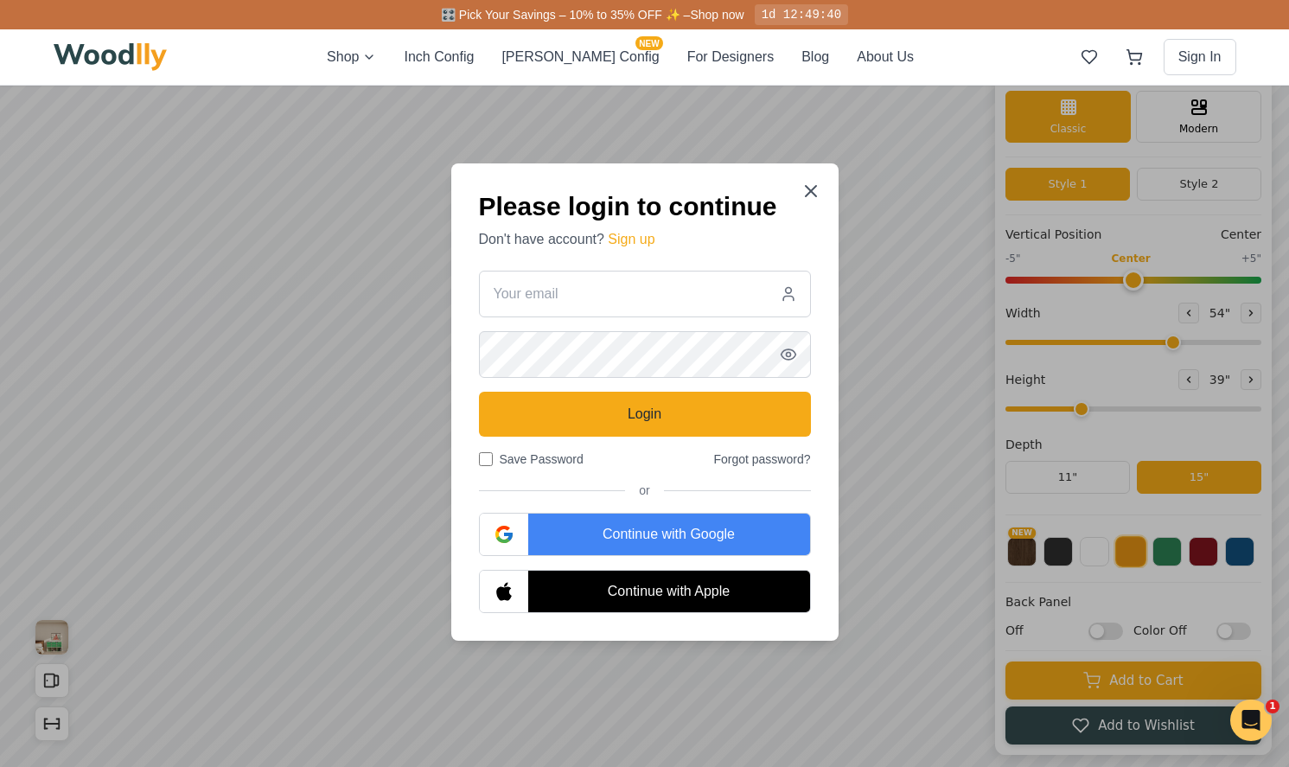
scroll to position [34, 0]
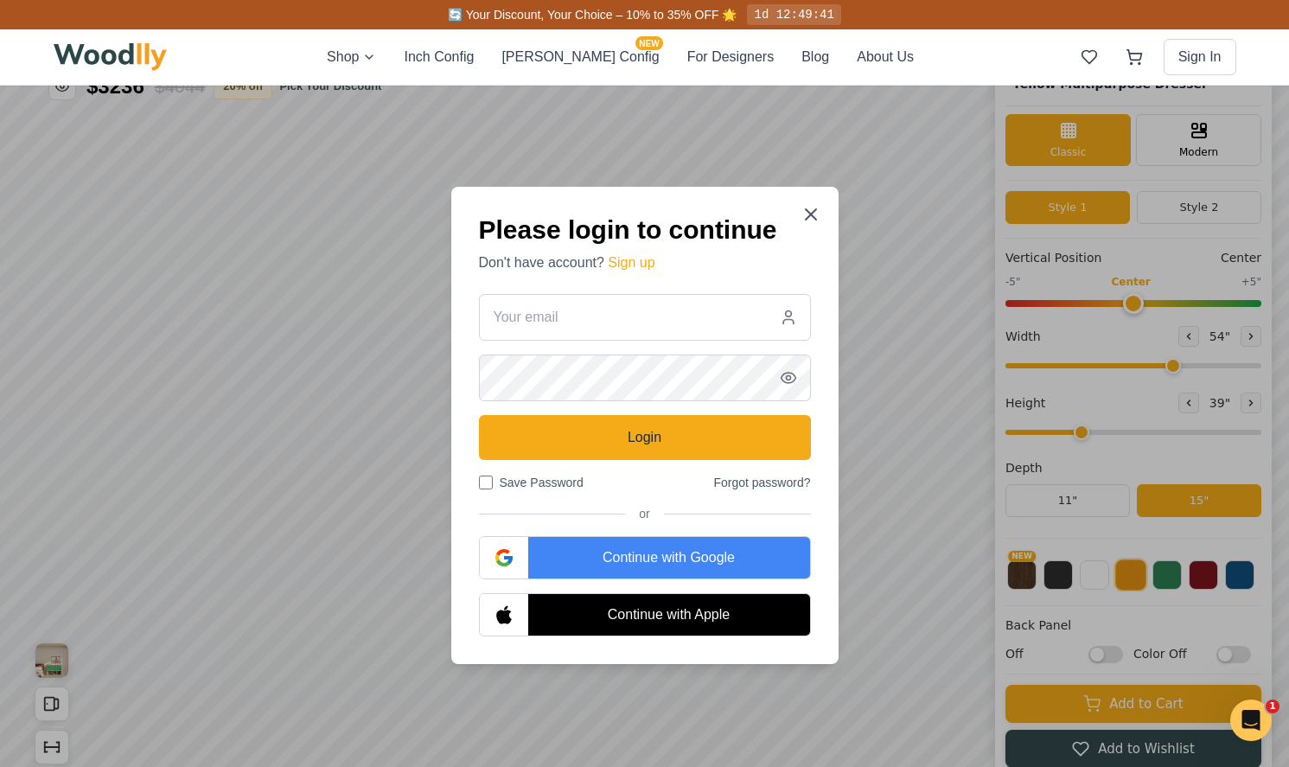
click at [508, 558] on icon "button" at bounding box center [508, 560] width 9 height 8
click at [806, 220] on icon at bounding box center [810, 214] width 21 height 21
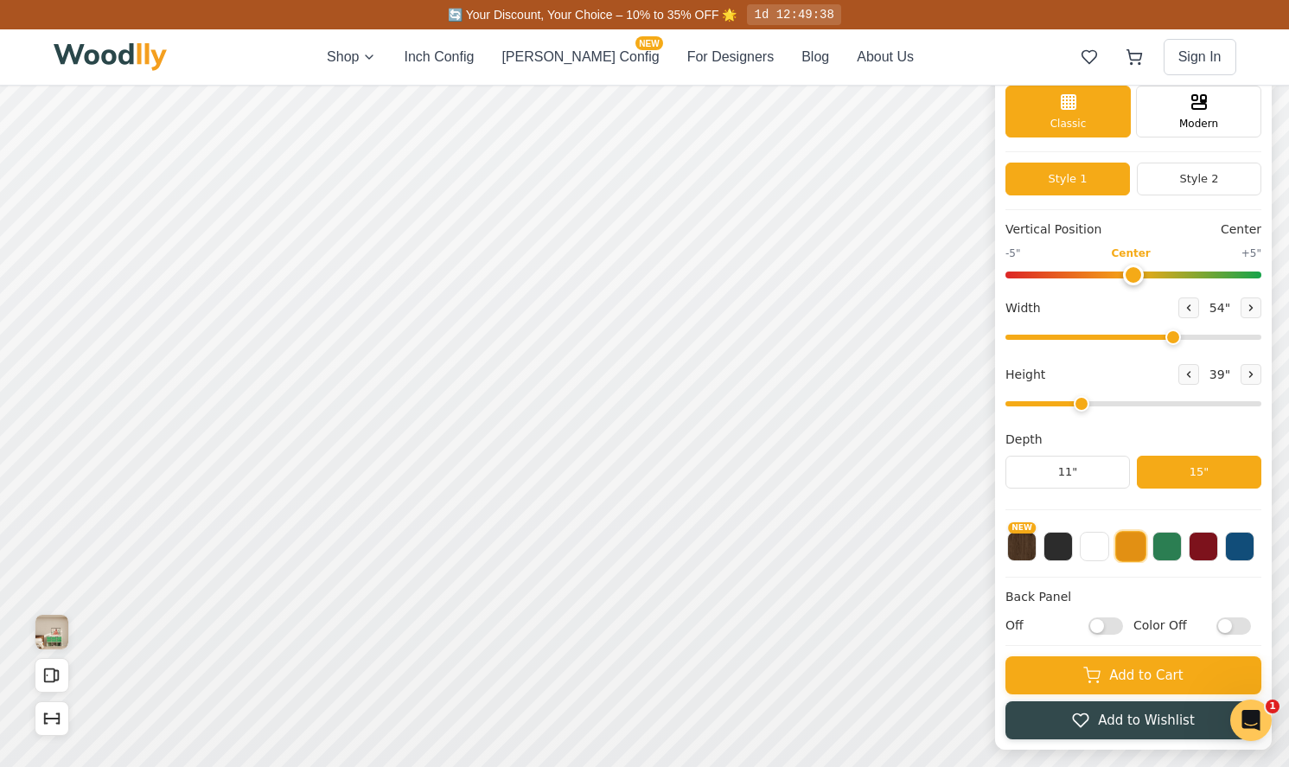
scroll to position [76, 0]
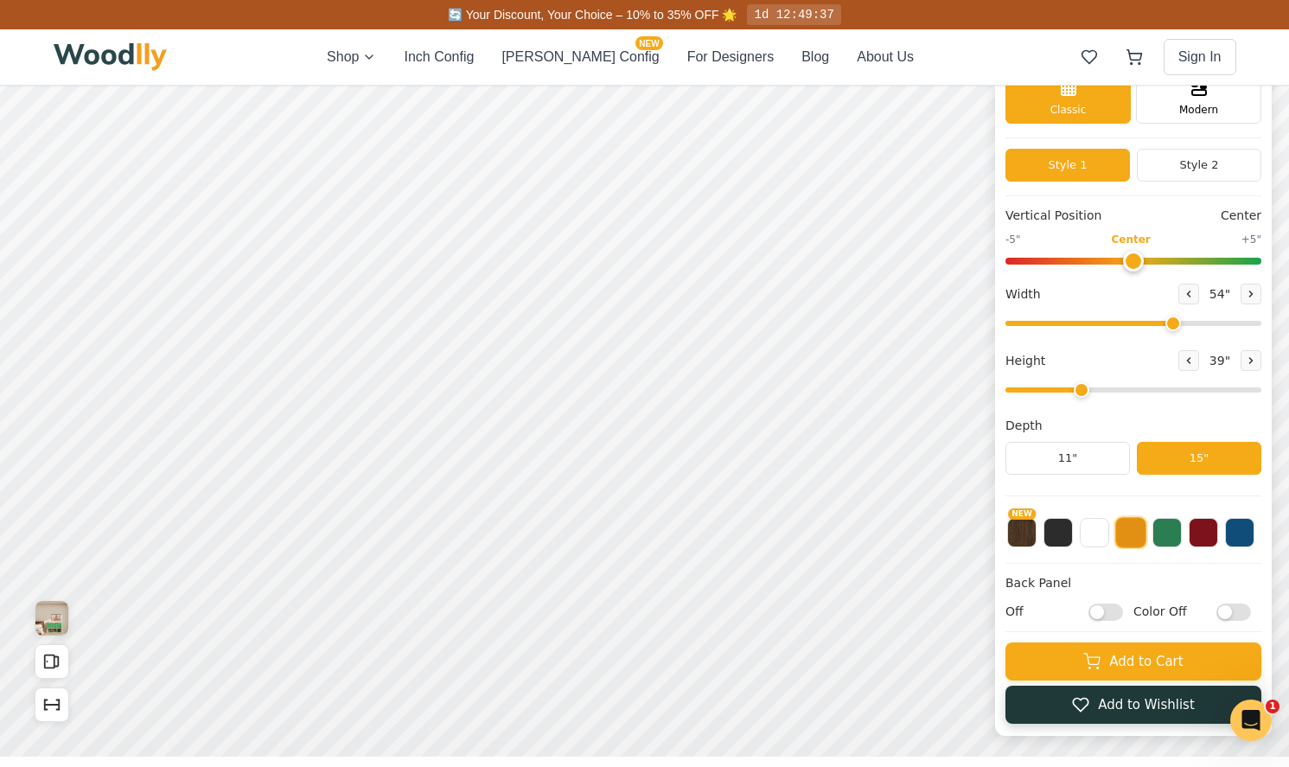
click at [1099, 707] on button "Add to Wishlist" at bounding box center [1133, 704] width 256 height 38
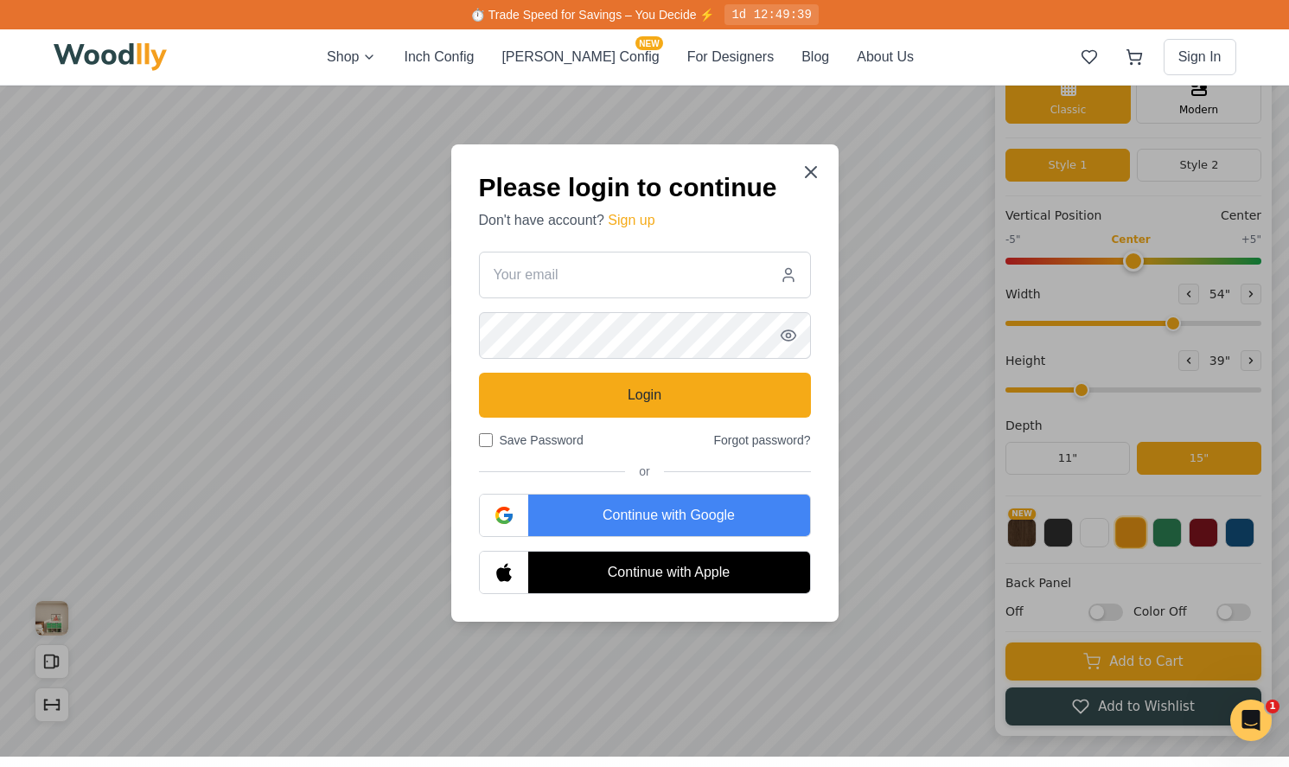
click at [741, 507] on div "Continue with Google" at bounding box center [669, 514] width 282 height 41
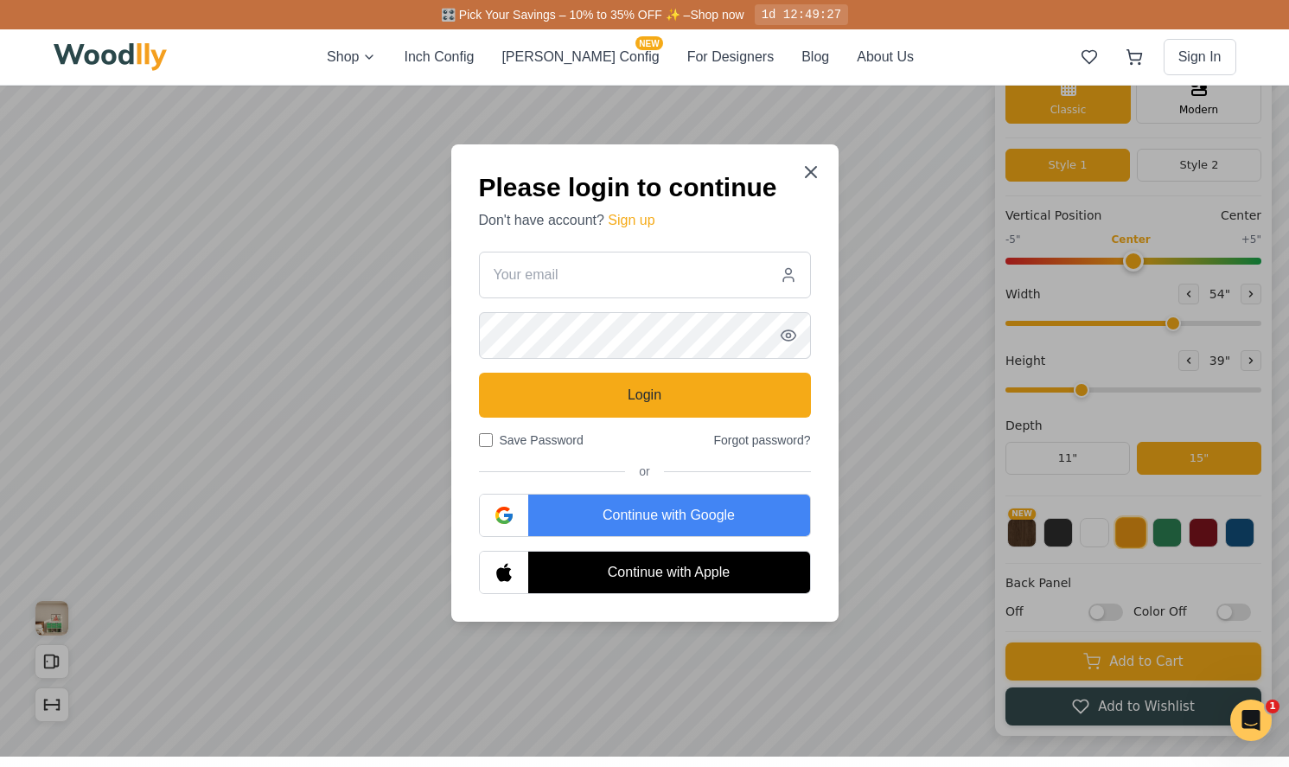
click at [711, 519] on div "Continue with Google" at bounding box center [669, 514] width 282 height 41
click at [592, 534] on div "Continue with Google" at bounding box center [669, 514] width 282 height 41
click at [621, 510] on div "Continue with Google" at bounding box center [669, 514] width 282 height 41
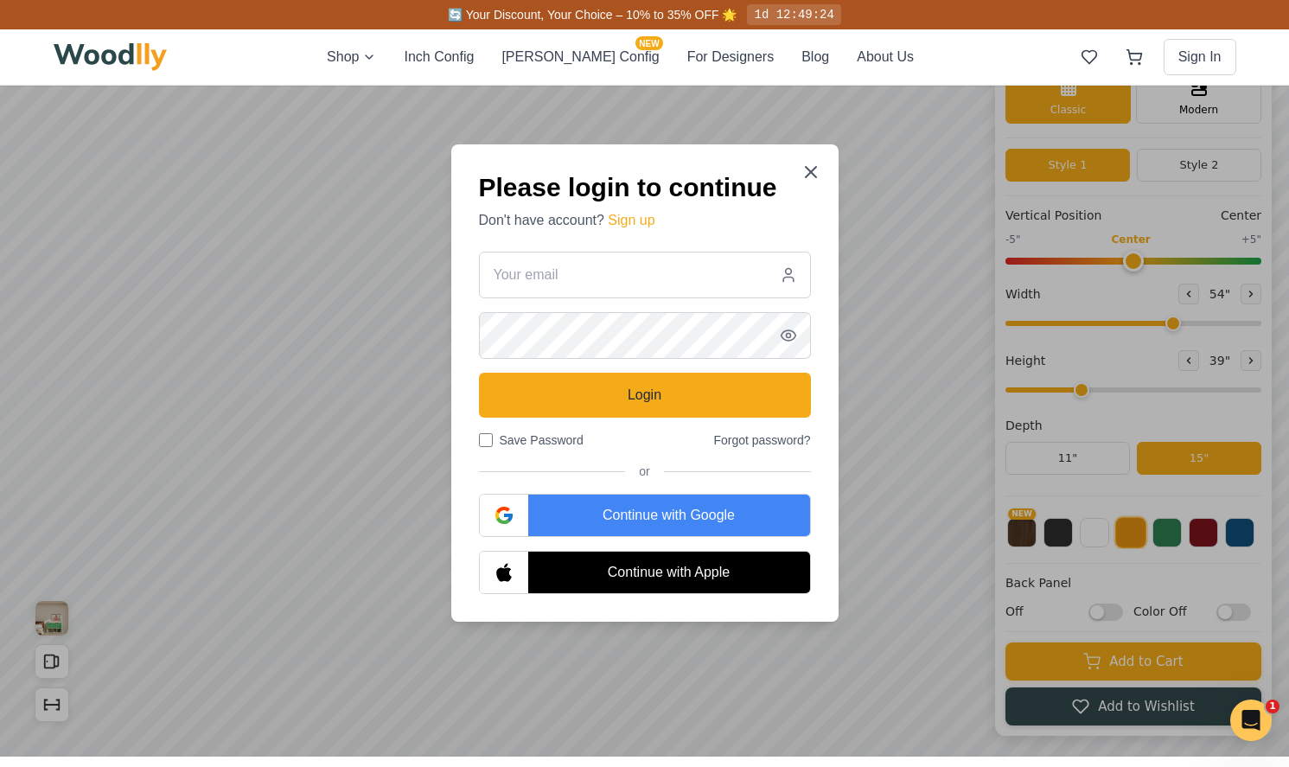
click at [507, 513] on icon "button" at bounding box center [508, 517] width 9 height 8
click at [630, 510] on div "Continue with Google" at bounding box center [669, 514] width 282 height 41
click at [766, 531] on div "Continue with Google" at bounding box center [669, 514] width 282 height 41
click at [812, 166] on icon at bounding box center [810, 172] width 21 height 21
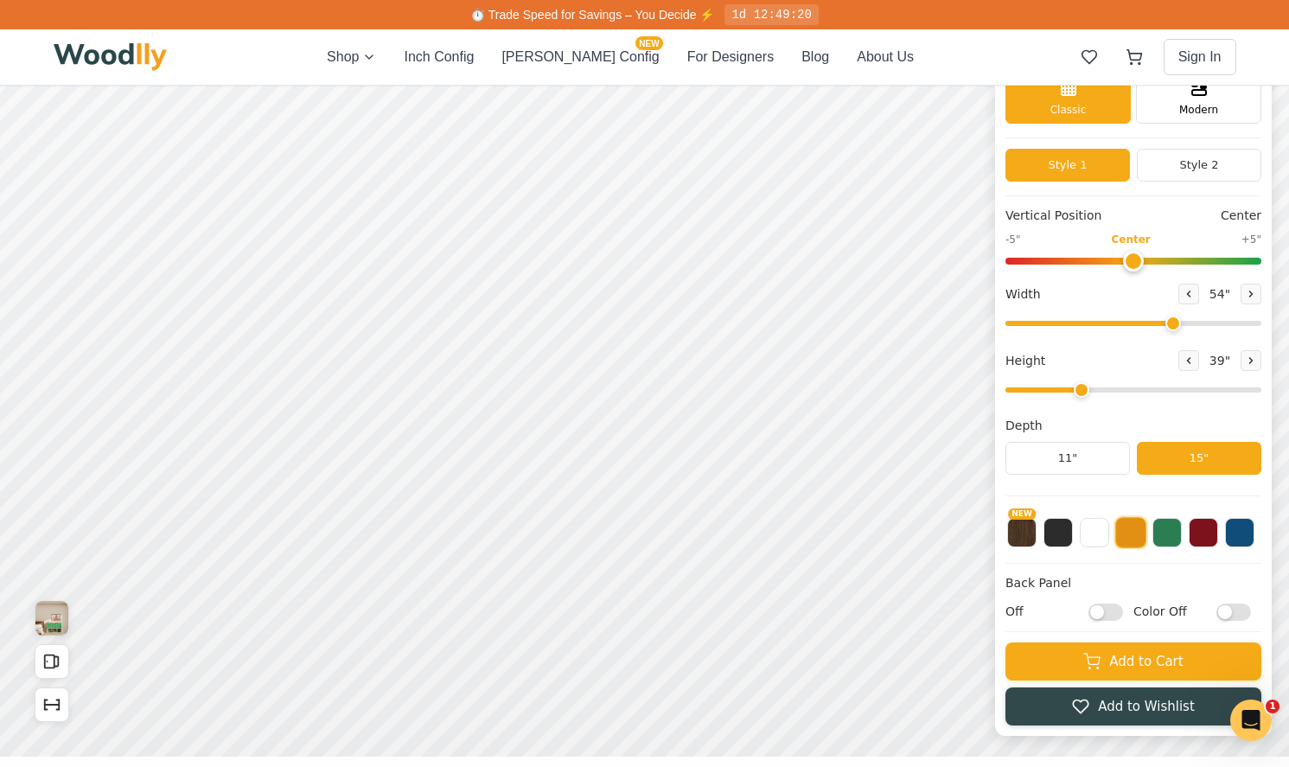
click at [1150, 430] on div "Depth" at bounding box center [1133, 426] width 256 height 18
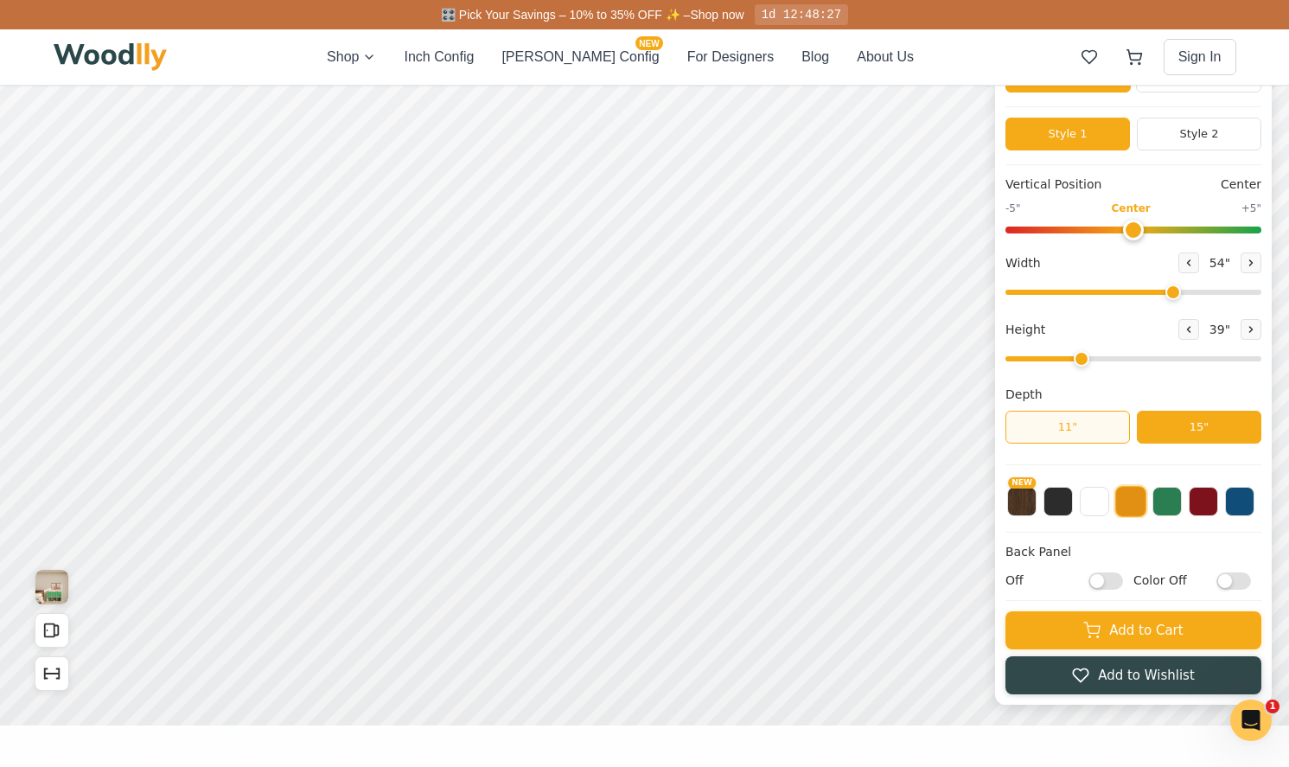
scroll to position [149, 0]
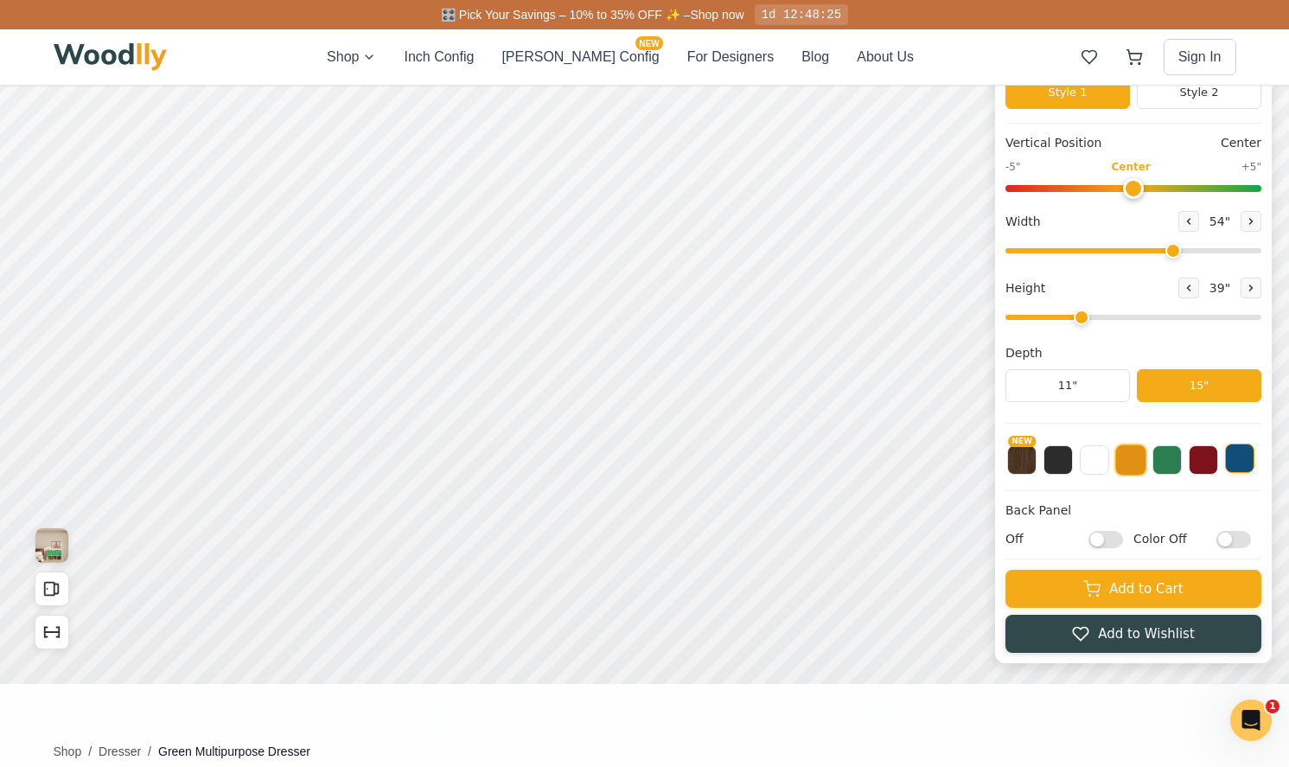
click at [1249, 468] on button at bounding box center [1239, 457] width 29 height 29
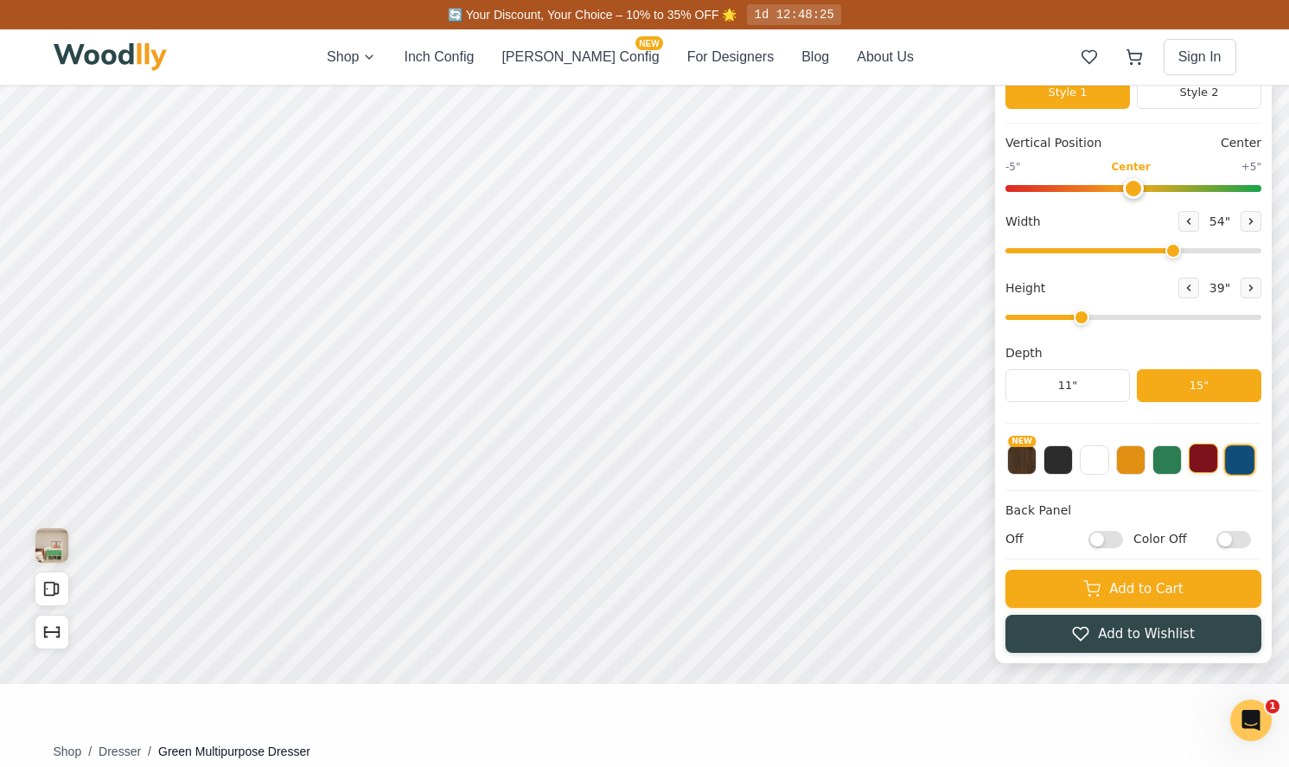
click at [1195, 463] on button at bounding box center [1202, 457] width 29 height 29
click at [1167, 463] on button at bounding box center [1166, 457] width 29 height 29
click at [1137, 463] on button at bounding box center [1130, 457] width 29 height 29
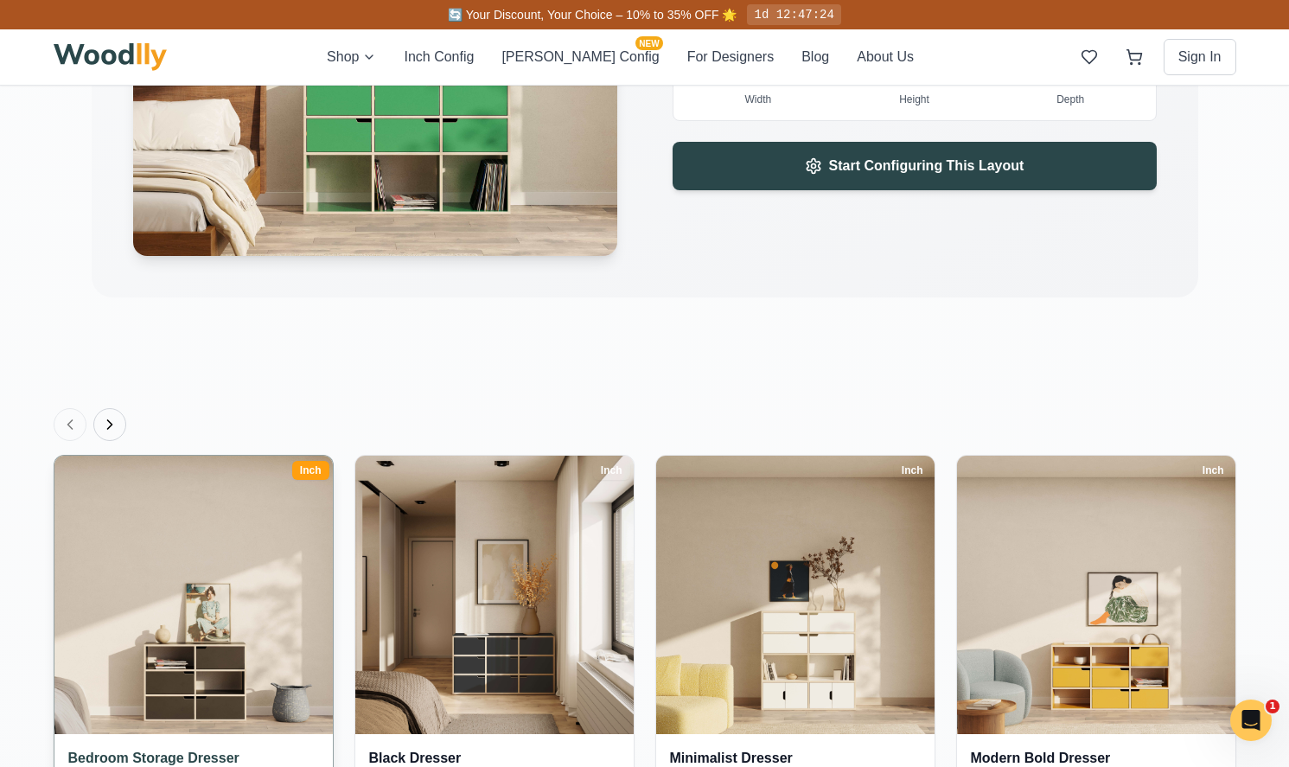
scroll to position [2999, 0]
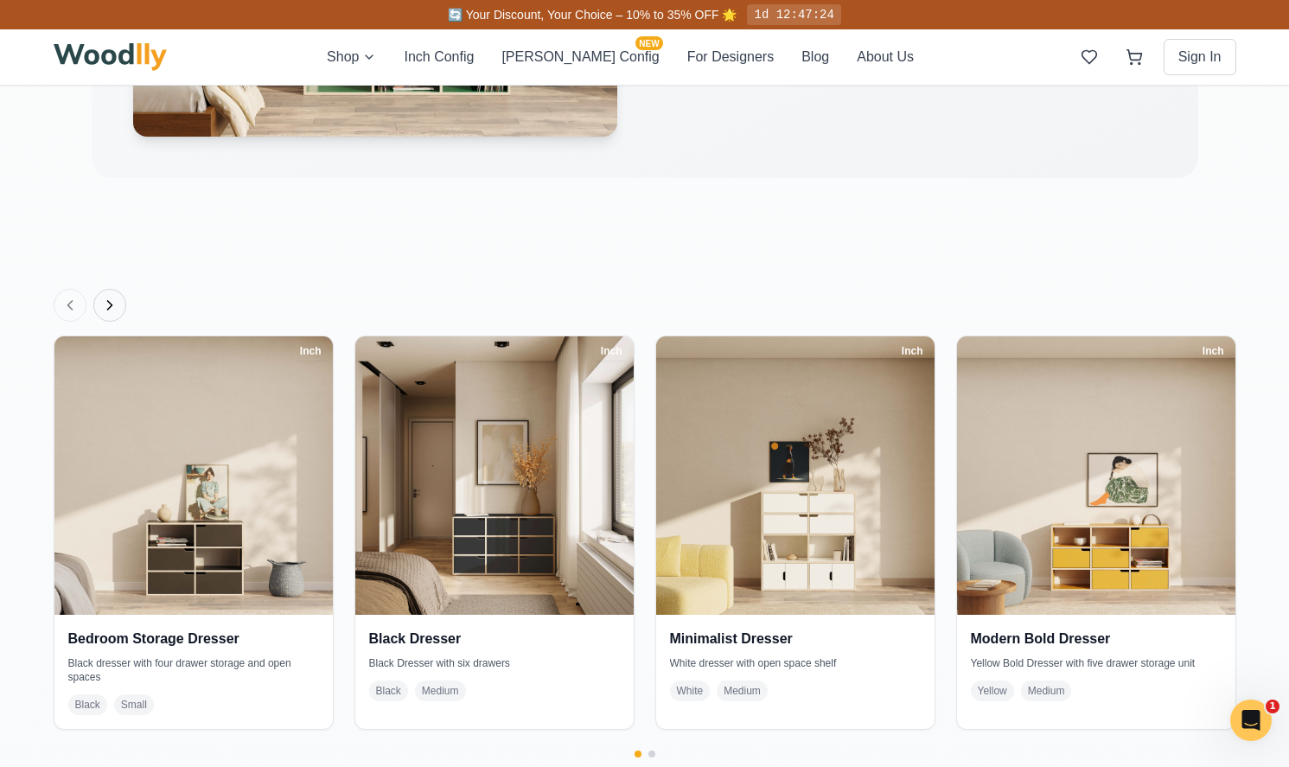
click at [103, 309] on icon "Next products" at bounding box center [109, 304] width 17 height 17
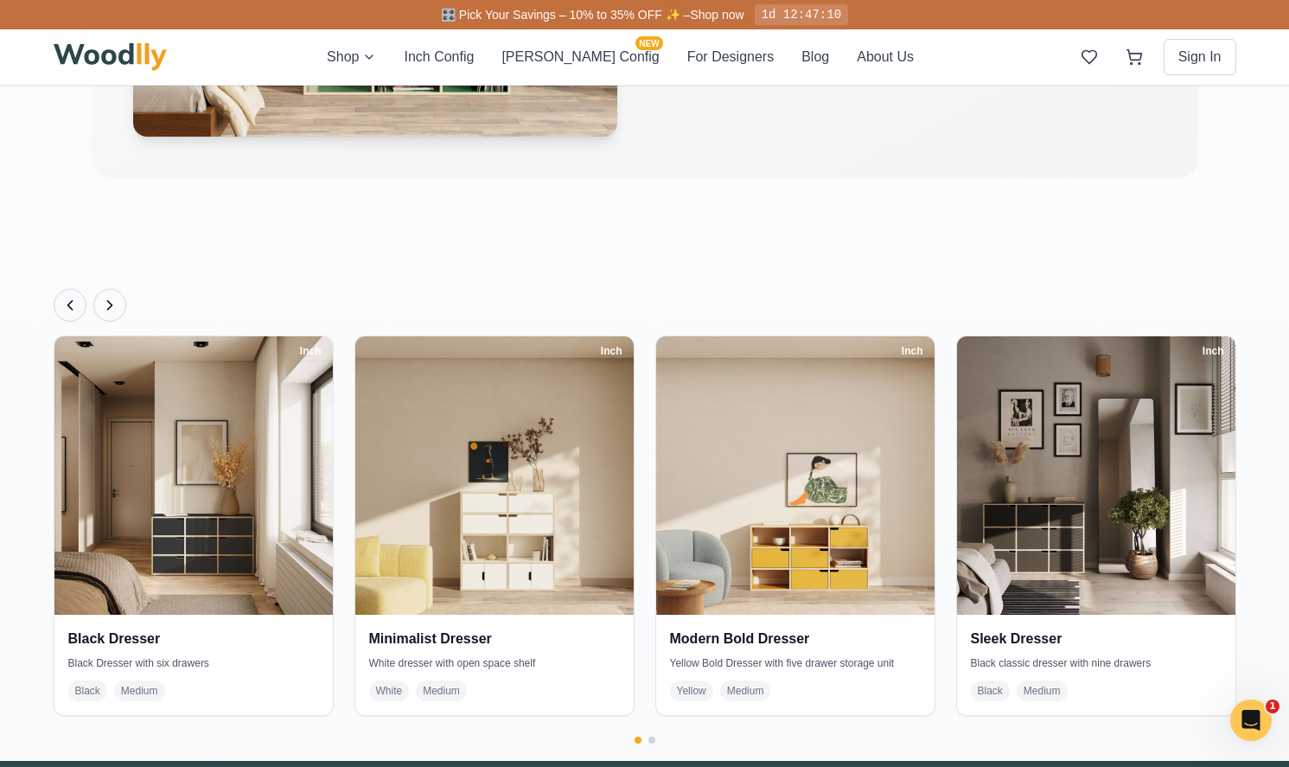
click at [68, 305] on icon "Previous products" at bounding box center [69, 305] width 4 height 9
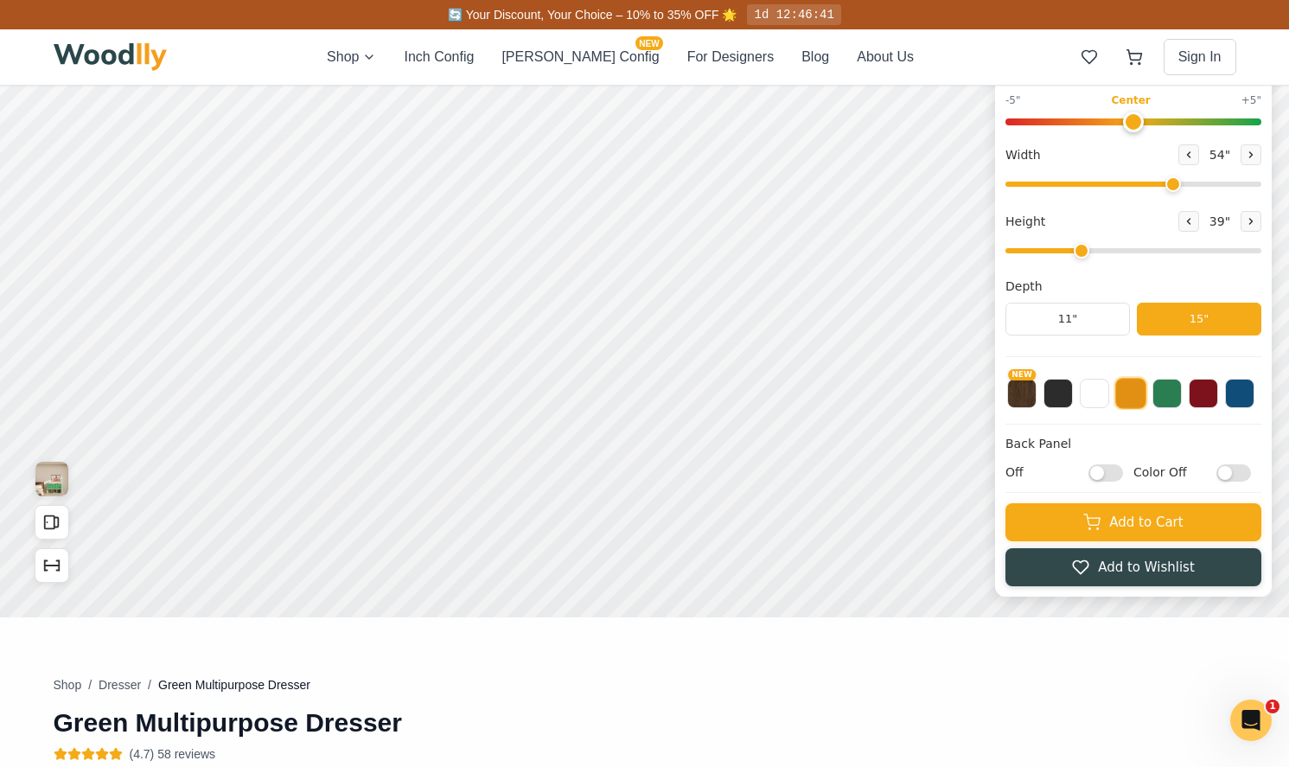
scroll to position [318, 0]
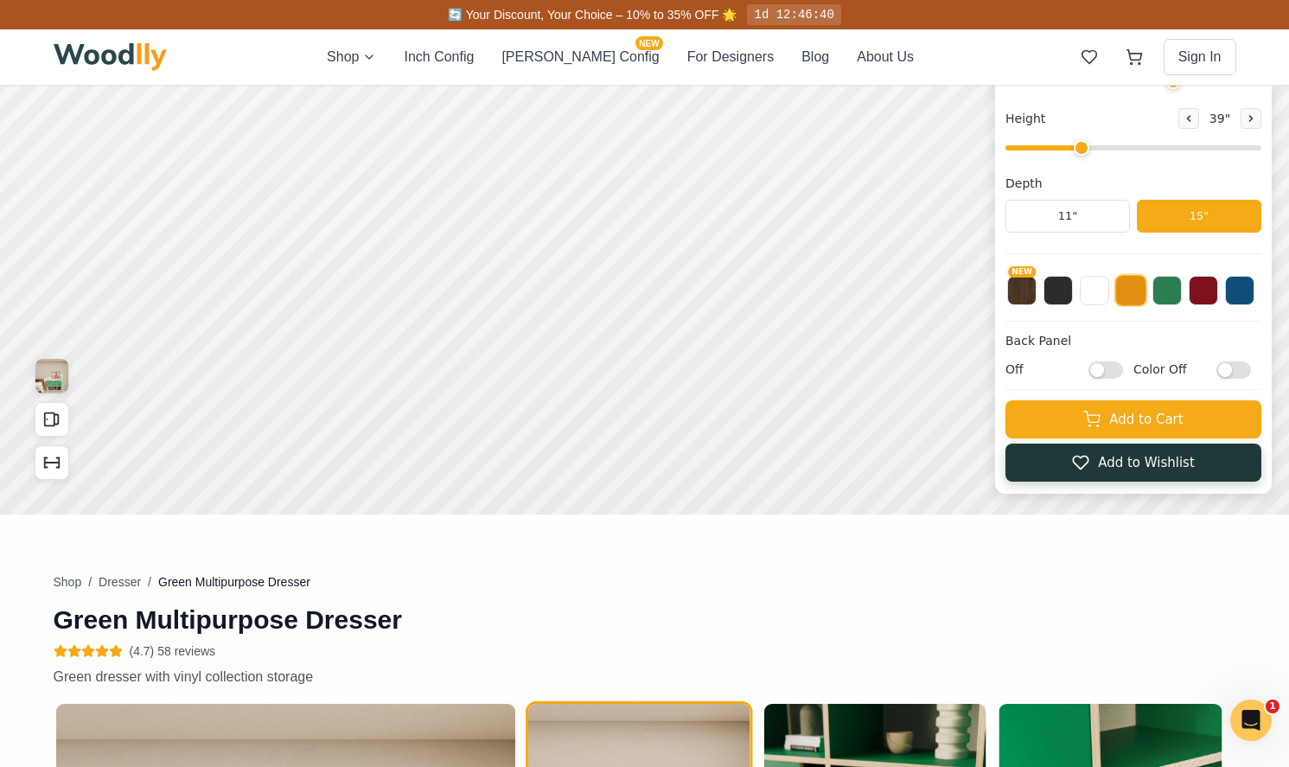
click at [1097, 460] on button "Add to Wishlist" at bounding box center [1133, 462] width 256 height 38
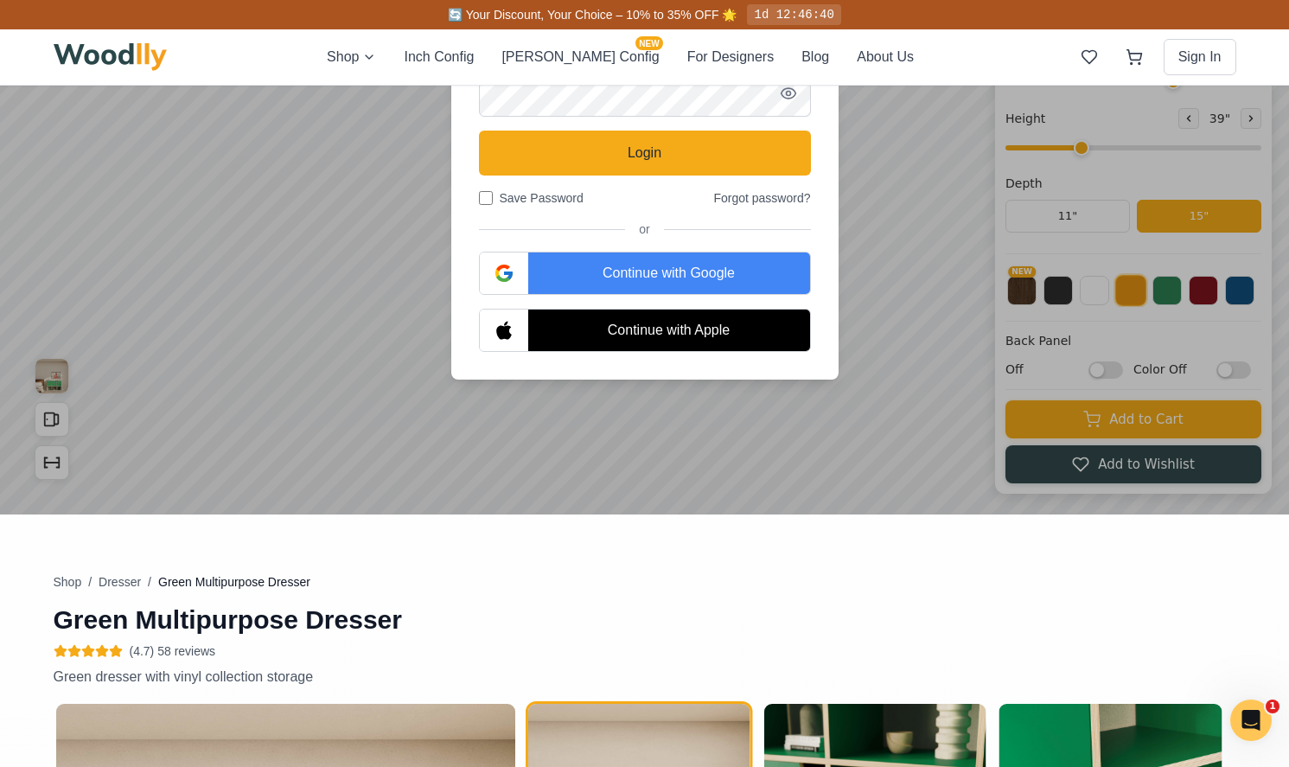
click at [714, 259] on div "Continue with Google" at bounding box center [669, 272] width 282 height 41
click at [700, 284] on div "Continue with Google" at bounding box center [669, 272] width 282 height 41
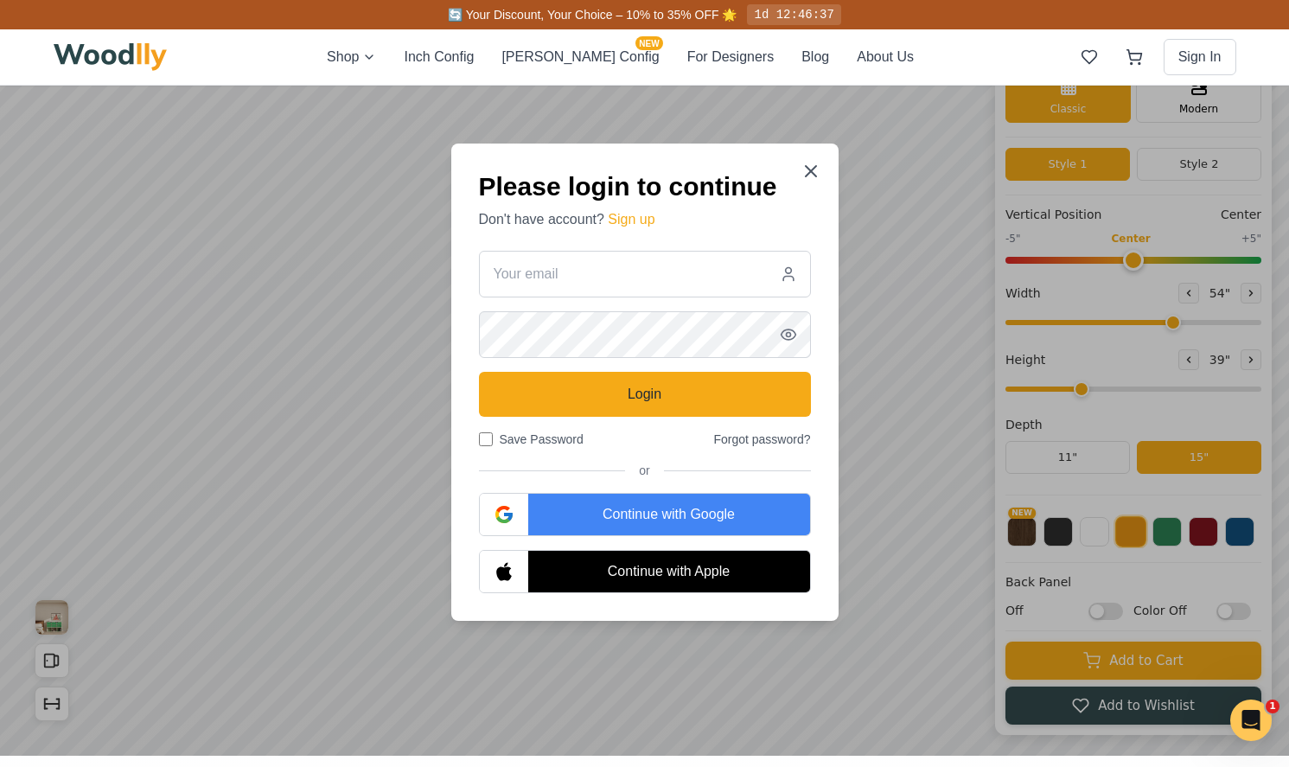
scroll to position [33, 0]
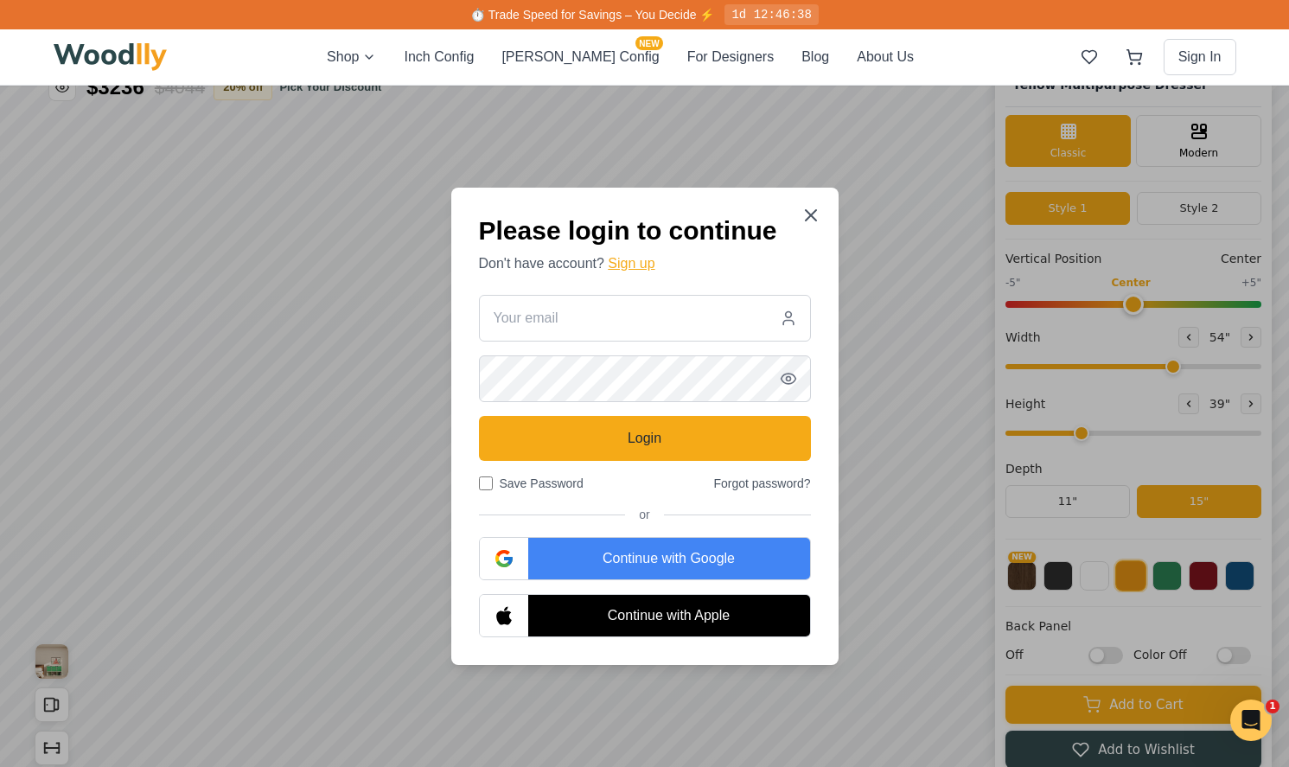
click at [648, 258] on button "Sign up" at bounding box center [631, 263] width 47 height 21
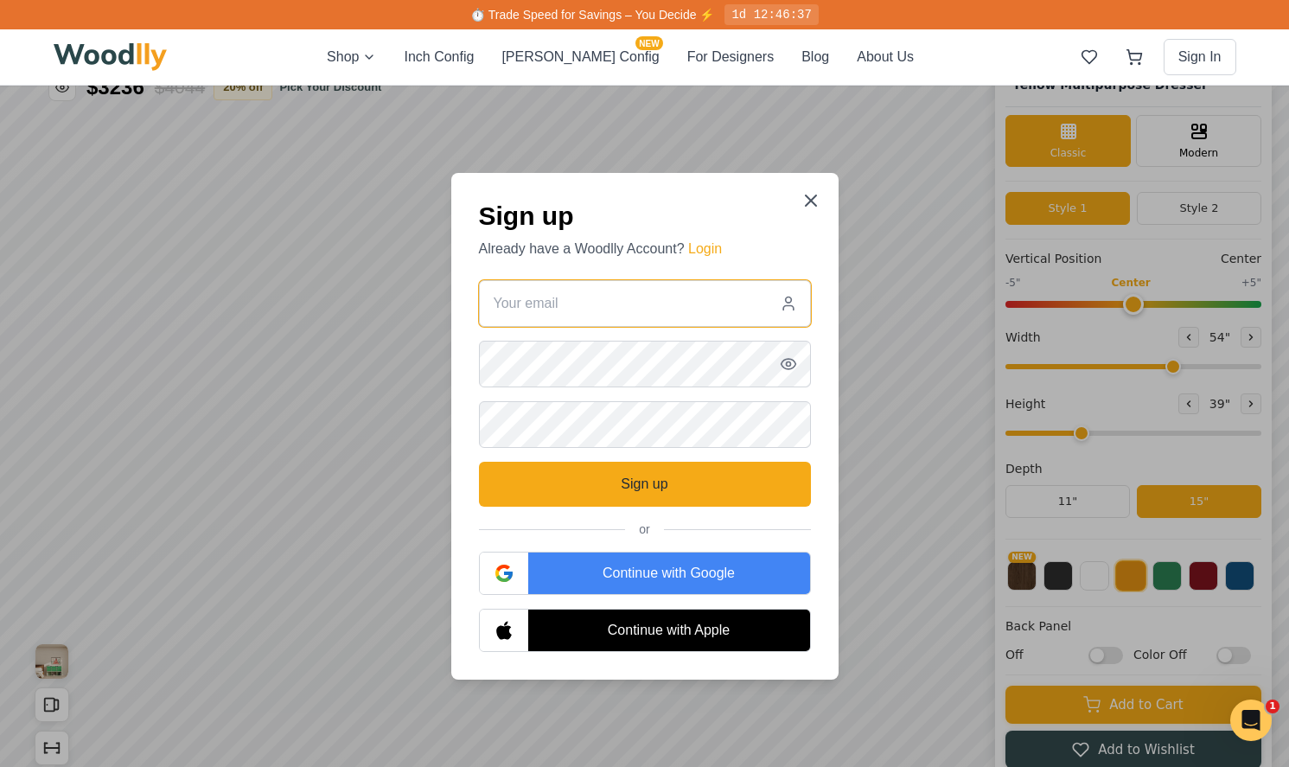
click at [578, 313] on input "email" at bounding box center [645, 303] width 332 height 47
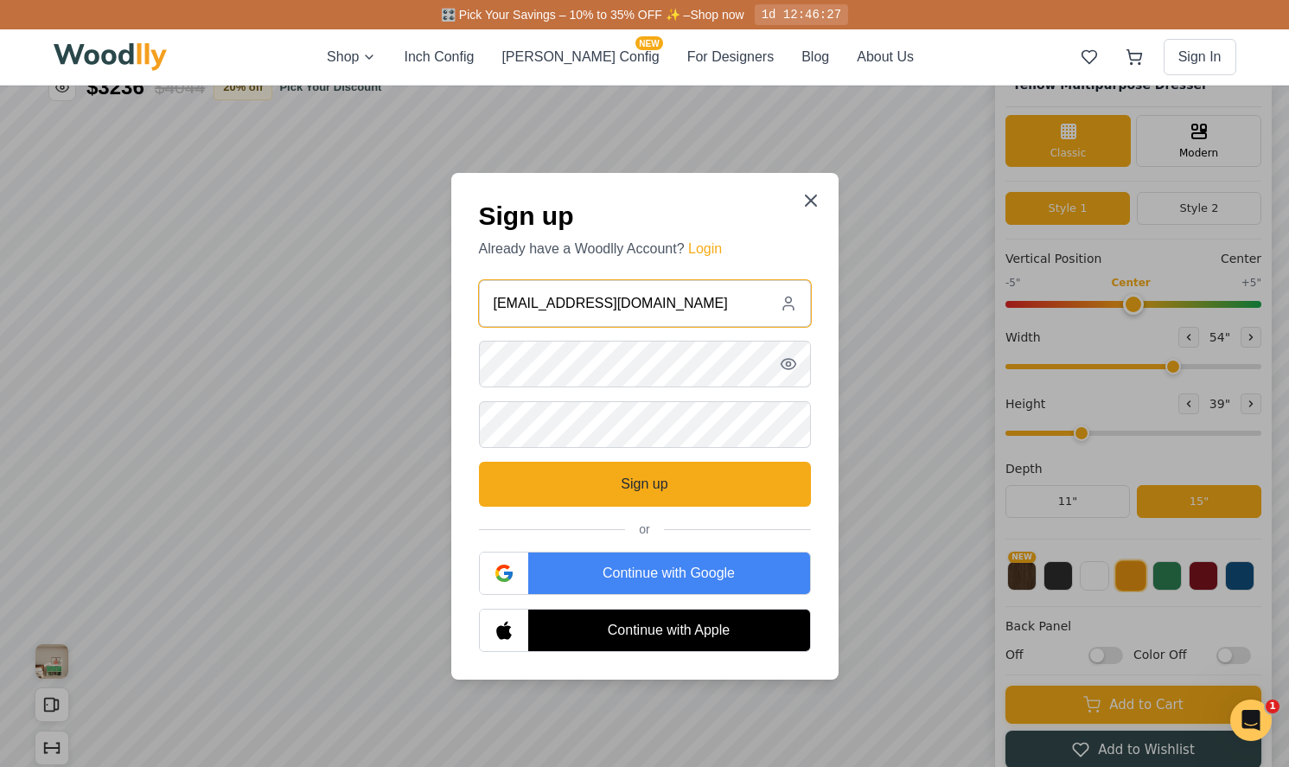
type input "[EMAIL_ADDRESS][DOMAIN_NAME]"
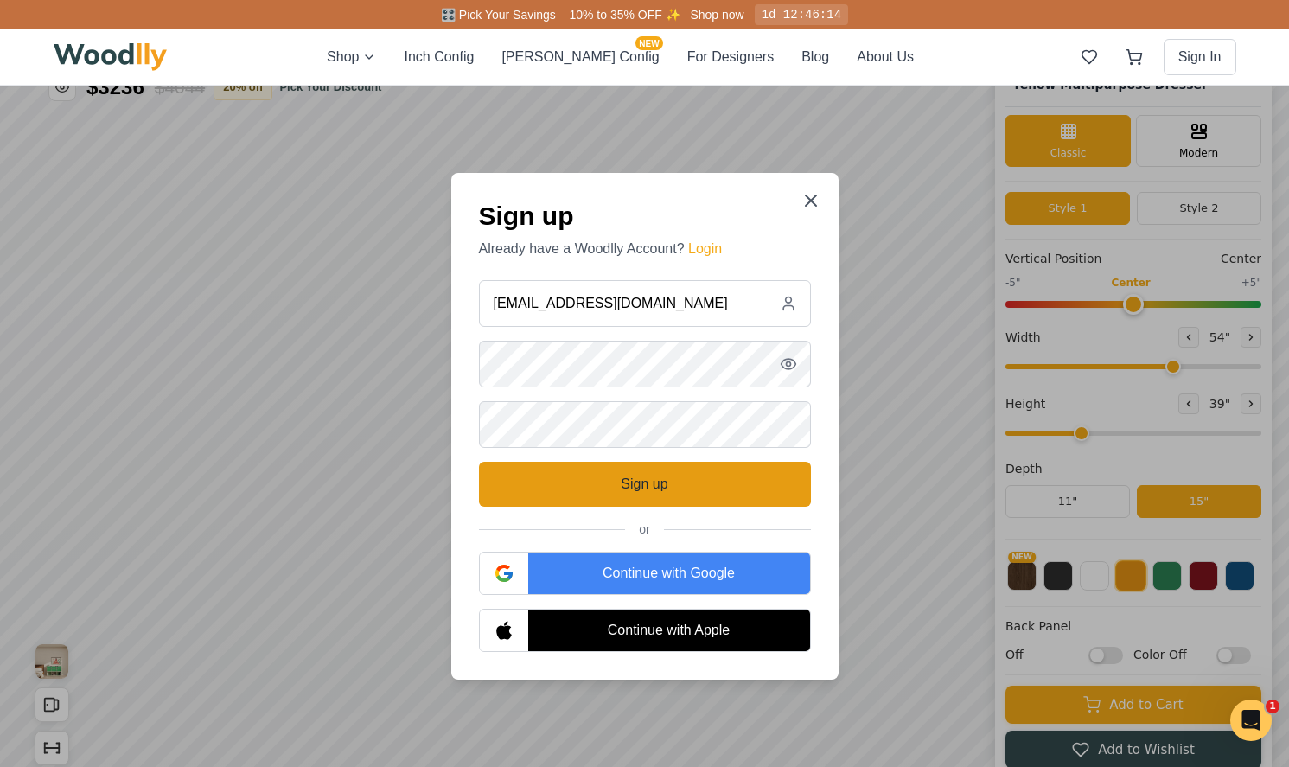
click at [640, 474] on button "Sign up" at bounding box center [645, 484] width 332 height 45
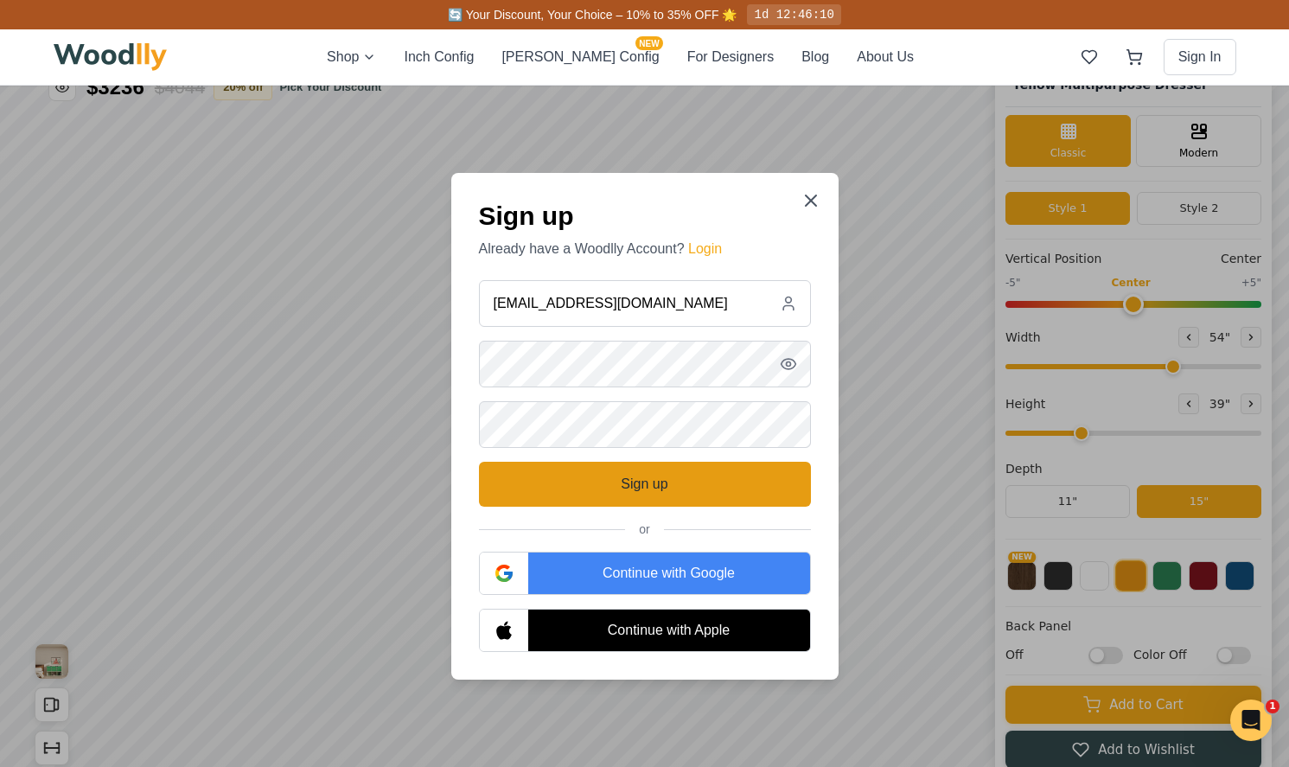
click at [704, 506] on button "Sign up" at bounding box center [645, 484] width 332 height 45
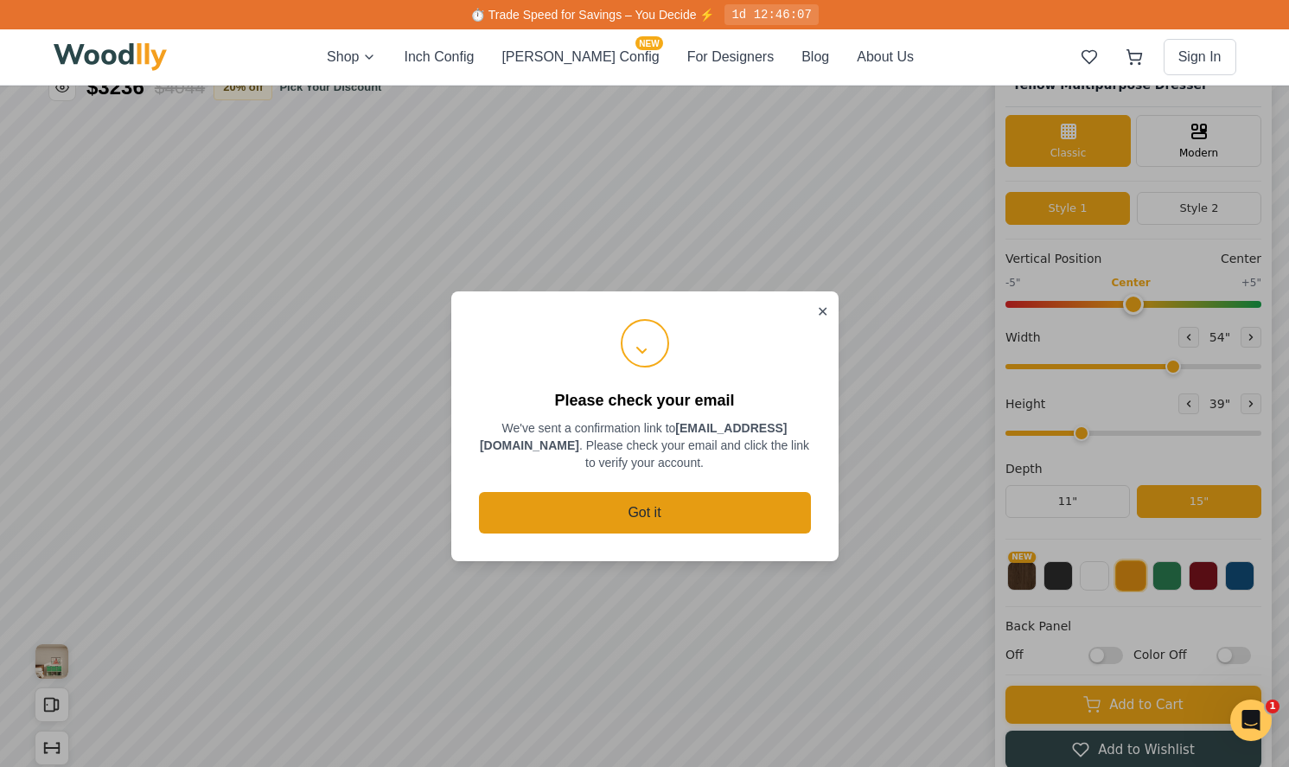
click at [617, 503] on button "Got it" at bounding box center [645, 512] width 332 height 41
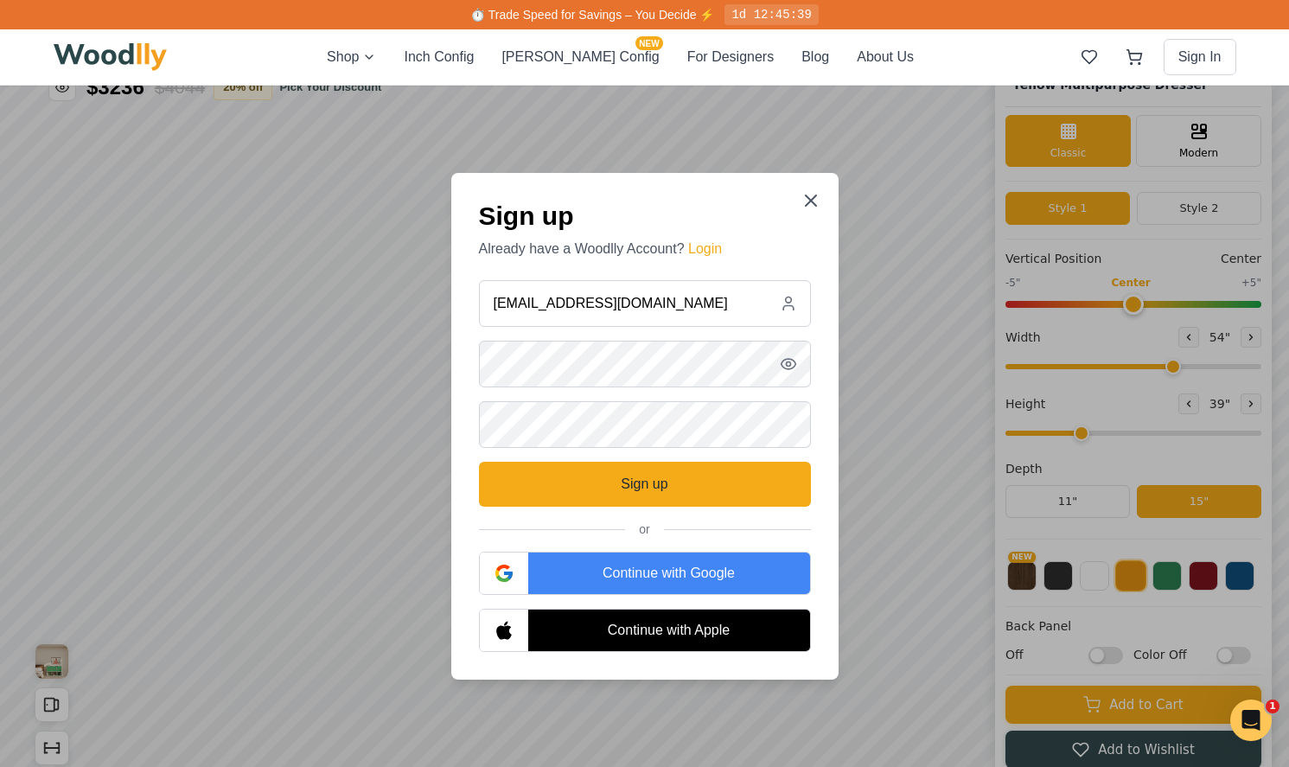
click at [617, 503] on button "Sign up" at bounding box center [645, 484] width 332 height 45
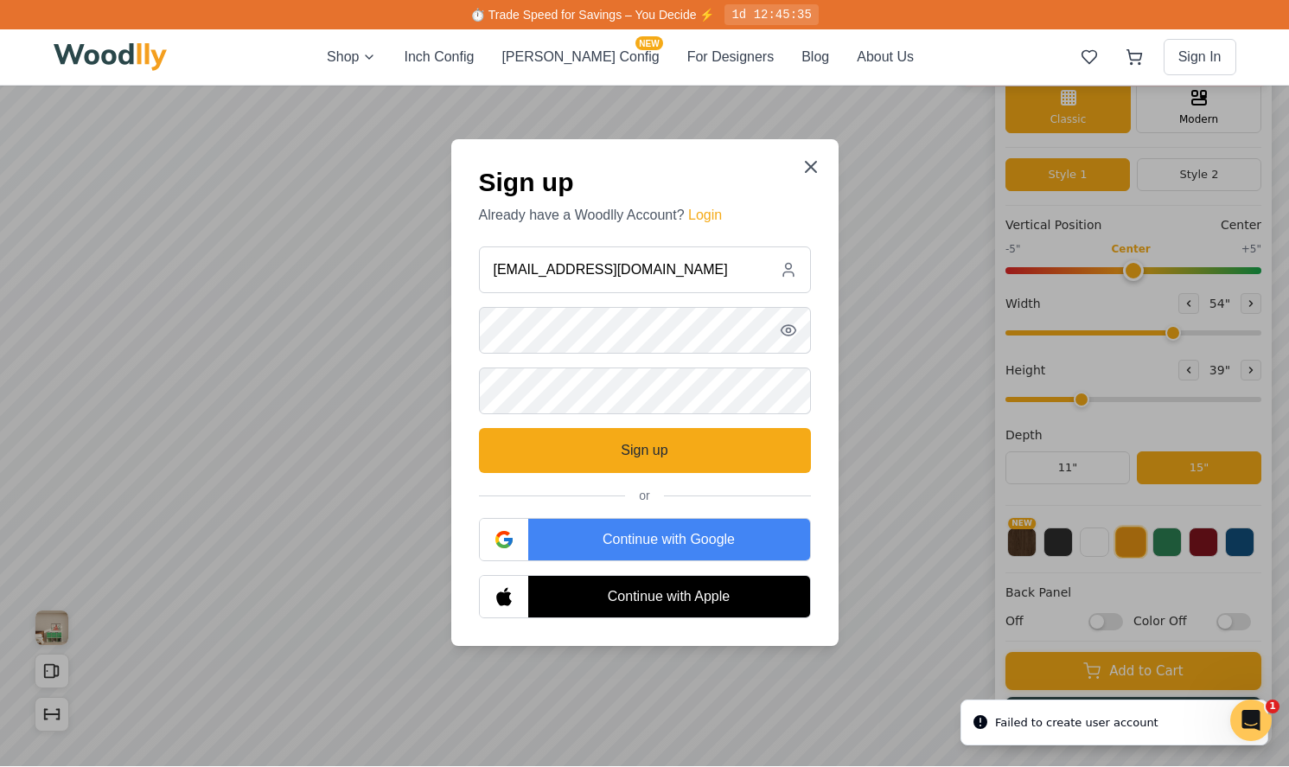
scroll to position [64, 0]
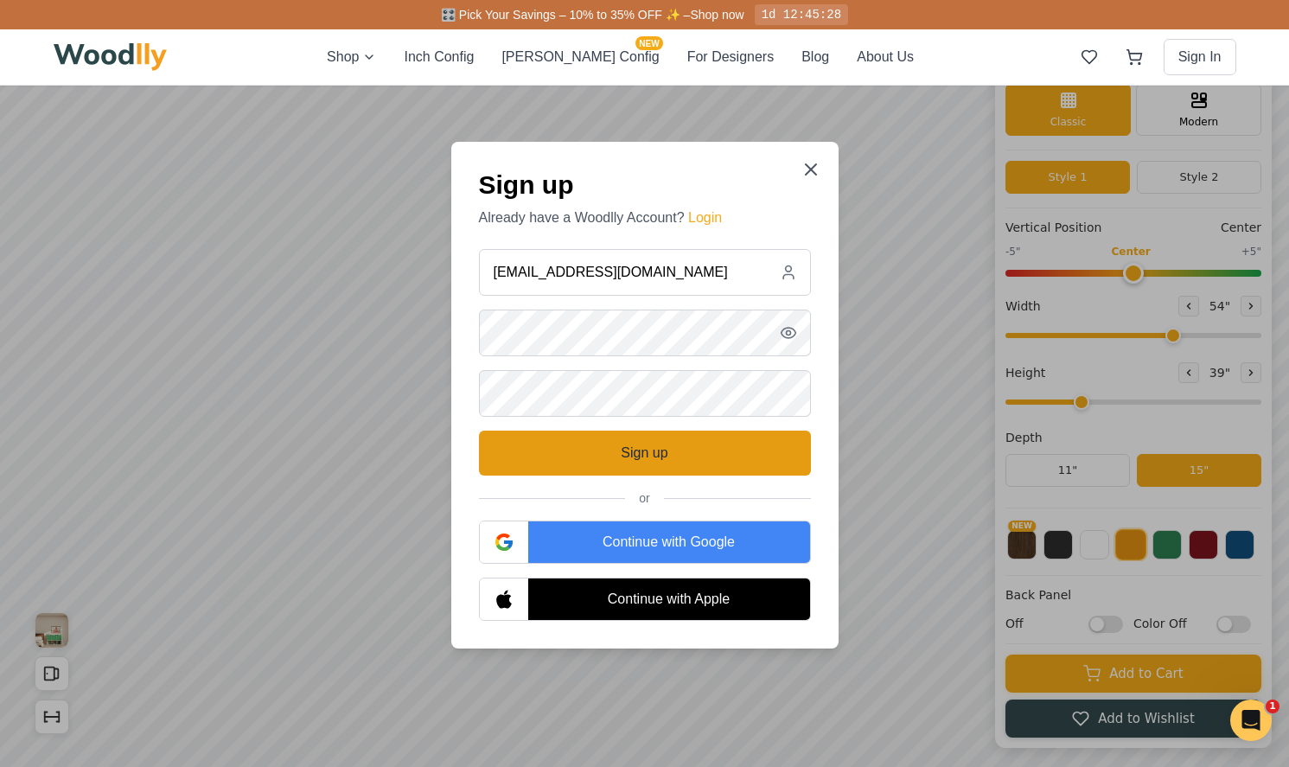
click at [689, 466] on button "Sign up" at bounding box center [645, 452] width 332 height 45
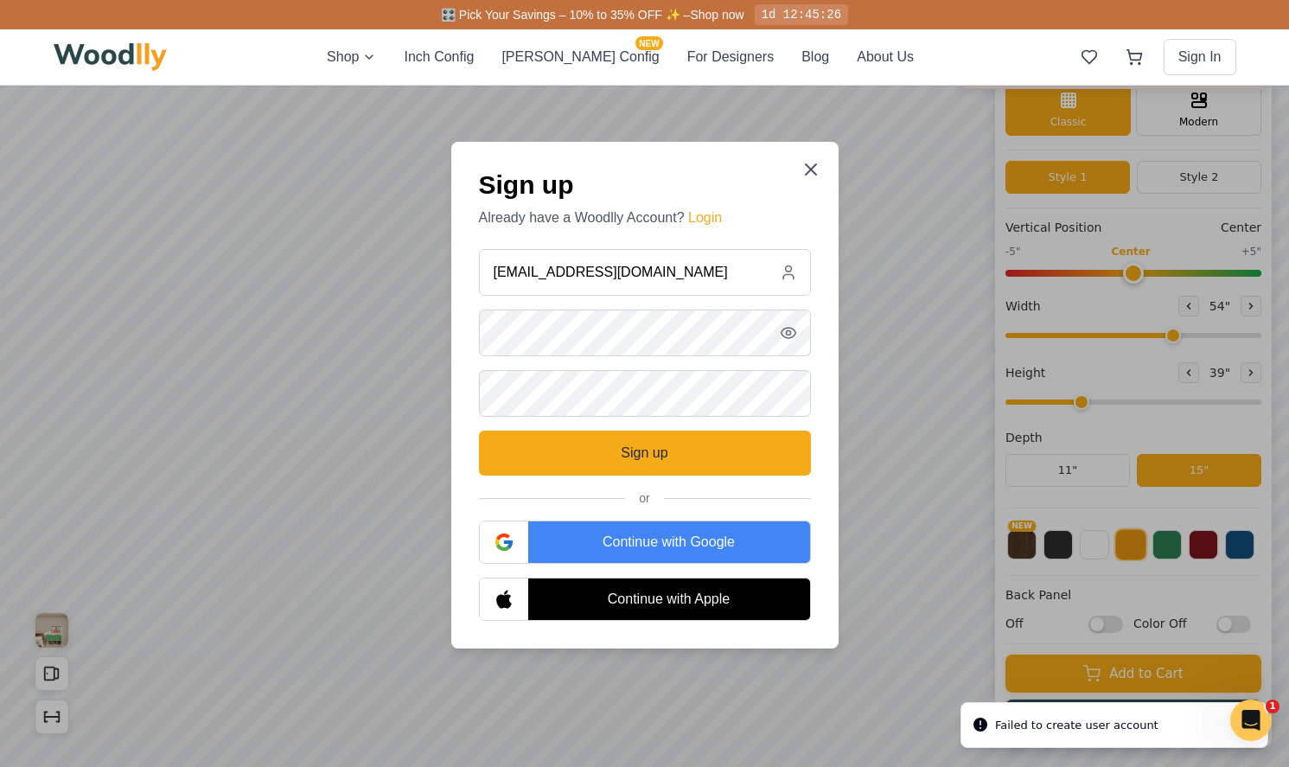
click at [673, 540] on div "Continue with Google" at bounding box center [669, 541] width 282 height 41
click at [810, 160] on icon at bounding box center [810, 169] width 21 height 21
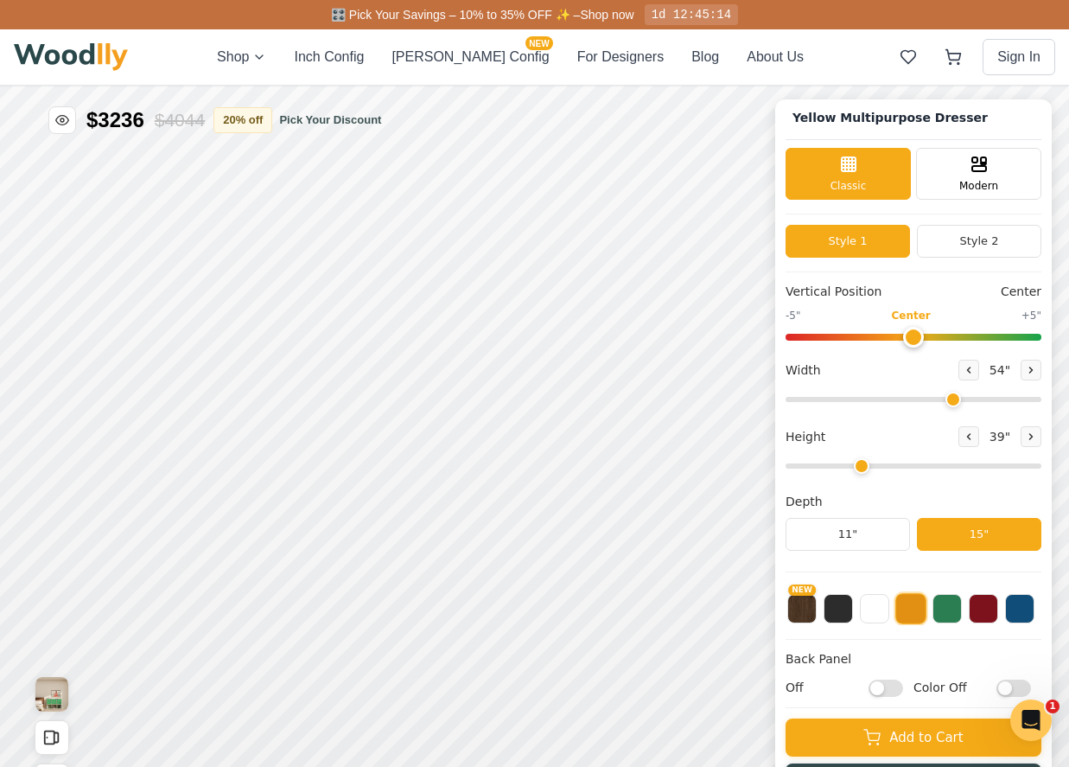
scroll to position [5, 0]
click at [946, 234] on button "Style 2" at bounding box center [979, 241] width 124 height 33
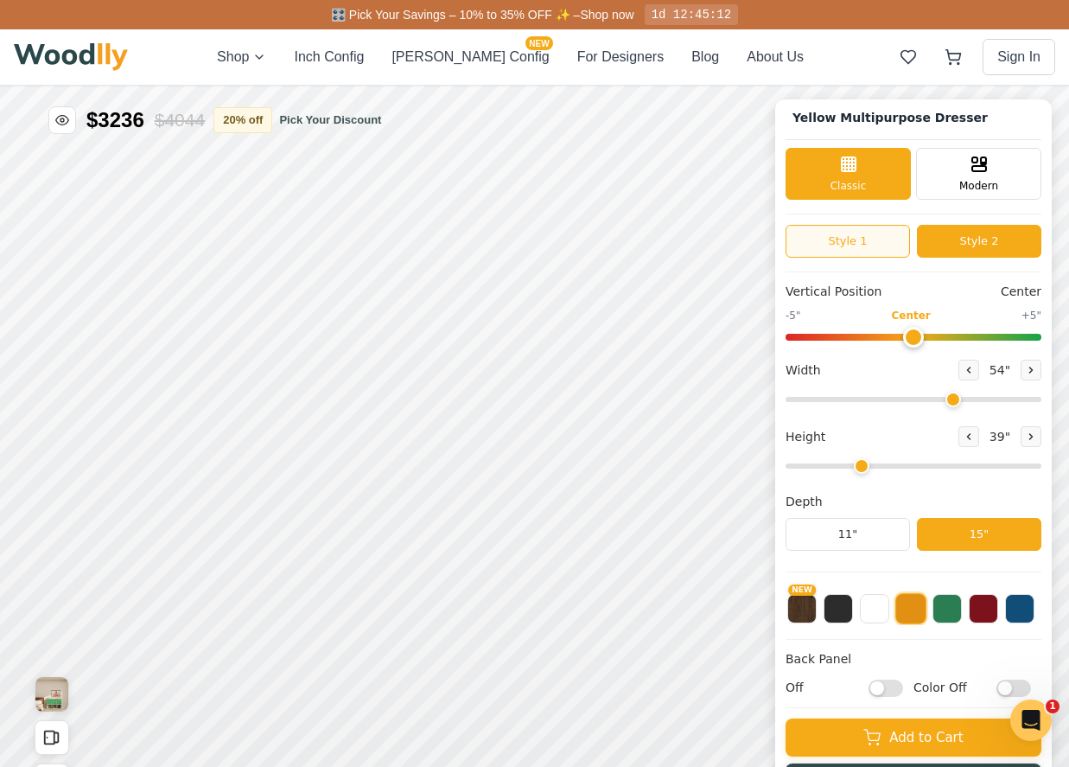
click at [870, 228] on button "Style 1" at bounding box center [848, 241] width 124 height 33
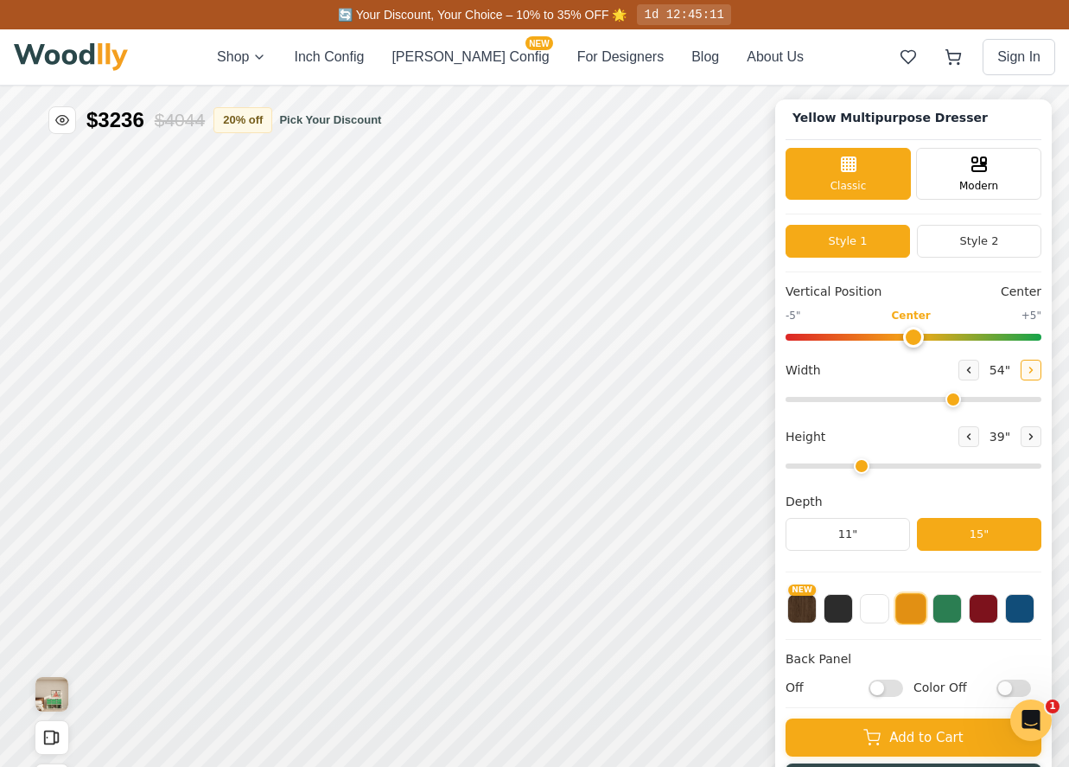
click at [1030, 368] on icon at bounding box center [1031, 369] width 3 height 5
click at [964, 373] on icon at bounding box center [969, 370] width 10 height 10
click at [1026, 370] on icon at bounding box center [1031, 370] width 10 height 10
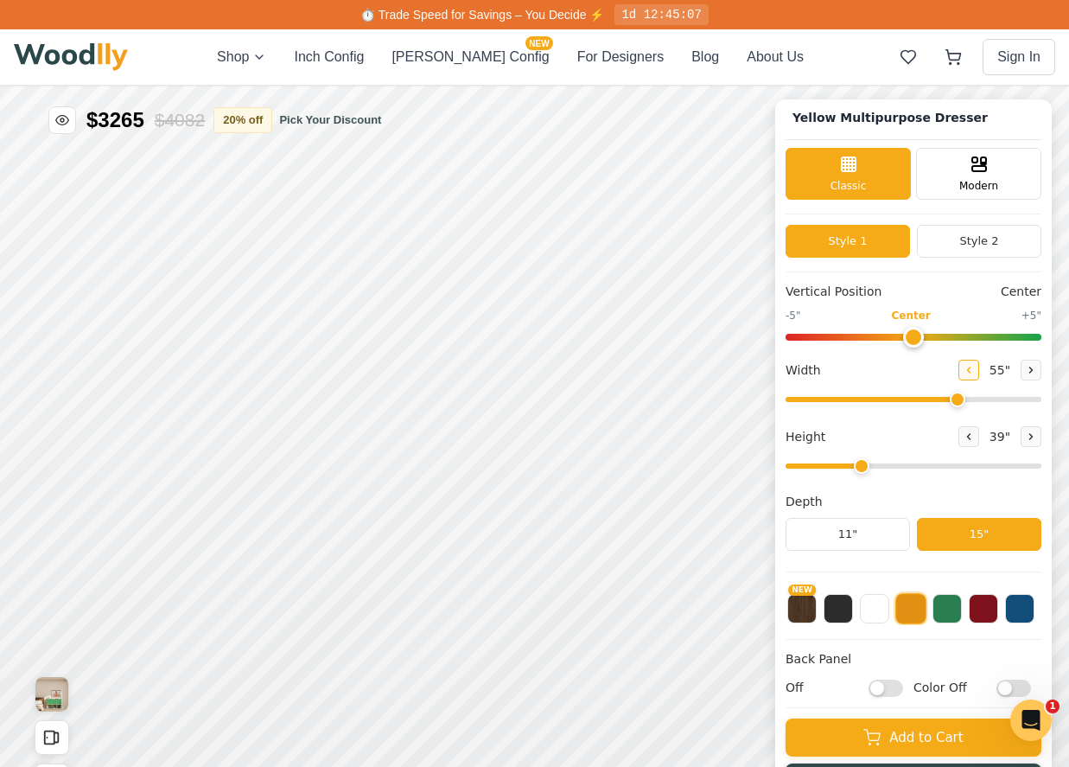
click at [959, 367] on button at bounding box center [969, 370] width 21 height 21
type input "54"
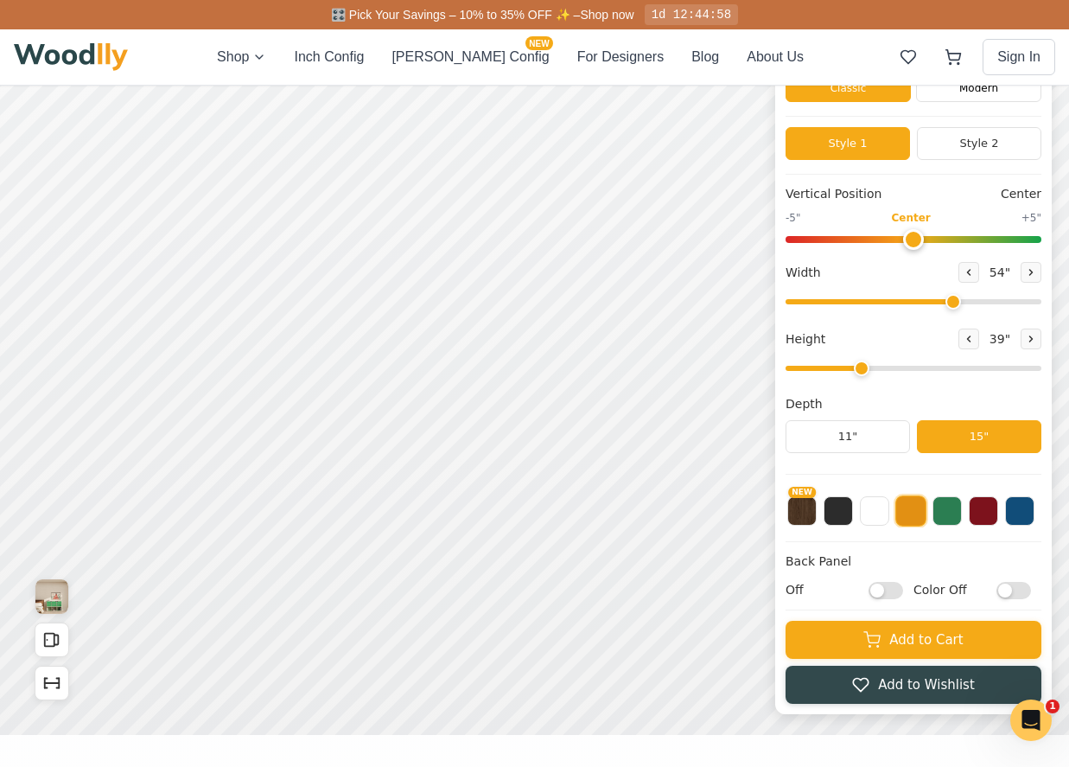
scroll to position [99, 0]
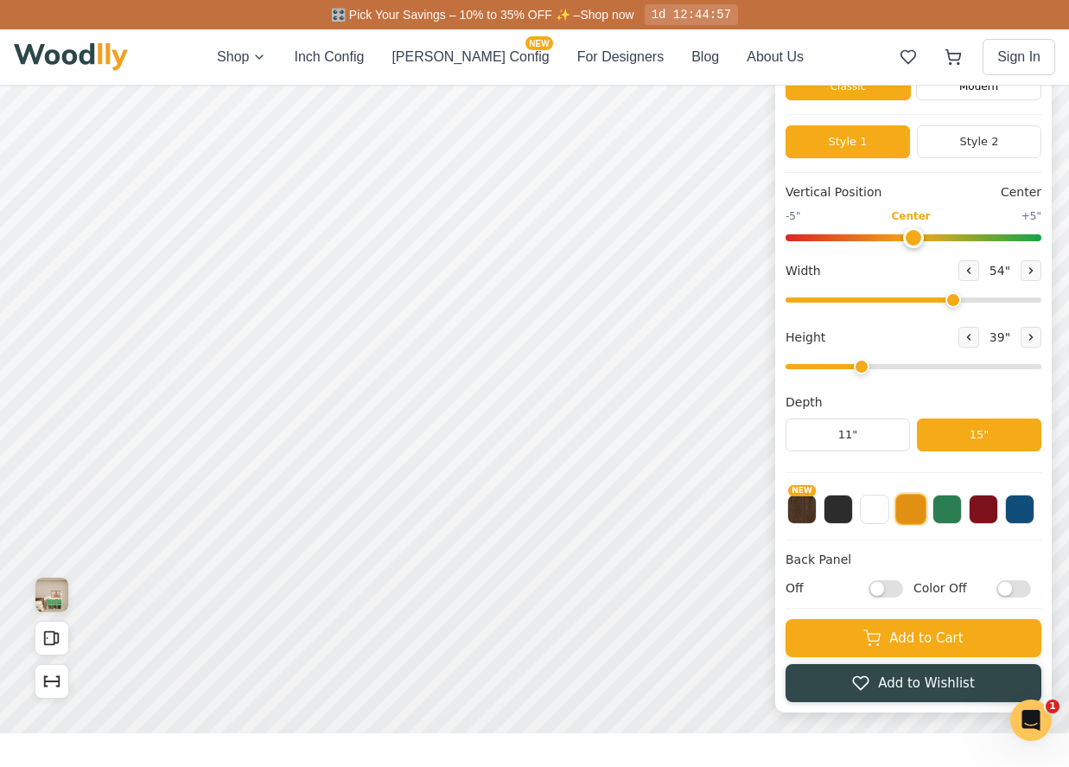
click at [1004, 584] on input "Color Off" at bounding box center [1014, 588] width 35 height 17
click at [1003, 584] on input "Color On" at bounding box center [1014, 588] width 35 height 17
click at [1003, 584] on input "Color Off" at bounding box center [1014, 588] width 35 height 17
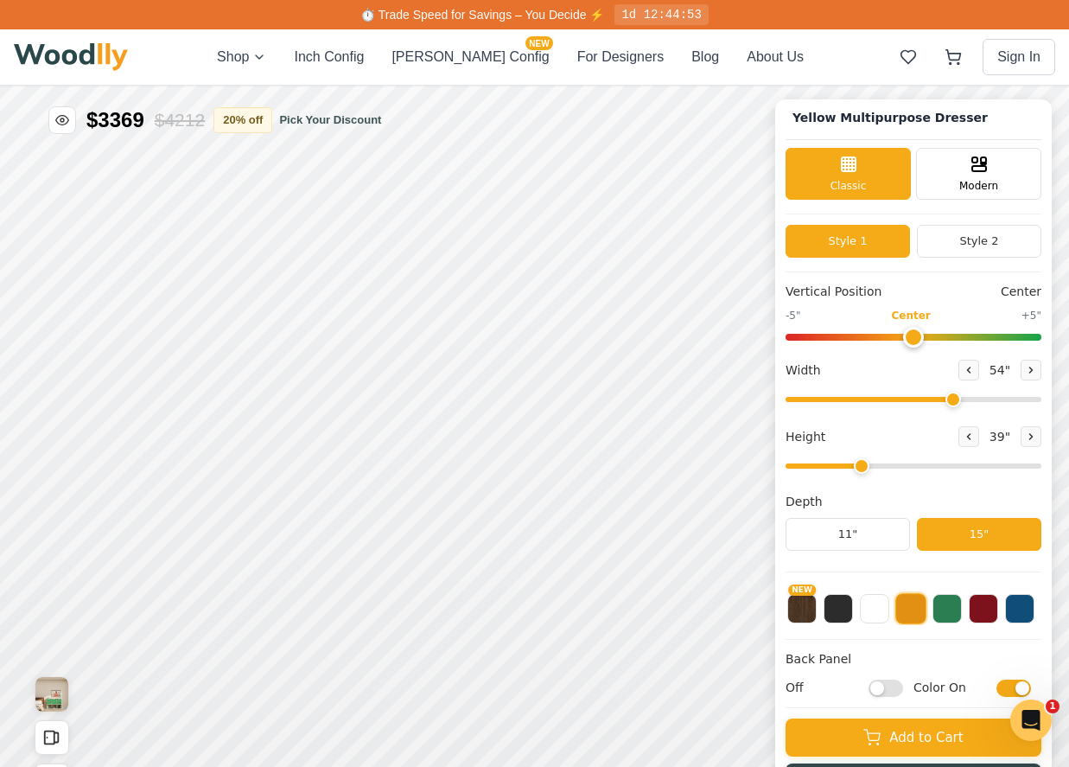
scroll to position [4, 0]
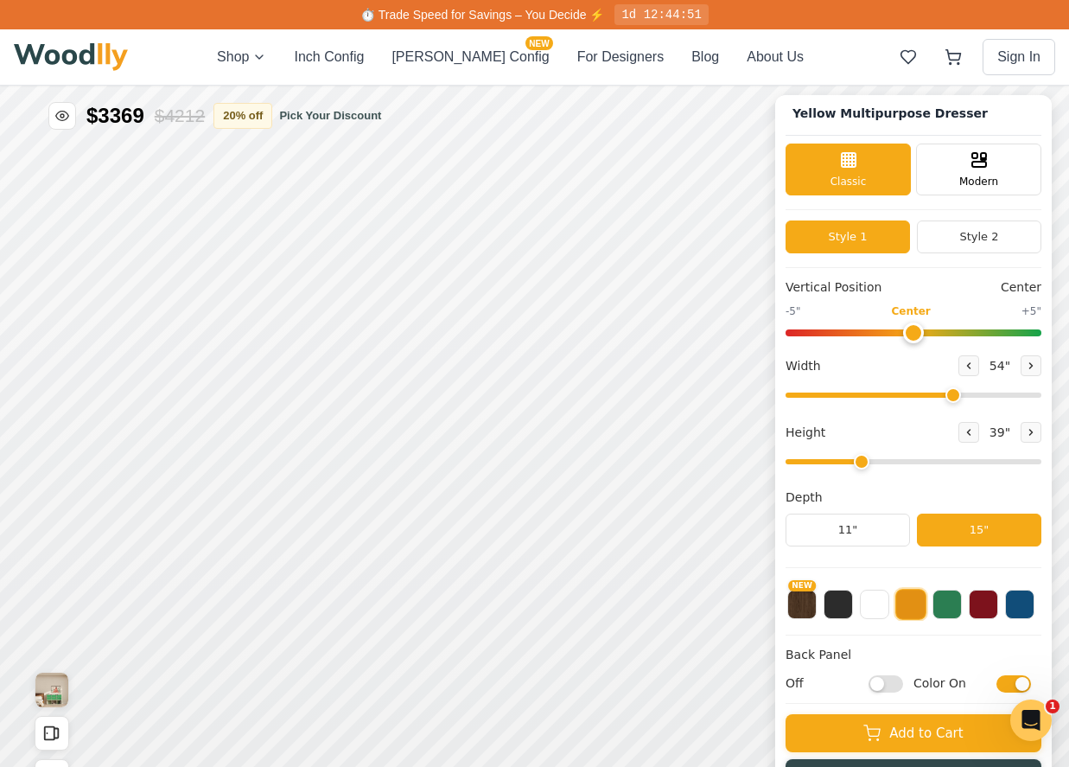
click at [1023, 681] on input "Color On" at bounding box center [1014, 683] width 35 height 17
click at [1023, 681] on input "Color Off" at bounding box center [1014, 683] width 35 height 17
click at [1023, 681] on input "Color On" at bounding box center [1014, 683] width 35 height 17
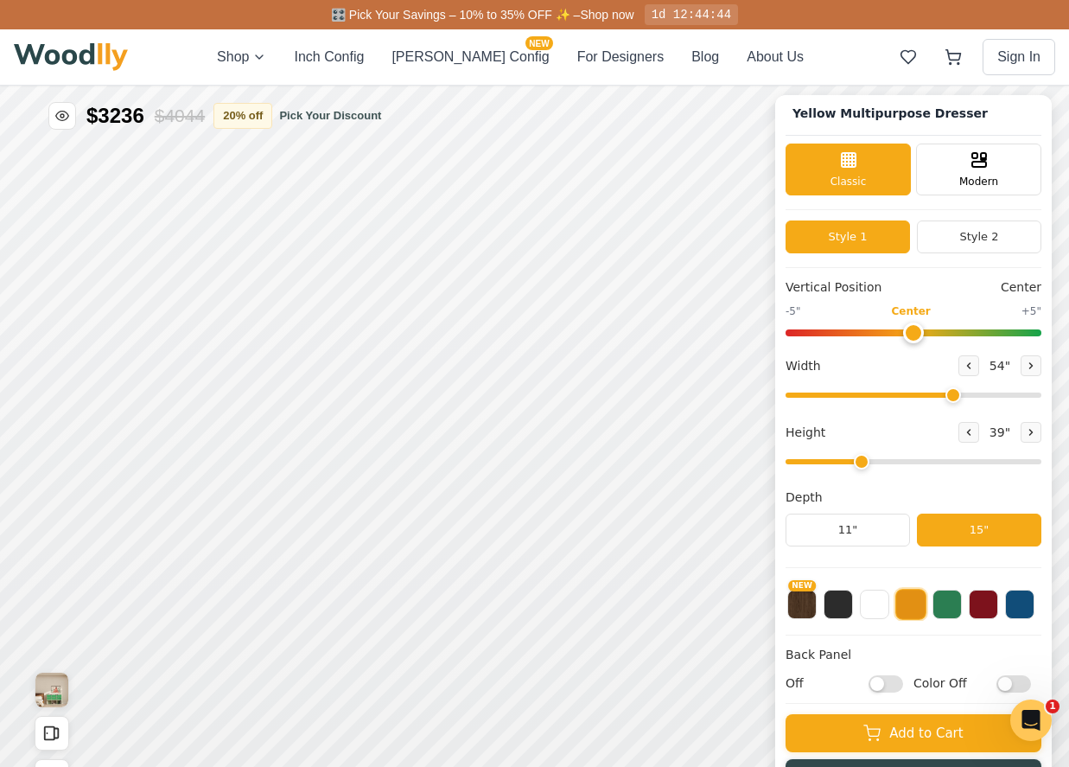
click at [1023, 681] on input "Color Off" at bounding box center [1014, 683] width 35 height 17
click at [1023, 680] on input "Color On" at bounding box center [1014, 683] width 35 height 17
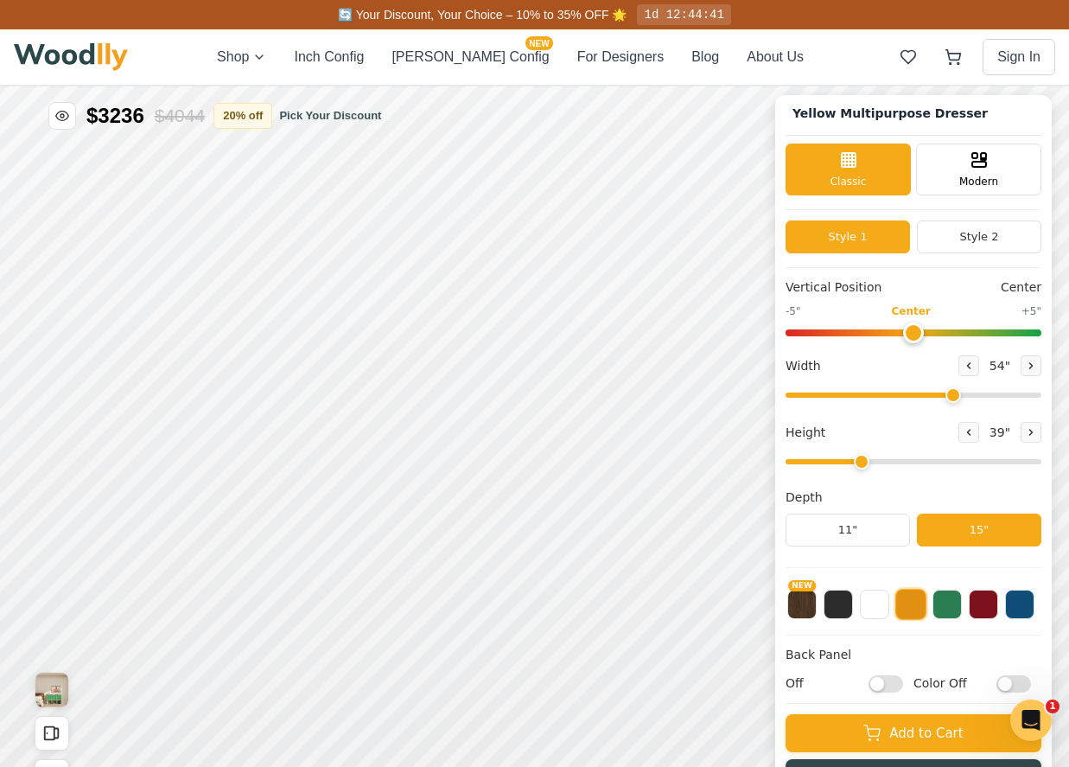
click at [1015, 685] on input "Color Off" at bounding box center [1014, 683] width 35 height 17
click at [1016, 685] on input "Color On" at bounding box center [1014, 683] width 35 height 17
checkbox input "false"
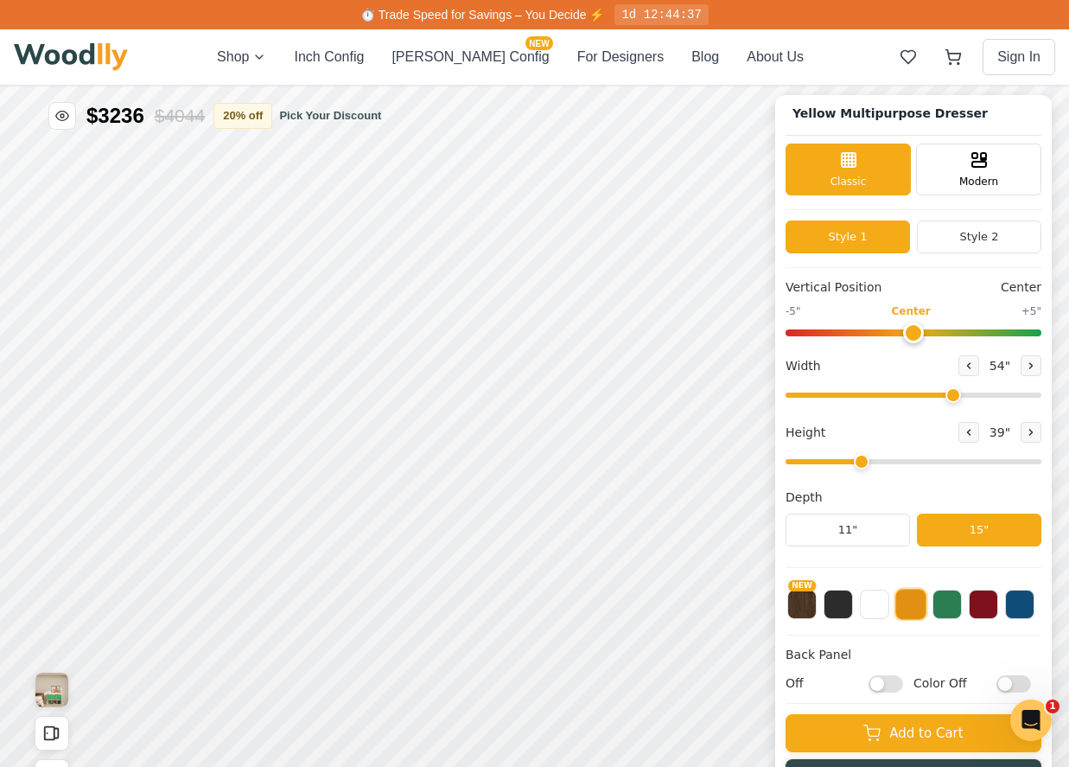
click at [885, 682] on input "Off" at bounding box center [886, 683] width 35 height 17
click at [883, 676] on input "On" at bounding box center [886, 683] width 35 height 17
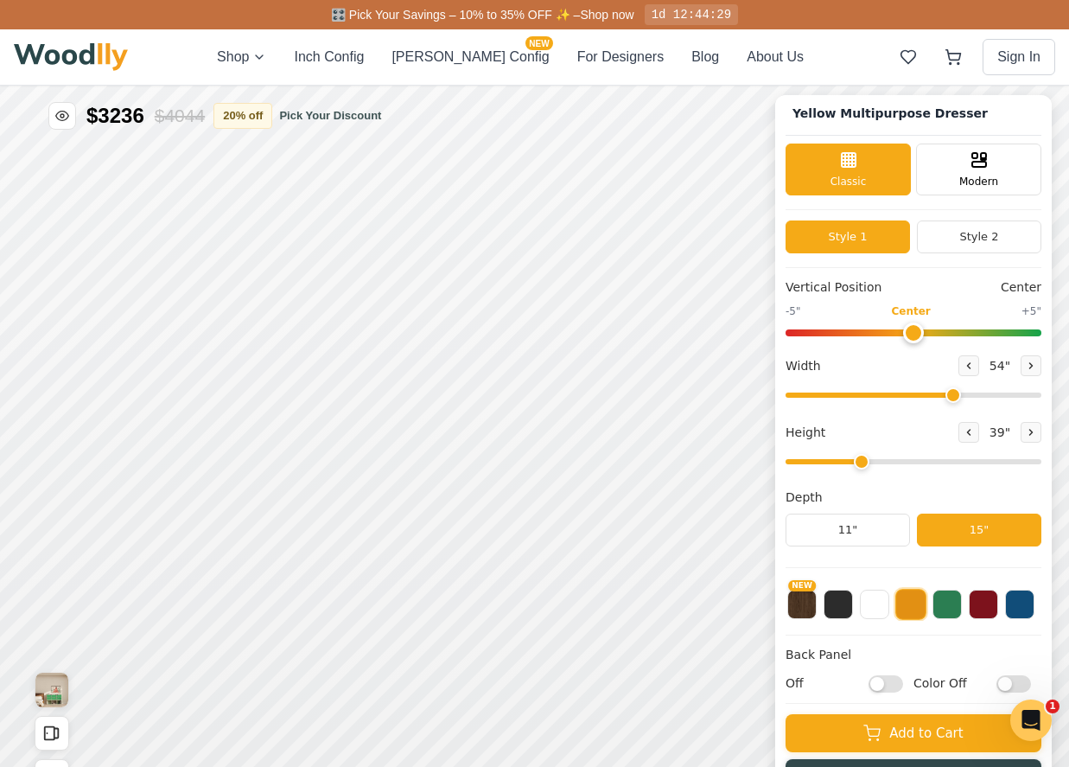
click at [883, 679] on input "Off" at bounding box center [886, 683] width 35 height 17
click at [883, 679] on input "On" at bounding box center [886, 683] width 35 height 17
checkbox input "false"
click at [165, 377] on div "15"" at bounding box center [165, 383] width 20 height 19
click at [646, 355] on icon at bounding box center [640, 355] width 21 height 21
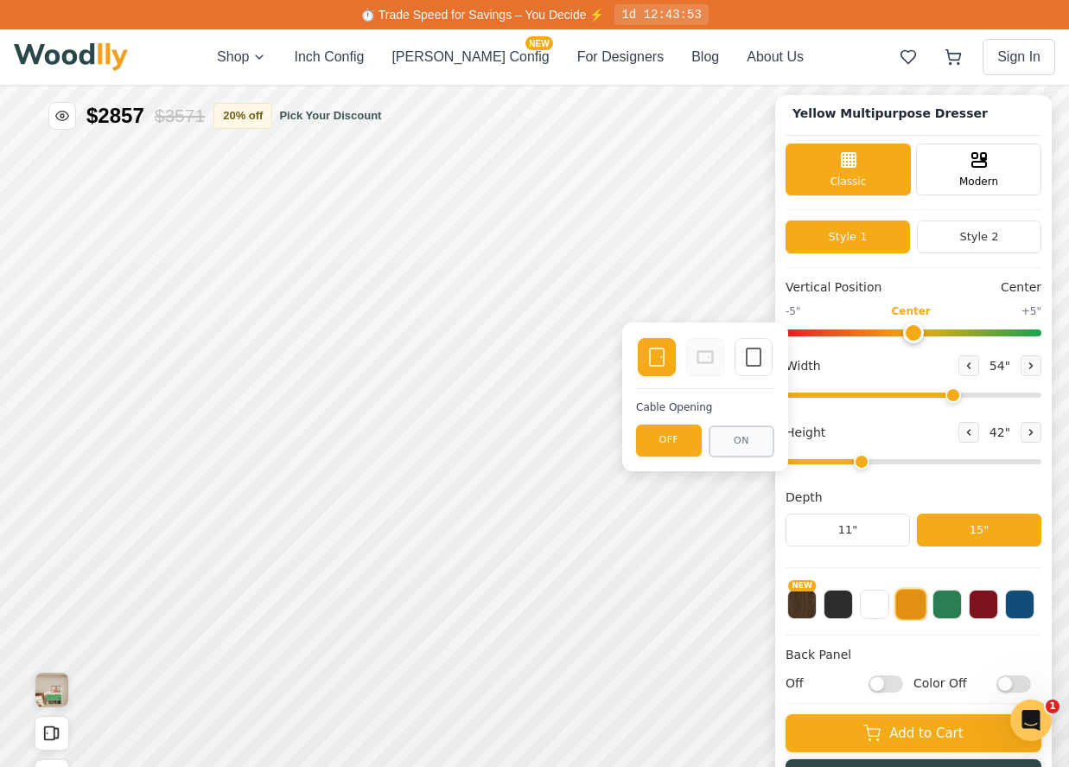
click at [672, 438] on button "OFF" at bounding box center [669, 440] width 66 height 32
click at [748, 440] on button "ON" at bounding box center [742, 441] width 66 height 32
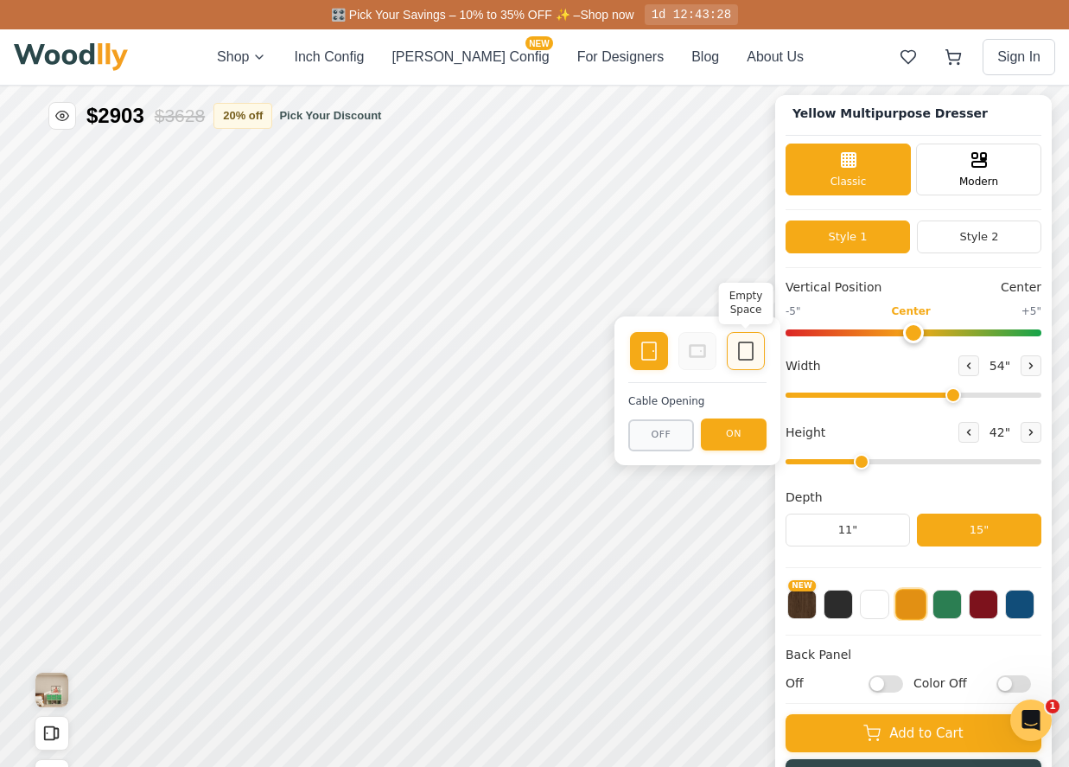
click at [747, 359] on icon at bounding box center [746, 351] width 21 height 21
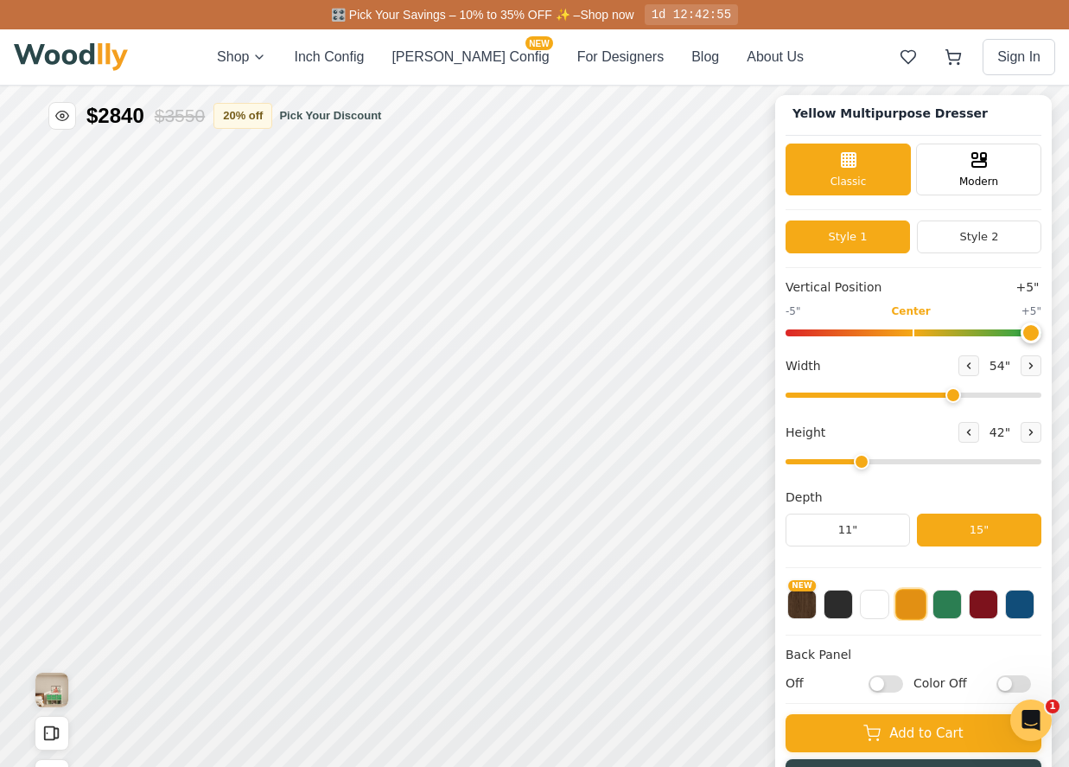
drag, startPoint x: 908, startPoint y: 327, endPoint x: 1074, endPoint y: 346, distance: 167.0
click at [1069, 81] on html "Green Multipurpose Dresser Yellow Multipurpose Dresser Classic Modern Style 1 S…" at bounding box center [534, 81] width 1069 height 0
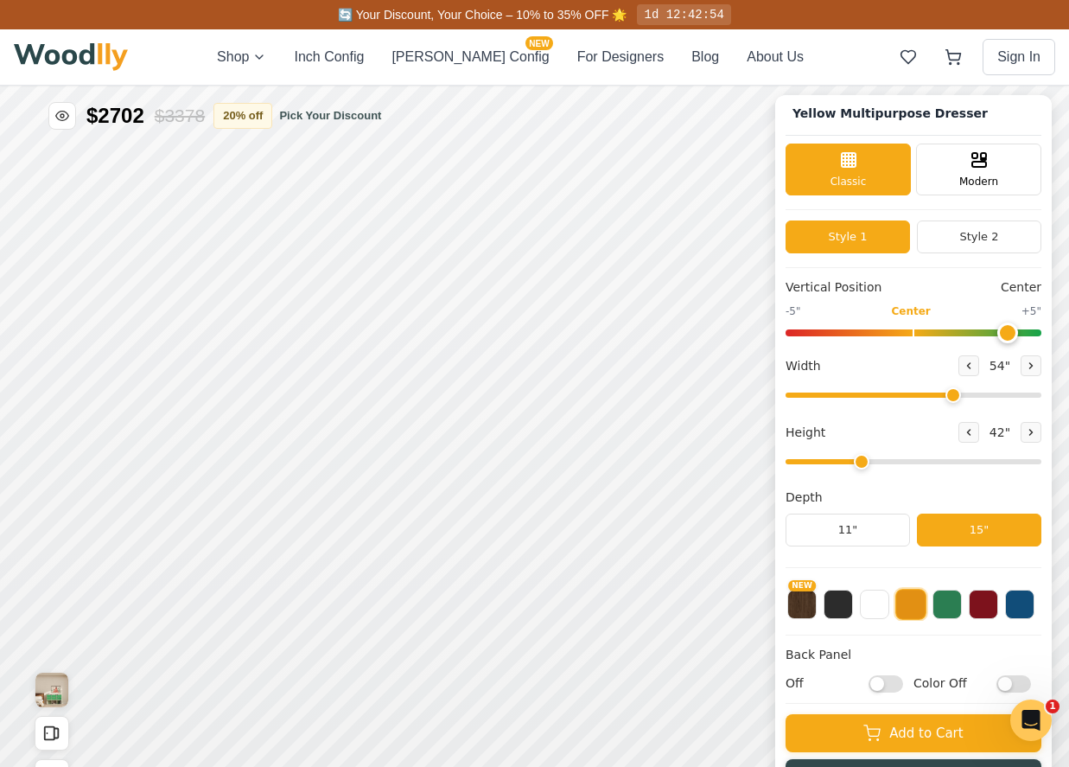
type input "5"
drag, startPoint x: 1026, startPoint y: 329, endPoint x: 1042, endPoint y: 331, distance: 15.7
click at [1042, 331] on div "Yellow Multipurpose Dresser Classic Modern Style 1 Style 2 Vertical Position +5…" at bounding box center [913, 451] width 277 height 712
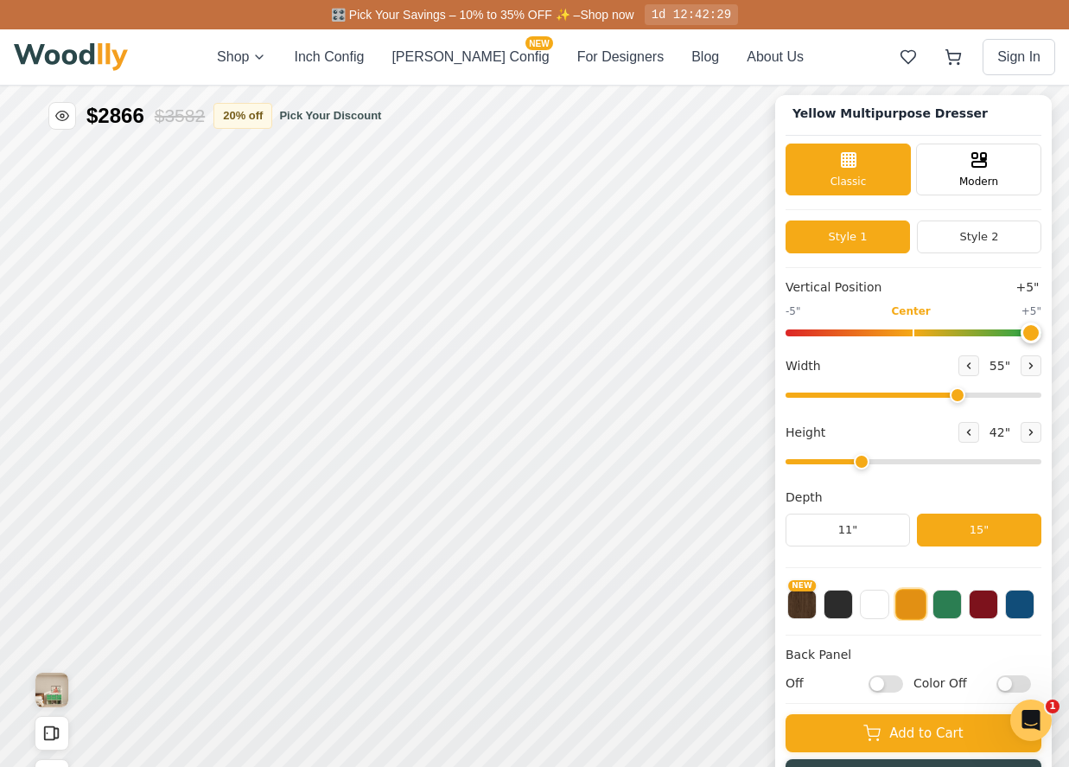
type input "54"
drag, startPoint x: 951, startPoint y: 392, endPoint x: 951, endPoint y: 402, distance: 10.4
click at [951, 402] on div "Width 54 "" at bounding box center [914, 379] width 256 height 49
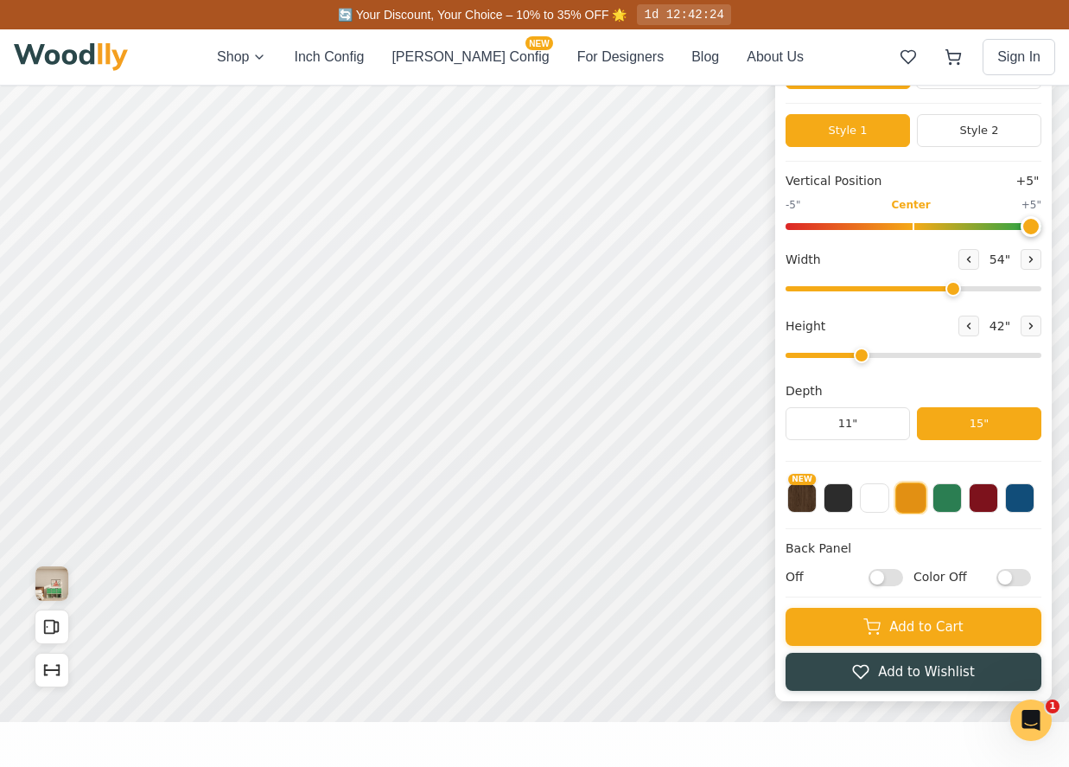
scroll to position [89, 0]
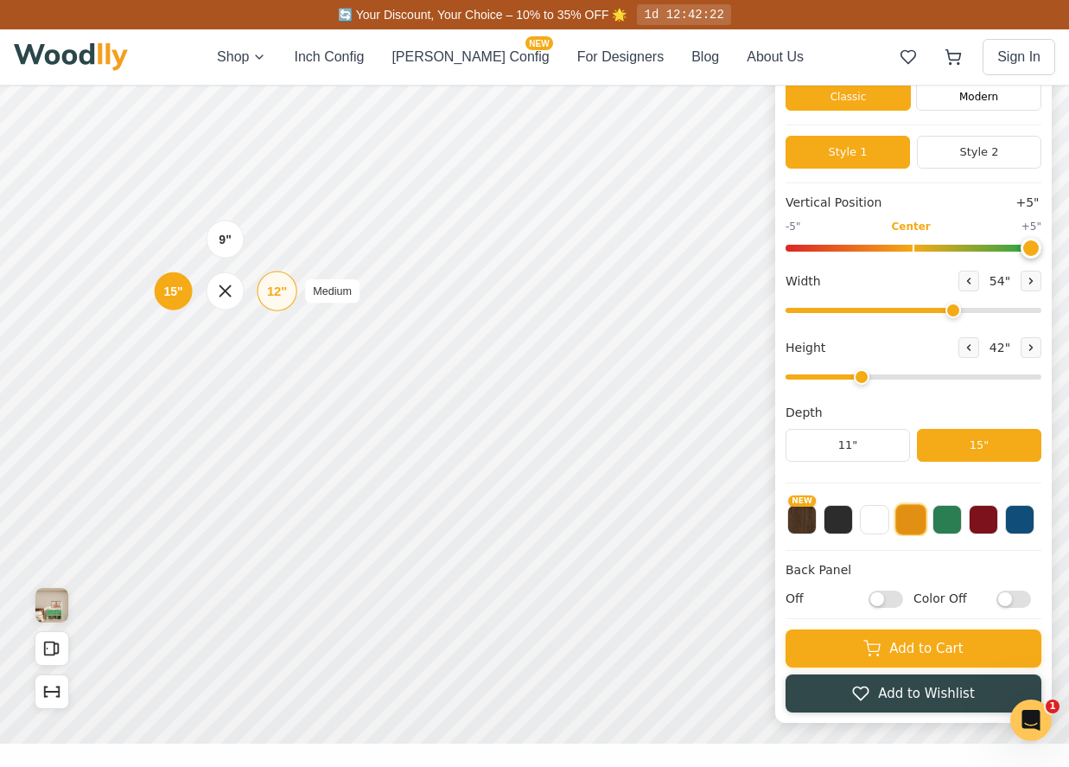
click at [274, 285] on div "12"" at bounding box center [277, 291] width 20 height 19
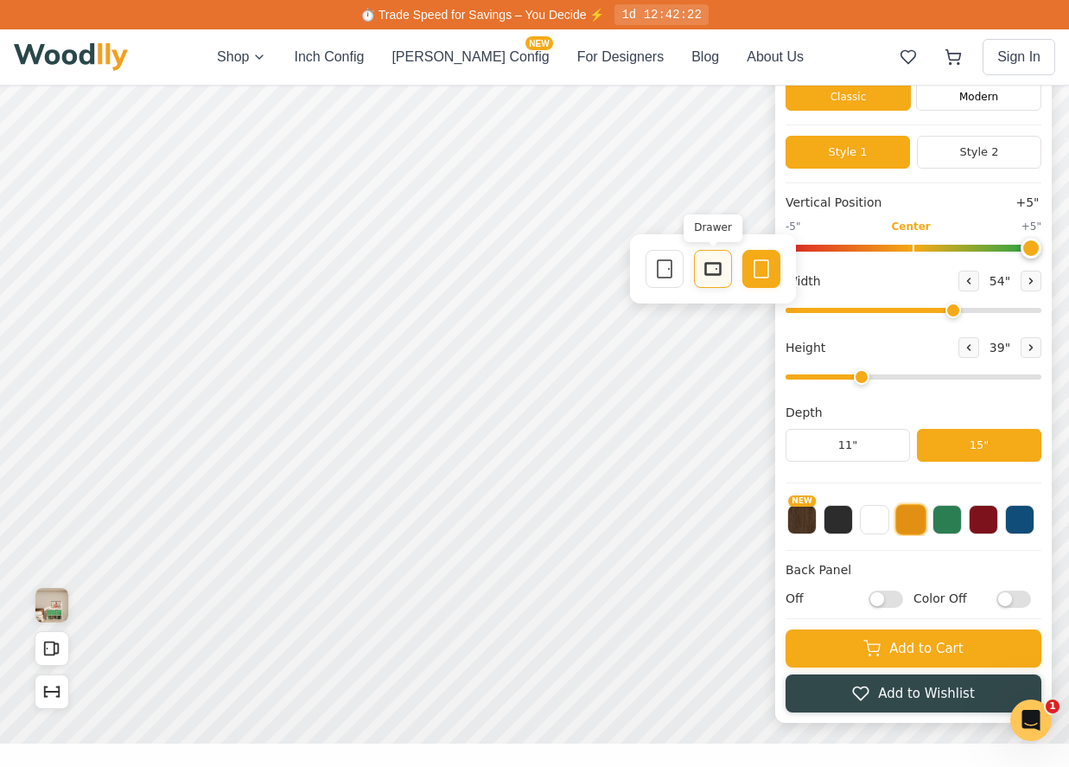
click at [714, 269] on icon at bounding box center [713, 268] width 21 height 21
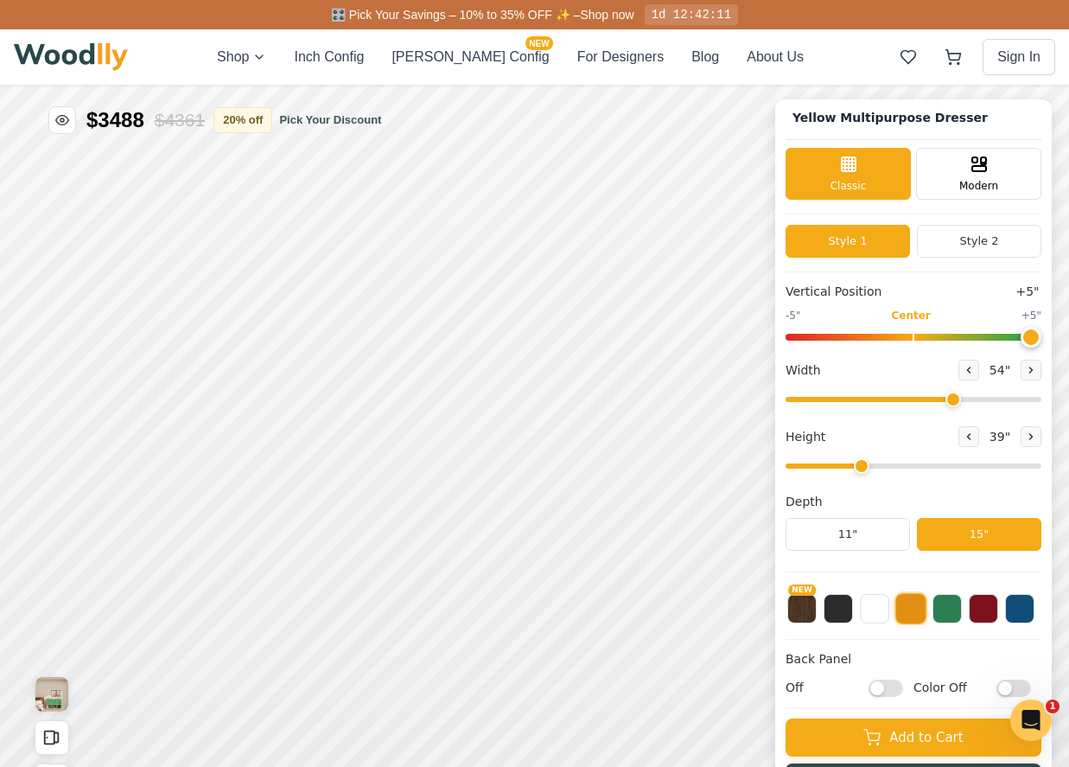
scroll to position [0, 0]
